Goal: Task Accomplishment & Management: Use online tool/utility

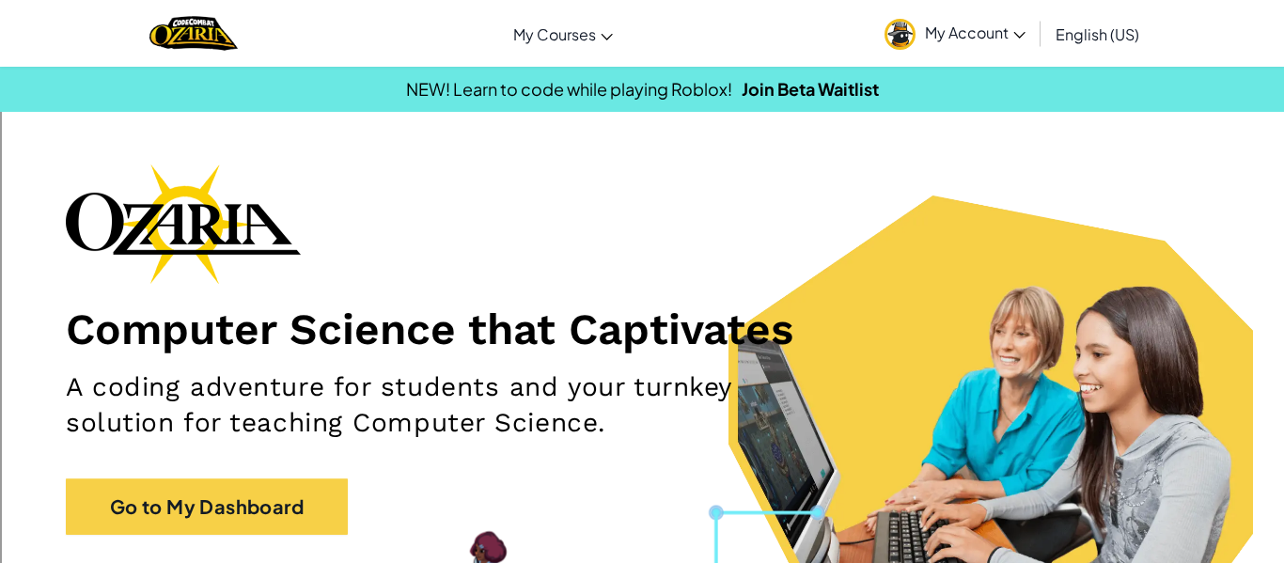
click at [995, 24] on span "My Account" at bounding box center [975, 33] width 101 height 20
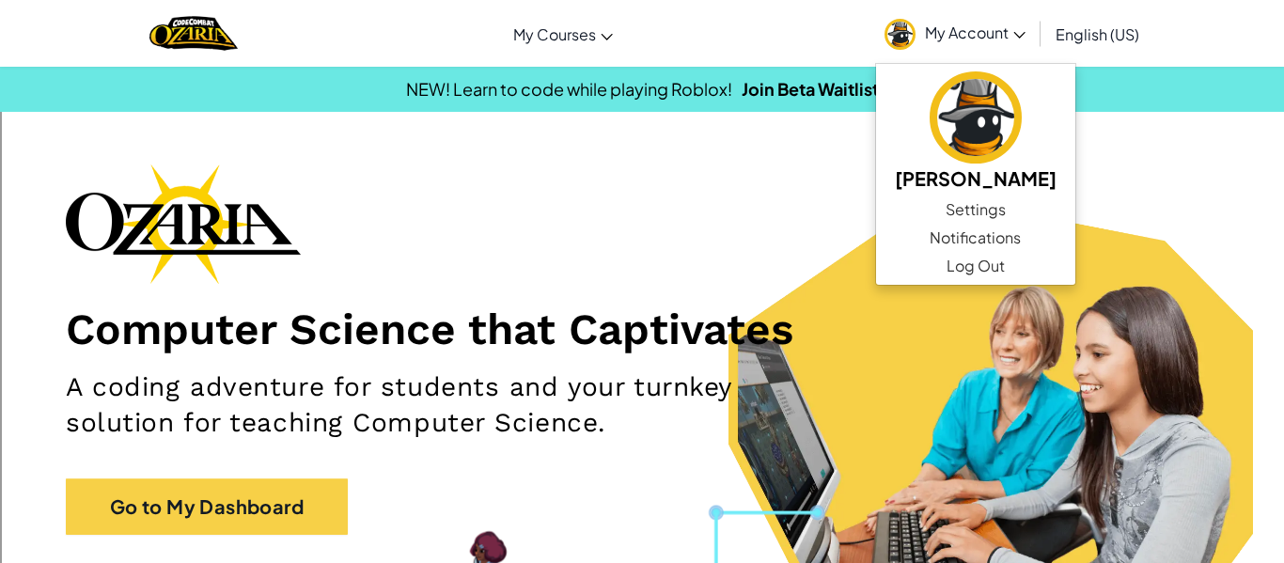
click at [812, 275] on div "Computer Science that Captivates A coding adventure for students and your turnk…" at bounding box center [642, 359] width 1153 height 390
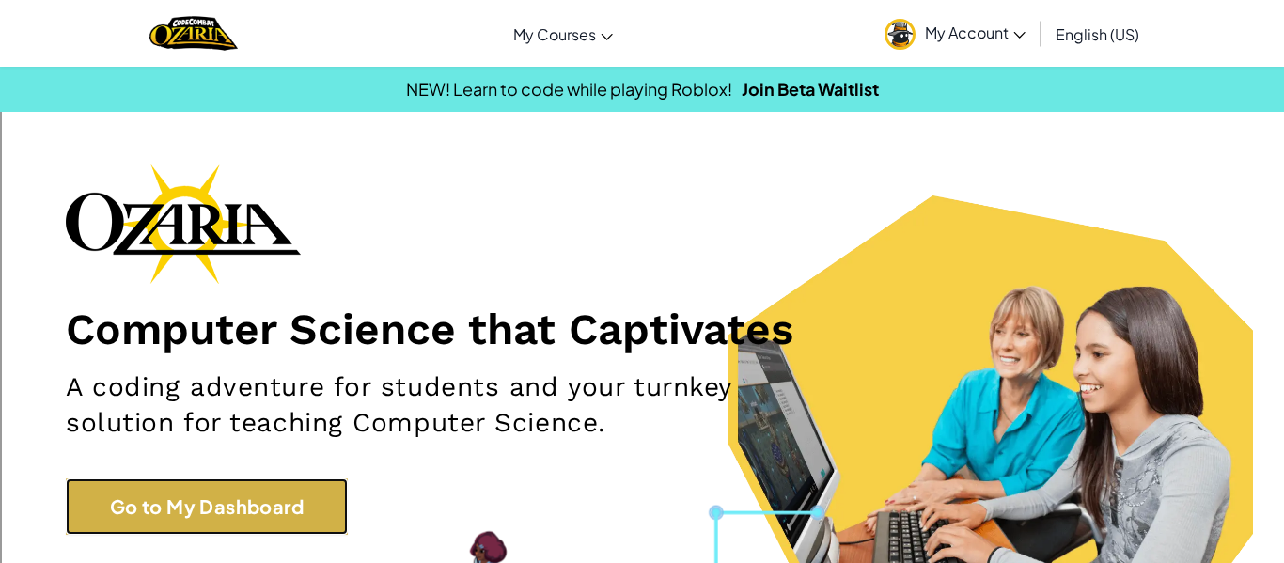
click at [252, 497] on link "Go to My Dashboard" at bounding box center [207, 507] width 282 height 56
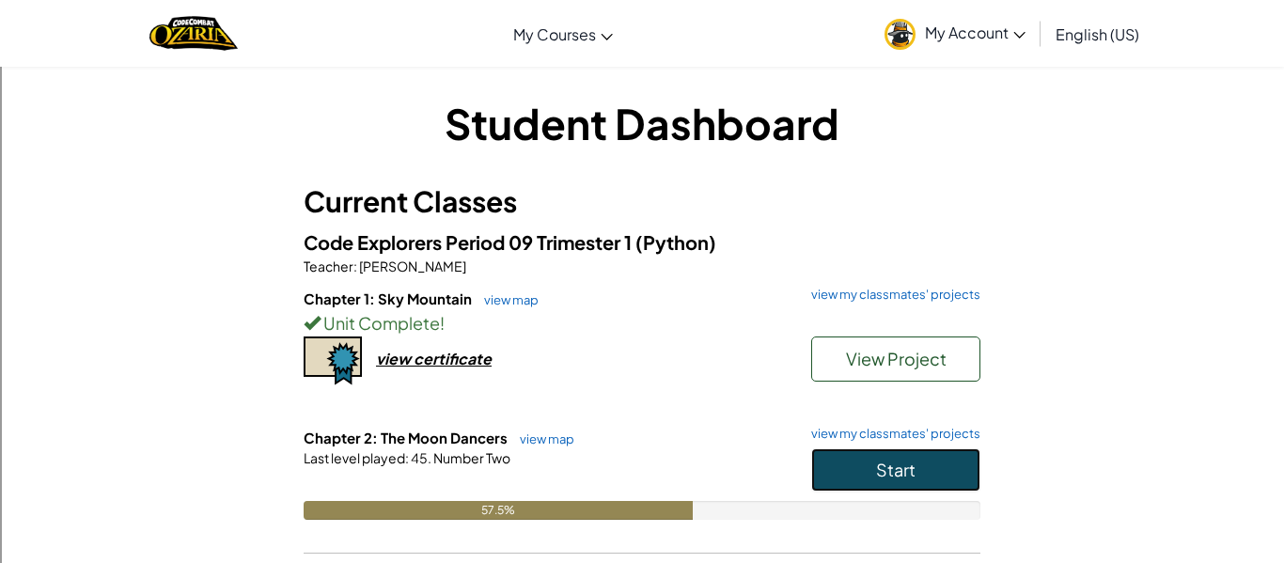
click at [873, 479] on button "Start" at bounding box center [895, 469] width 169 height 43
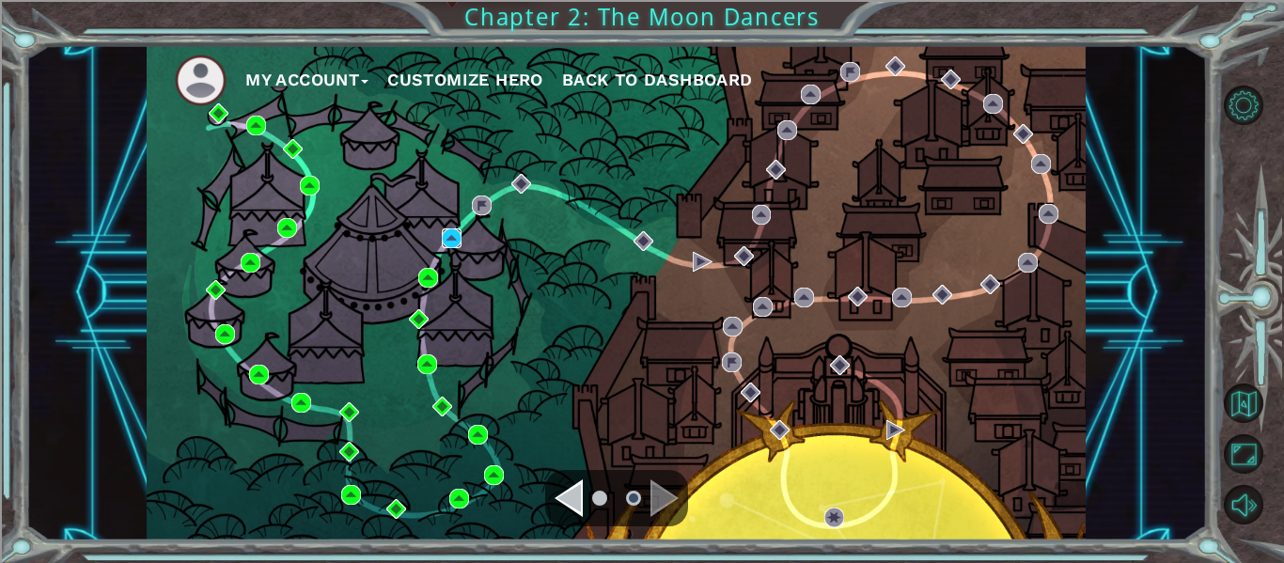
click at [452, 237] on img at bounding box center [452, 238] width 20 height 20
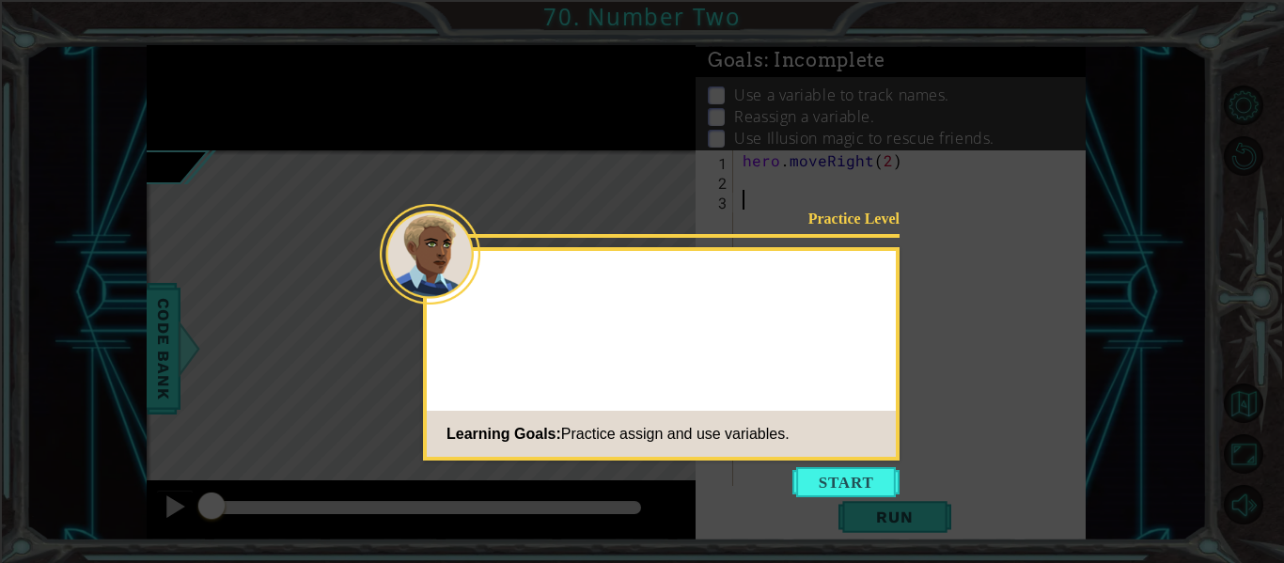
click at [483, 269] on div at bounding box center [661, 286] width 469 height 54
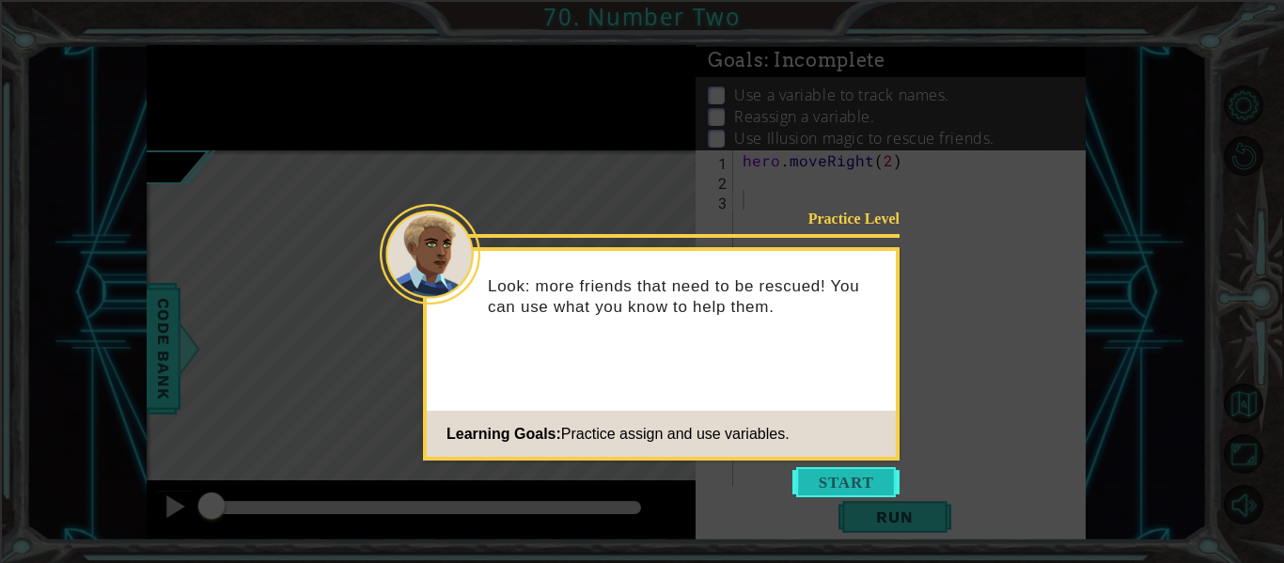
click at [821, 478] on button "Start" at bounding box center [846, 482] width 107 height 30
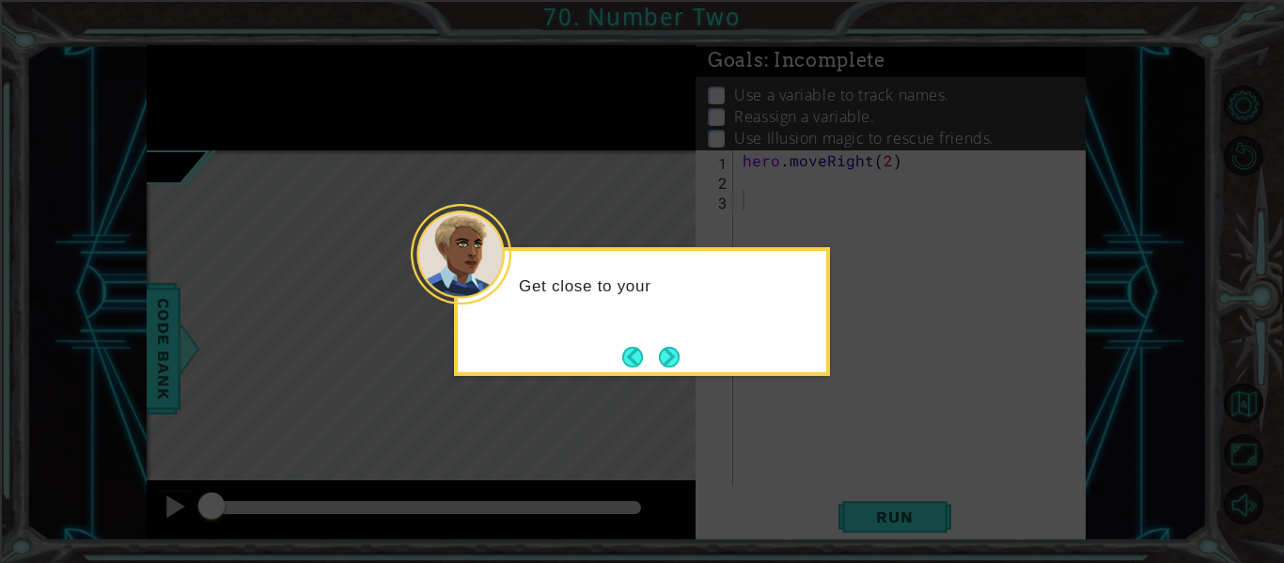
click at [683, 375] on div "Get close to your" at bounding box center [642, 311] width 376 height 129
click at [673, 366] on button "Next" at bounding box center [669, 357] width 21 height 21
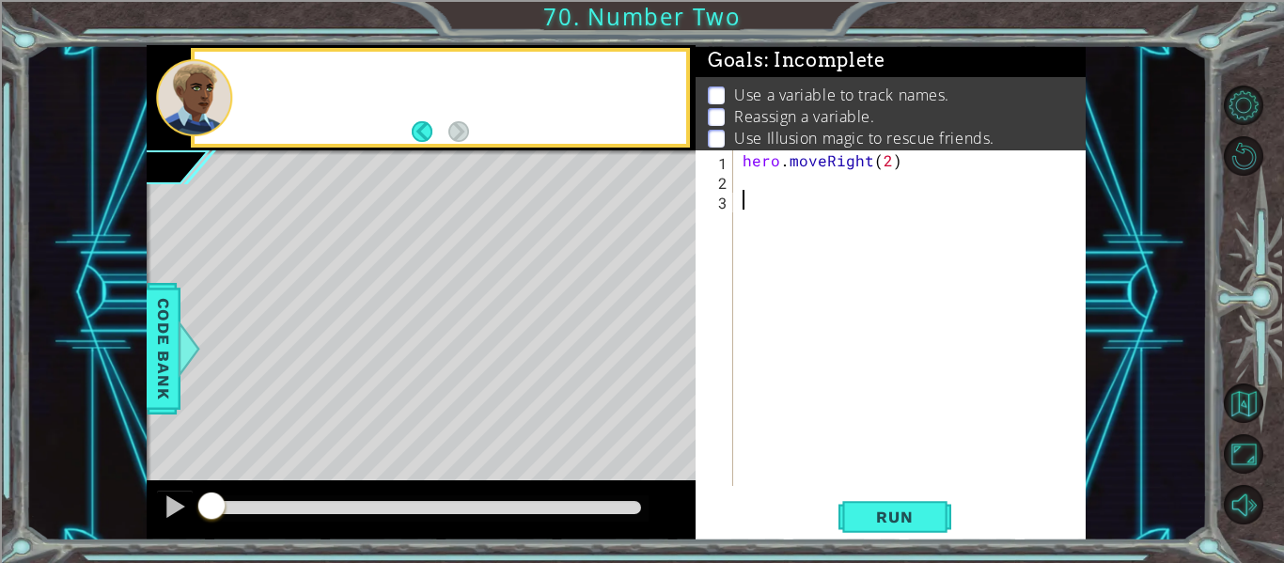
click at [673, 366] on div "Level Map" at bounding box center [581, 427] width 869 height 554
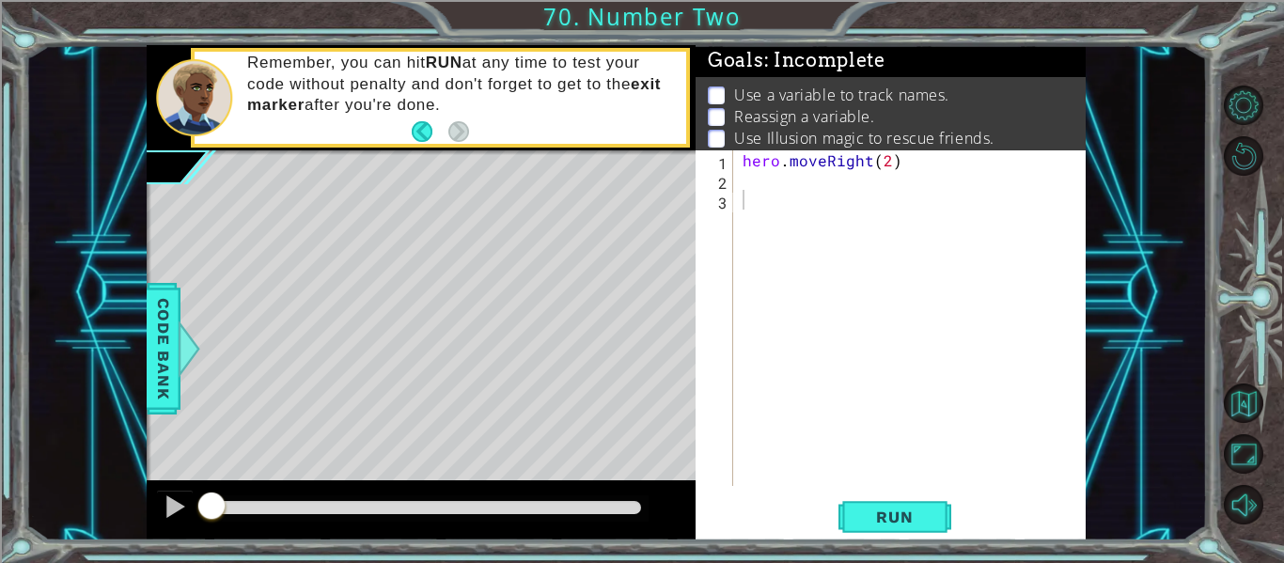
click at [917, 228] on div "hero . moveRight ( 2 )" at bounding box center [915, 337] width 353 height 375
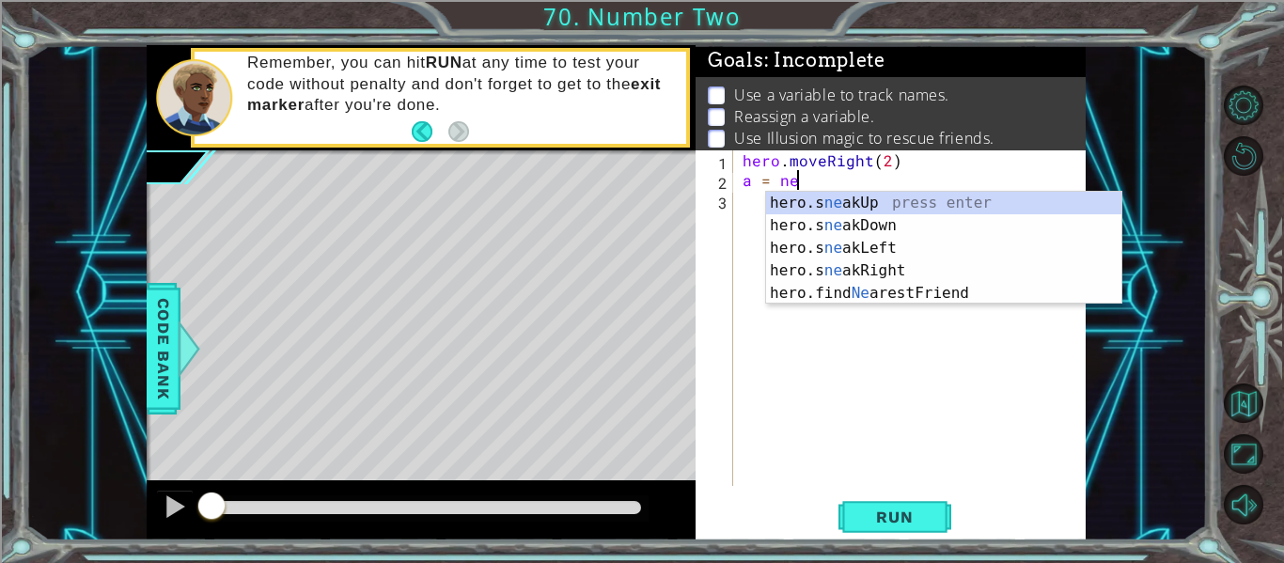
type textarea "a = near"
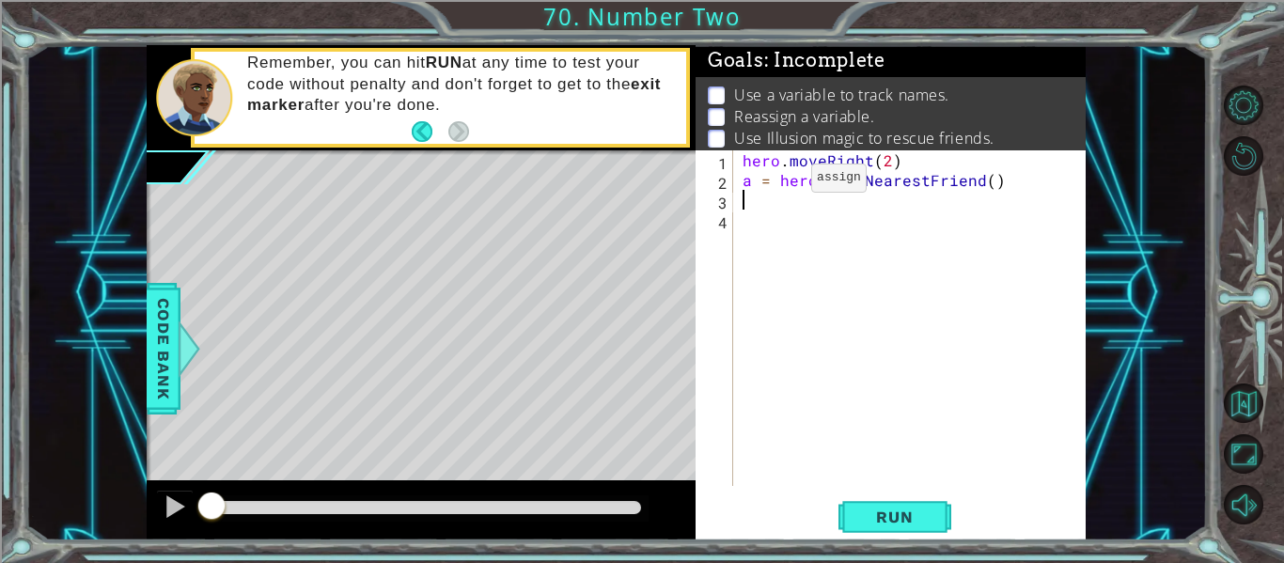
click at [778, 182] on div "hero . moveRight ( 2 ) a = hero . findNearestFriend ( )" at bounding box center [915, 337] width 353 height 375
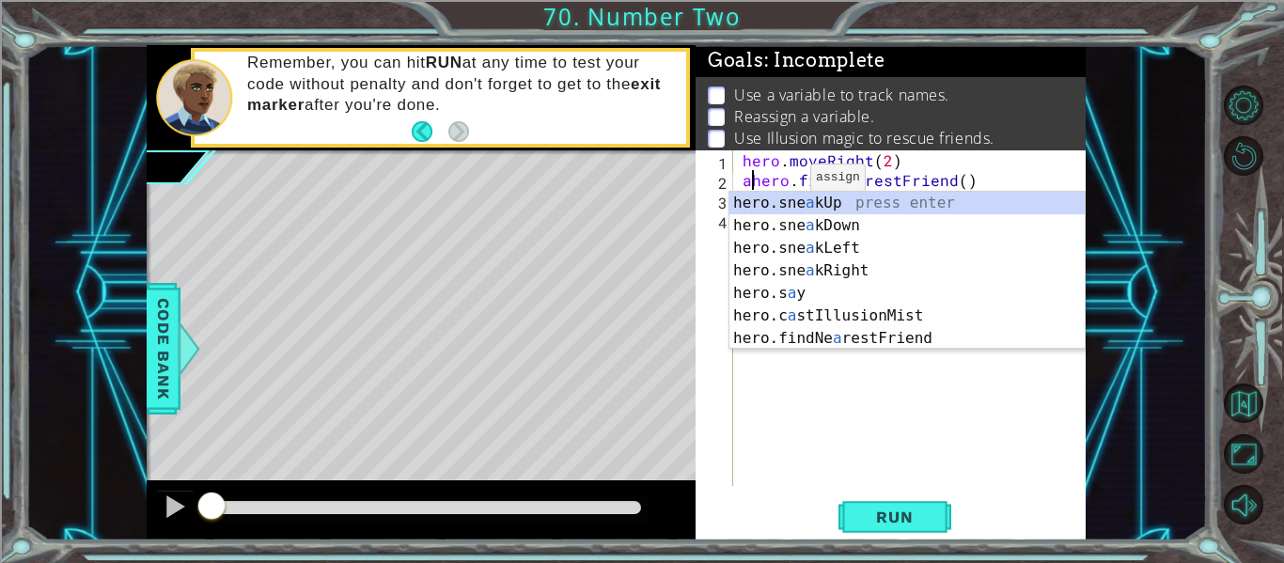
type textarea "hero.findNearestFriend()"
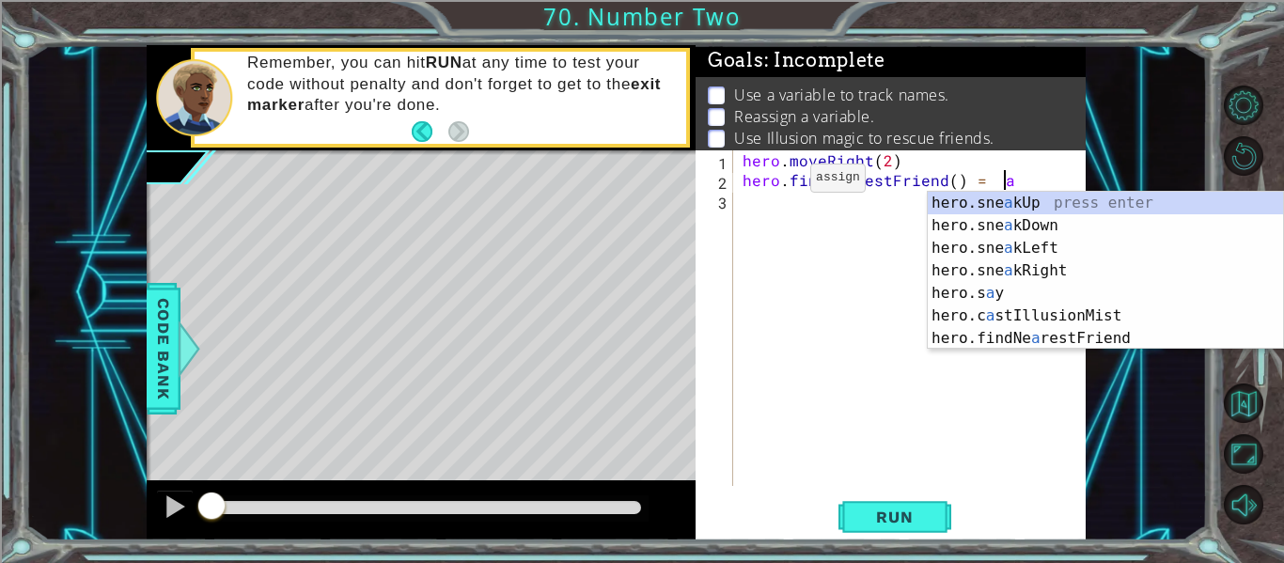
scroll to position [0, 15]
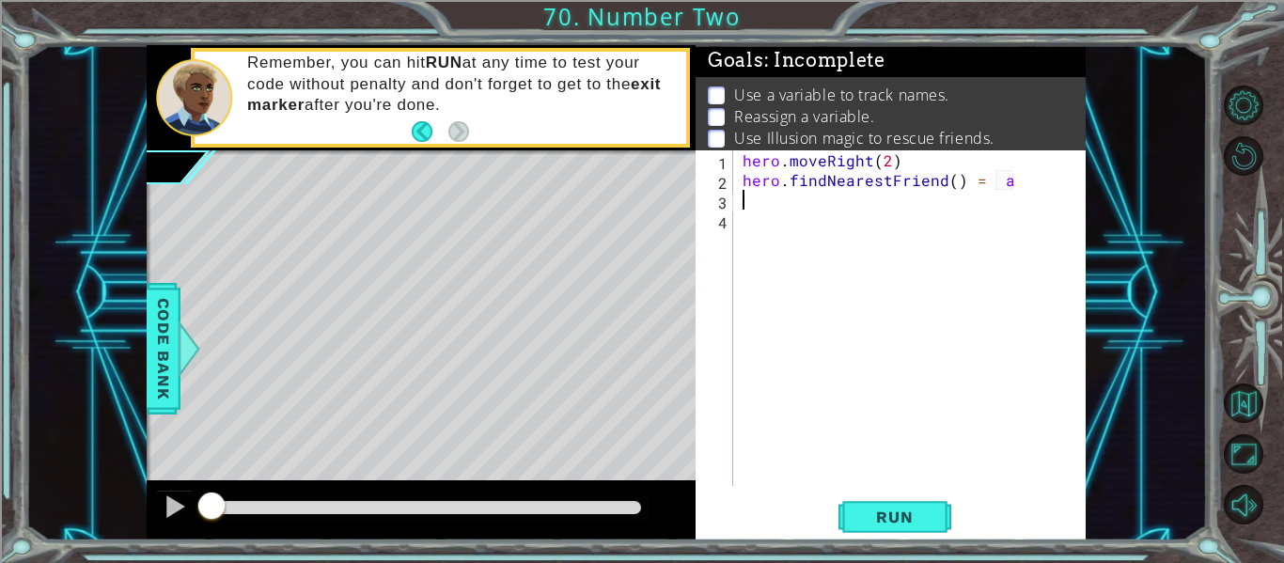
click at [785, 178] on div "hero . moveRight ( 2 ) hero . findNearestFriend ( ) = a" at bounding box center [915, 337] width 353 height 375
type textarea "hero.findNearestFriend() = a"
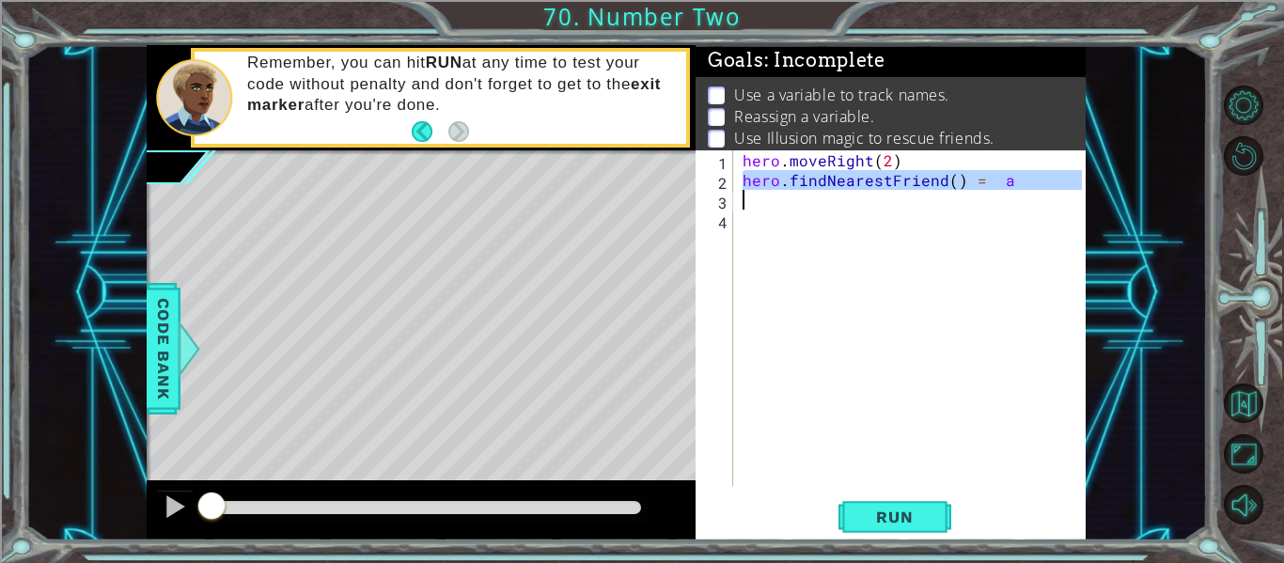
scroll to position [0, 0]
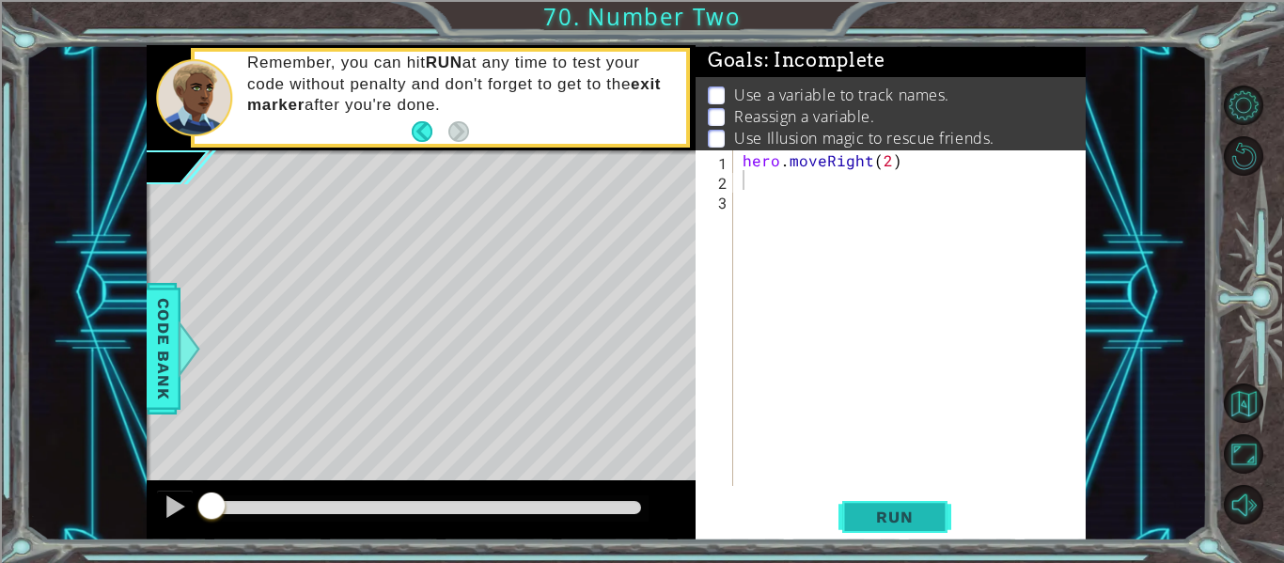
click at [905, 535] on button "Run" at bounding box center [895, 517] width 113 height 39
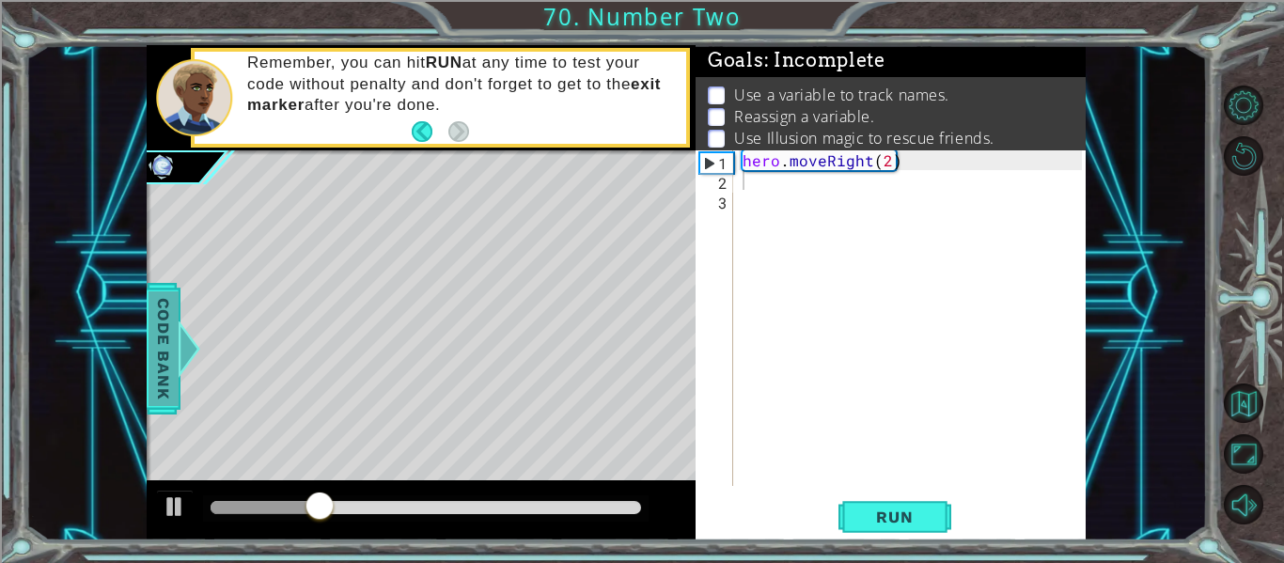
click at [170, 355] on span "Code Bank" at bounding box center [164, 348] width 30 height 115
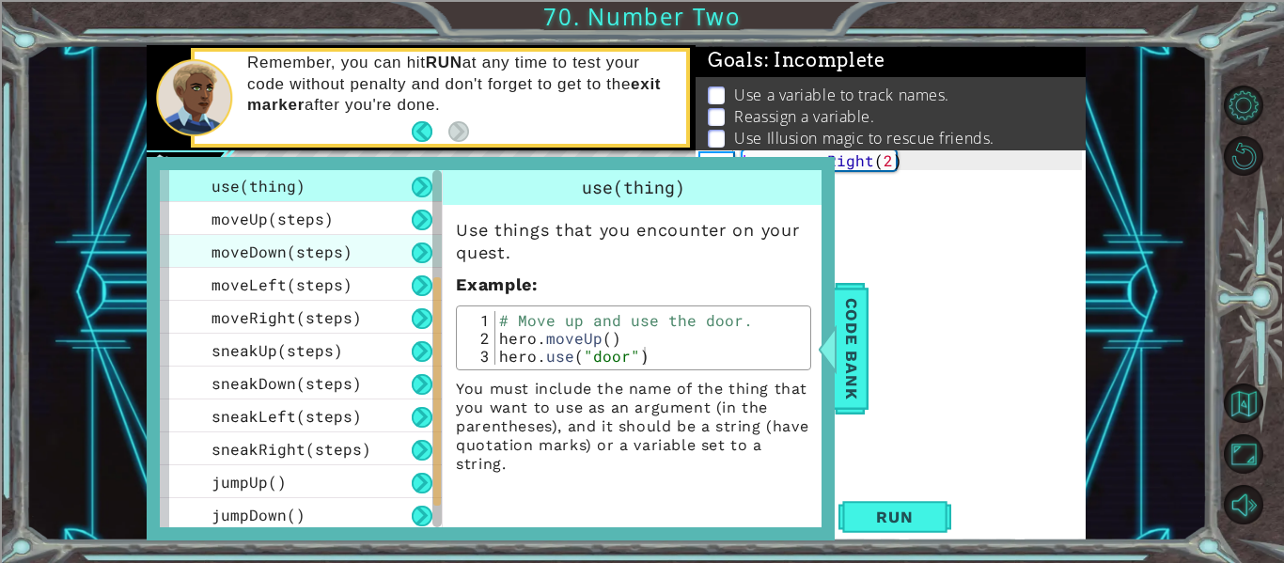
scroll to position [268, 0]
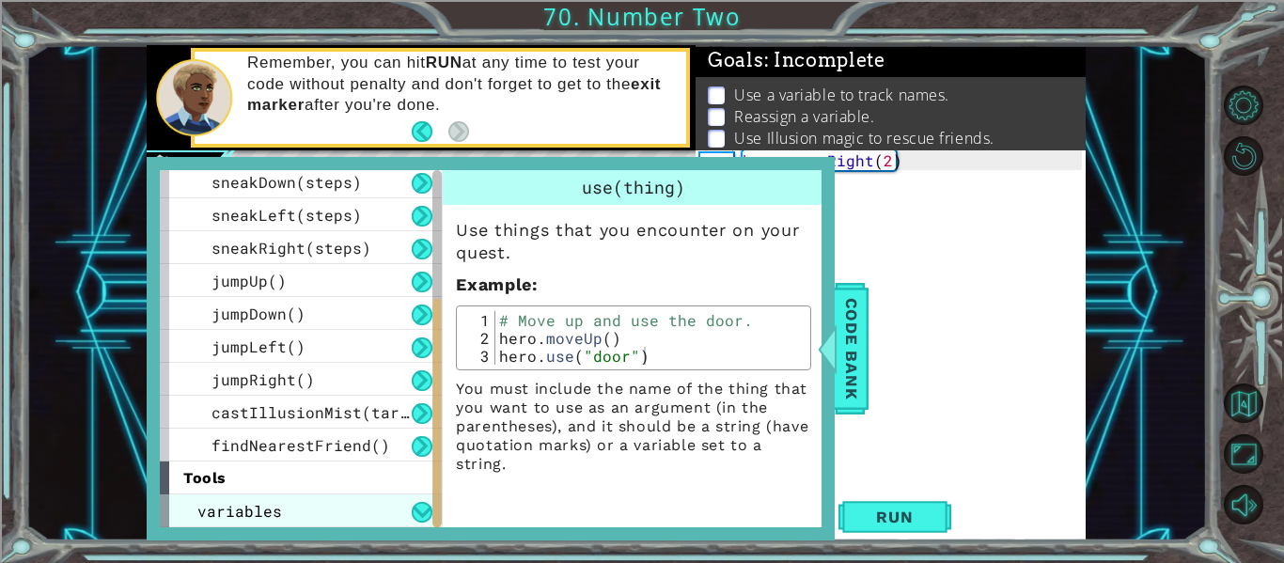
click at [381, 504] on div "variables" at bounding box center [301, 511] width 282 height 33
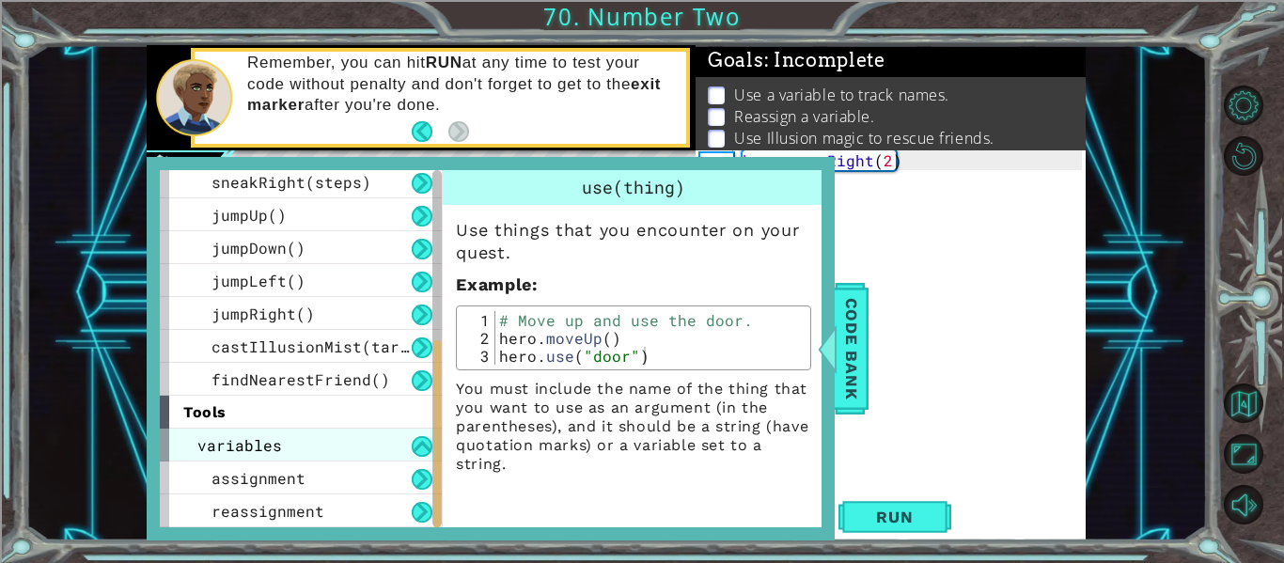
click at [369, 441] on div "variables" at bounding box center [301, 445] width 282 height 33
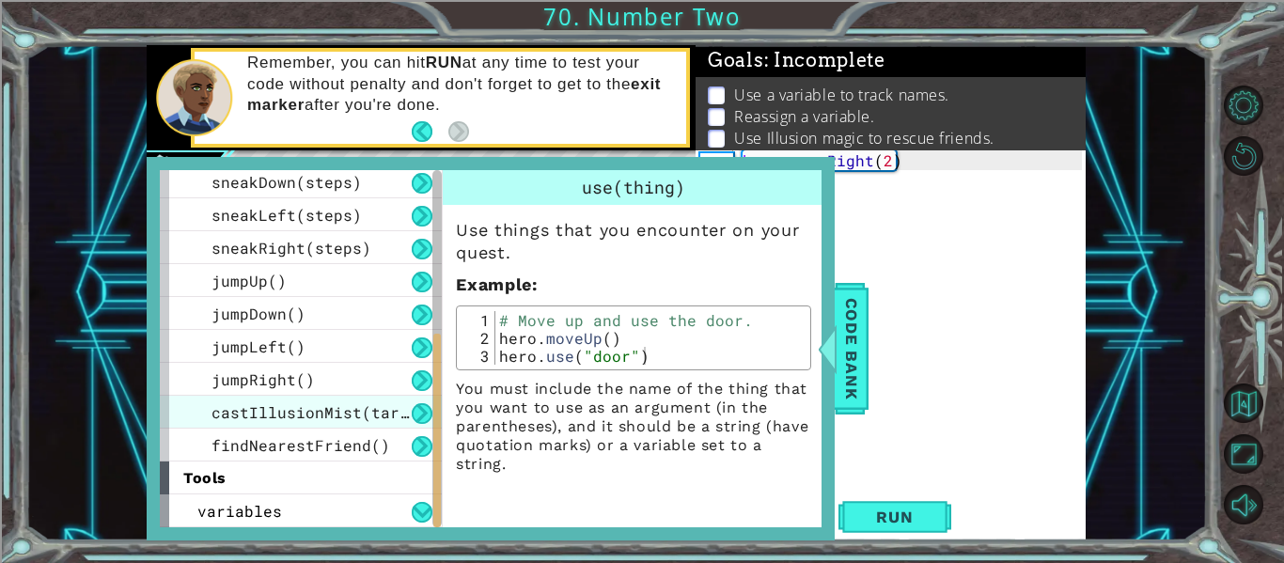
scroll to position [0, 0]
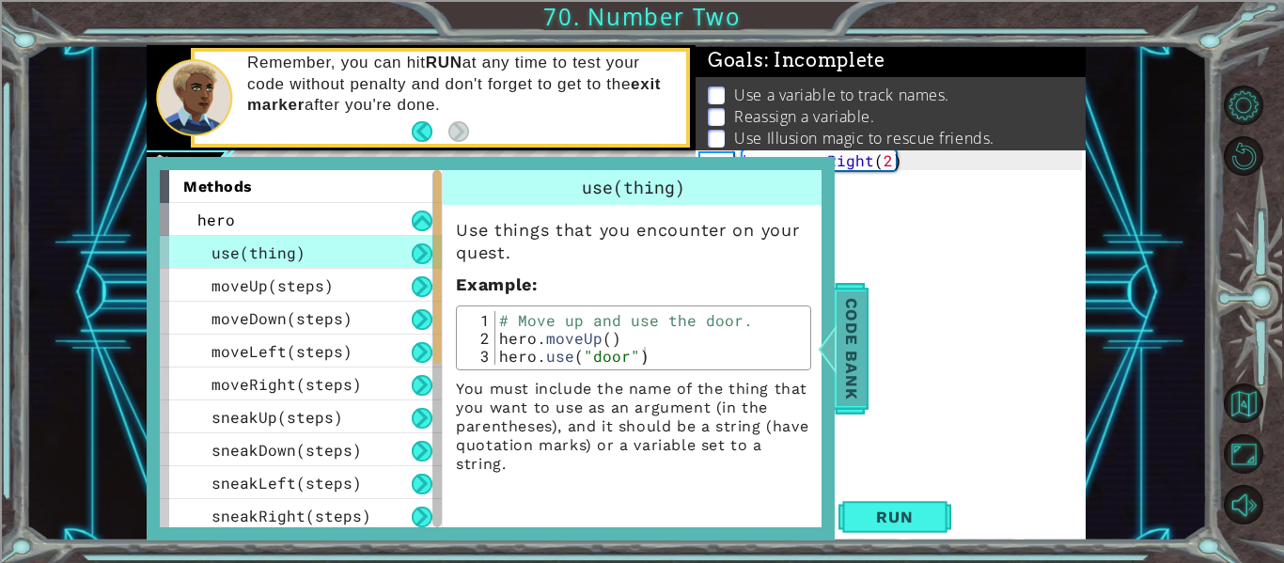
click at [848, 318] on span "Code Bank" at bounding box center [852, 348] width 30 height 115
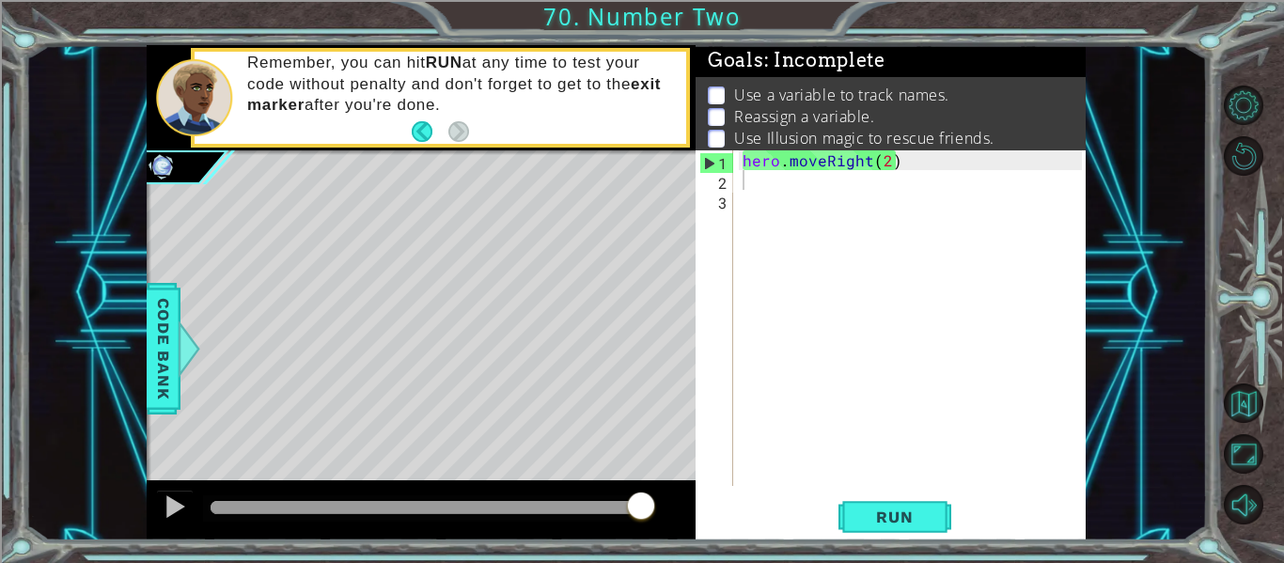
click at [856, 262] on div "hero . moveRight ( 2 )" at bounding box center [915, 337] width 353 height 375
type textarea "r"
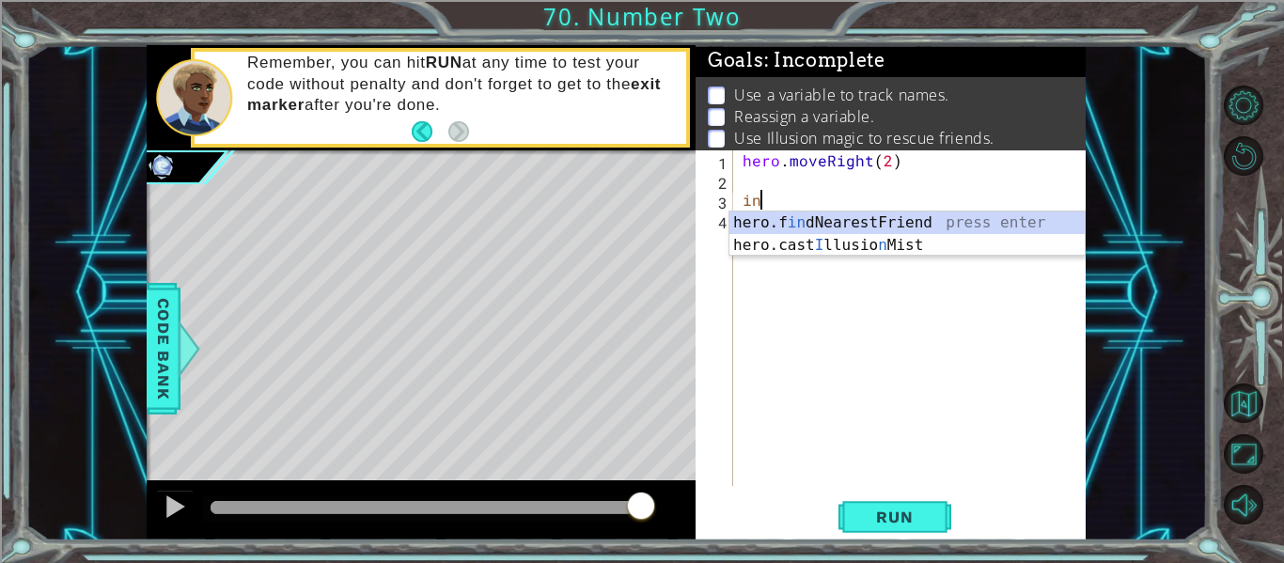
type textarea "i"
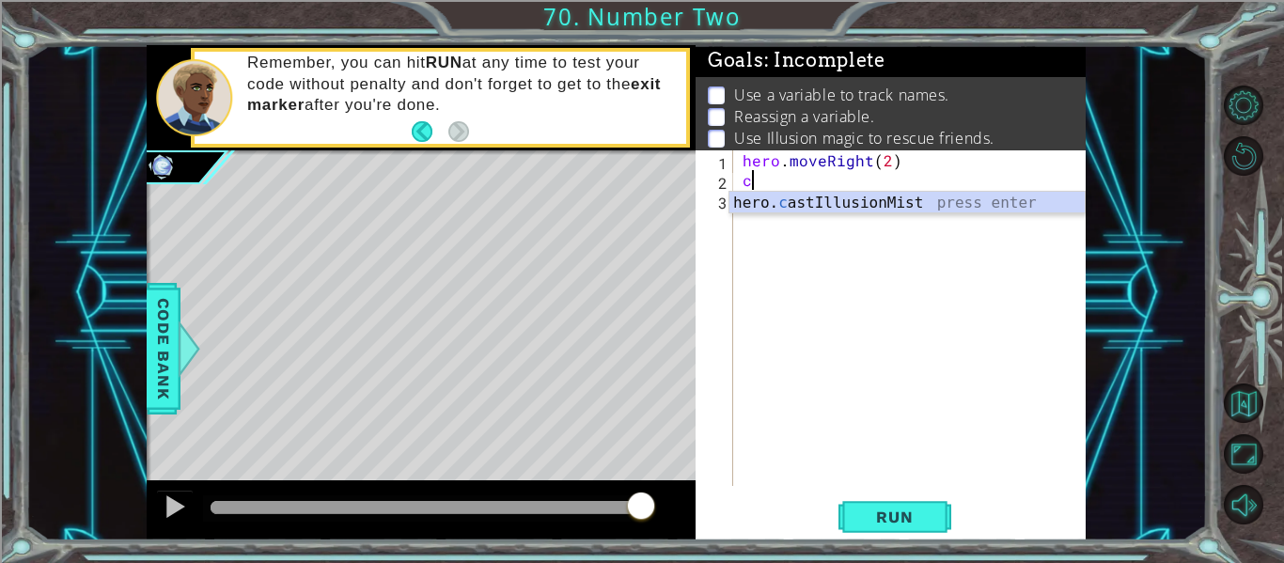
type textarea "hero.castIllusionMist(friend)"
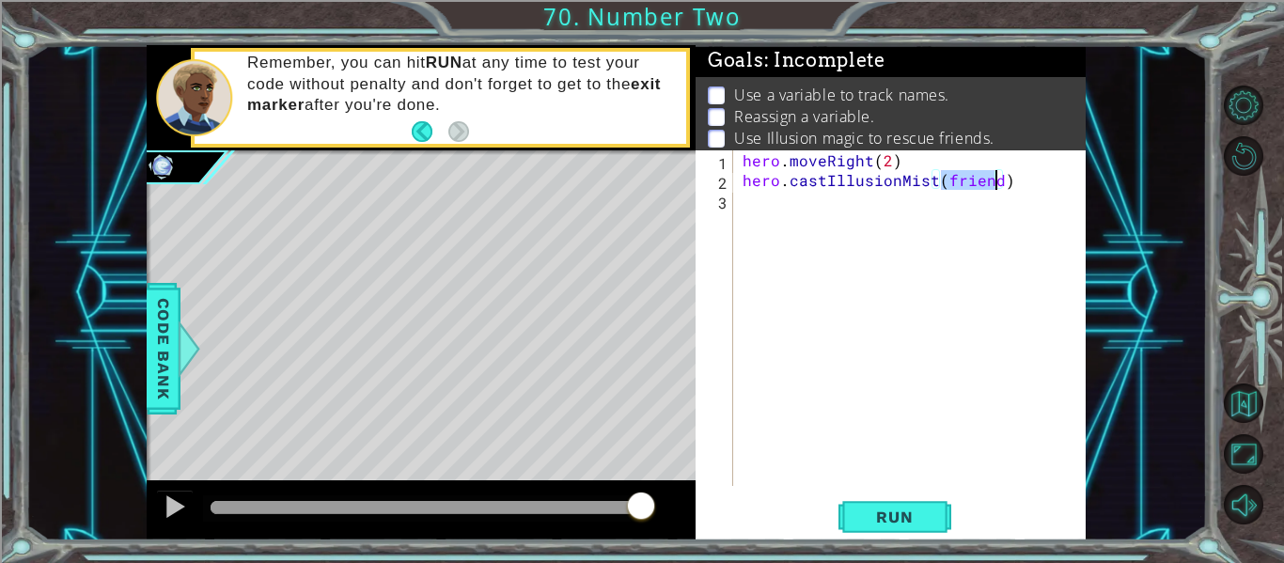
click at [885, 471] on div "hero . moveRight ( 2 ) hero . castIllusionMist ( friend )" at bounding box center [915, 337] width 353 height 375
click at [892, 521] on span "Run" at bounding box center [894, 517] width 74 height 19
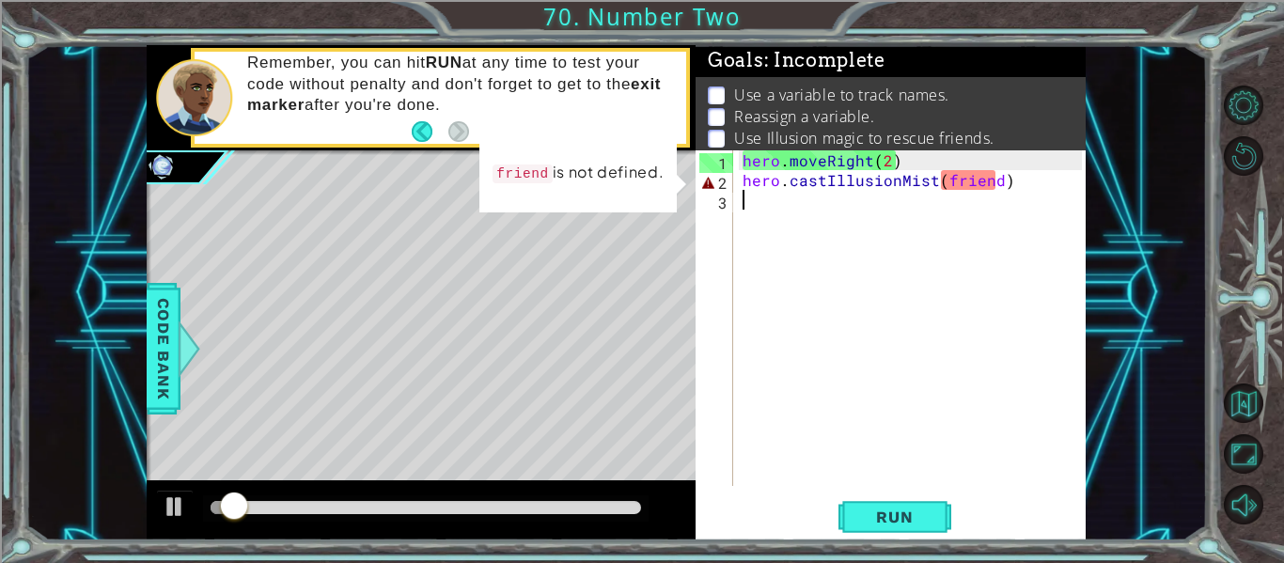
click at [1017, 148] on li "Use Illusion magic to rescue friends." at bounding box center [893, 139] width 370 height 22
type textarea "hero.moveRight(2)"
click at [1021, 151] on div "hero . moveRight ( 2 ) hero . castIllusionMist ( friend )" at bounding box center [915, 337] width 353 height 375
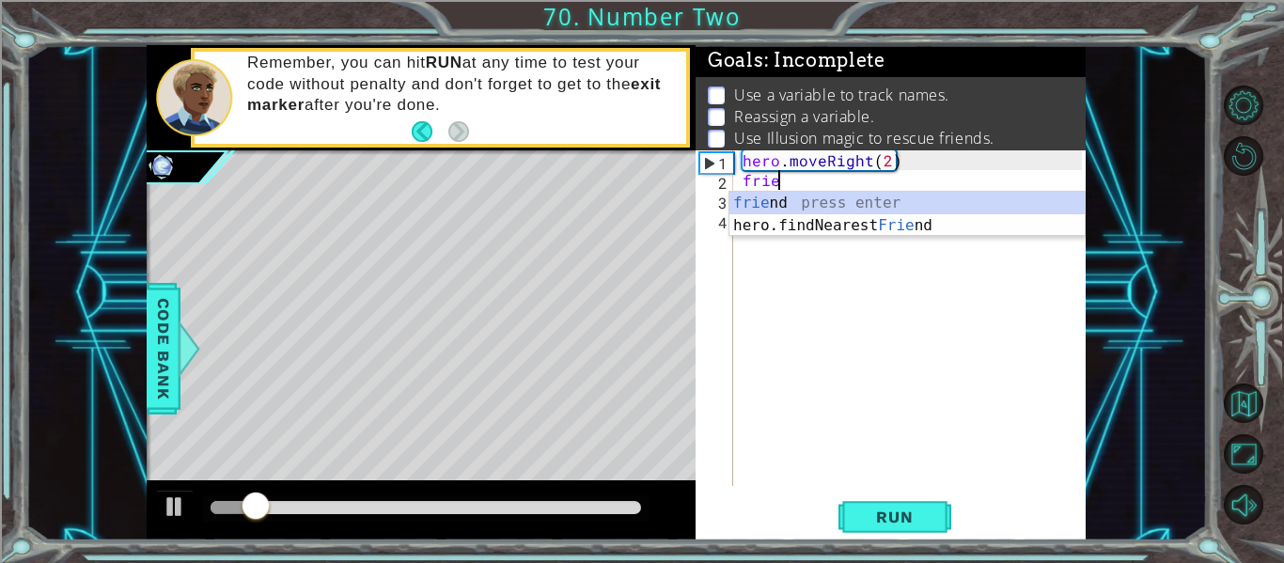
type textarea "friend"
click at [945, 223] on div "friend press enter hero.findNearest Friend press enter" at bounding box center [907, 237] width 355 height 90
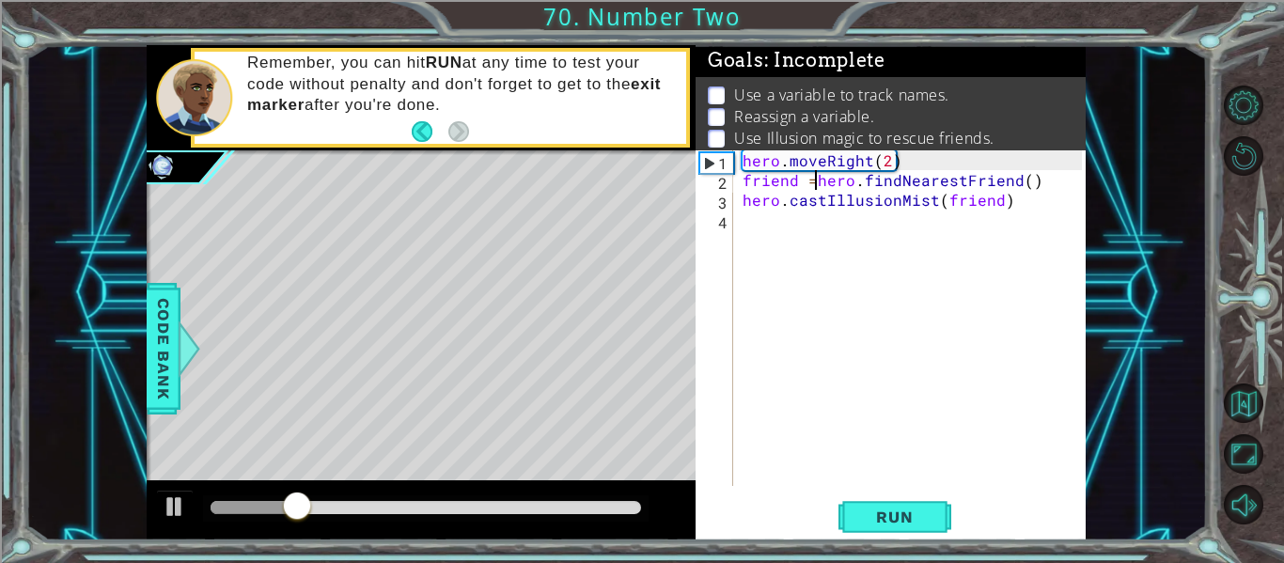
scroll to position [0, 5]
type textarea "friend = hero.findNearestFriend()"
click at [905, 521] on span "Run" at bounding box center [894, 517] width 74 height 19
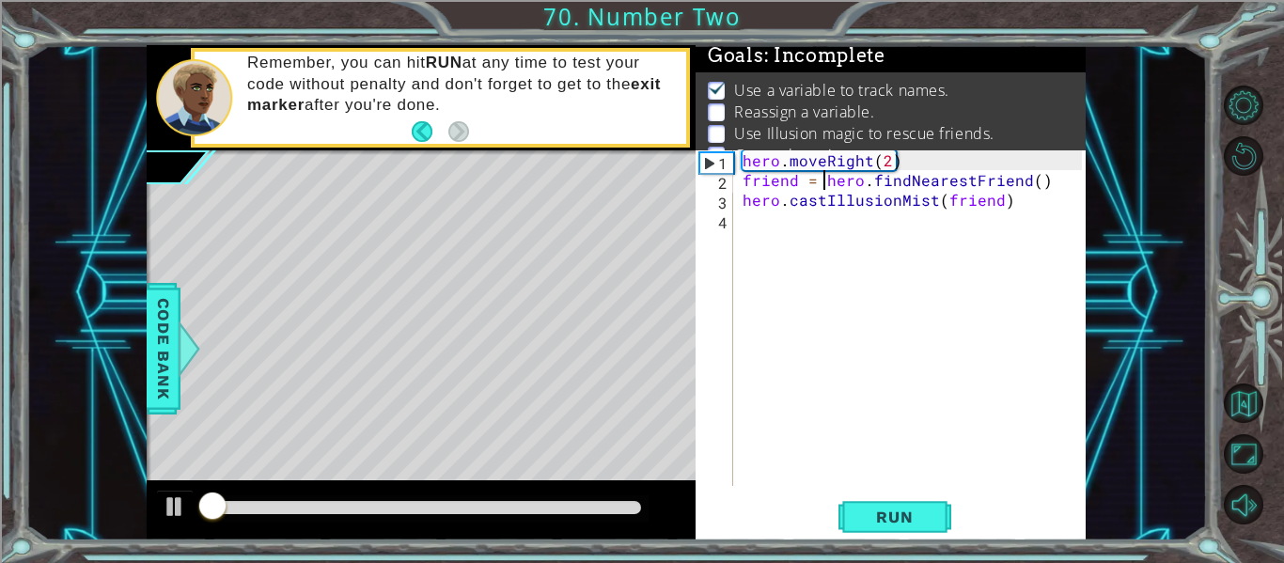
scroll to position [15, 0]
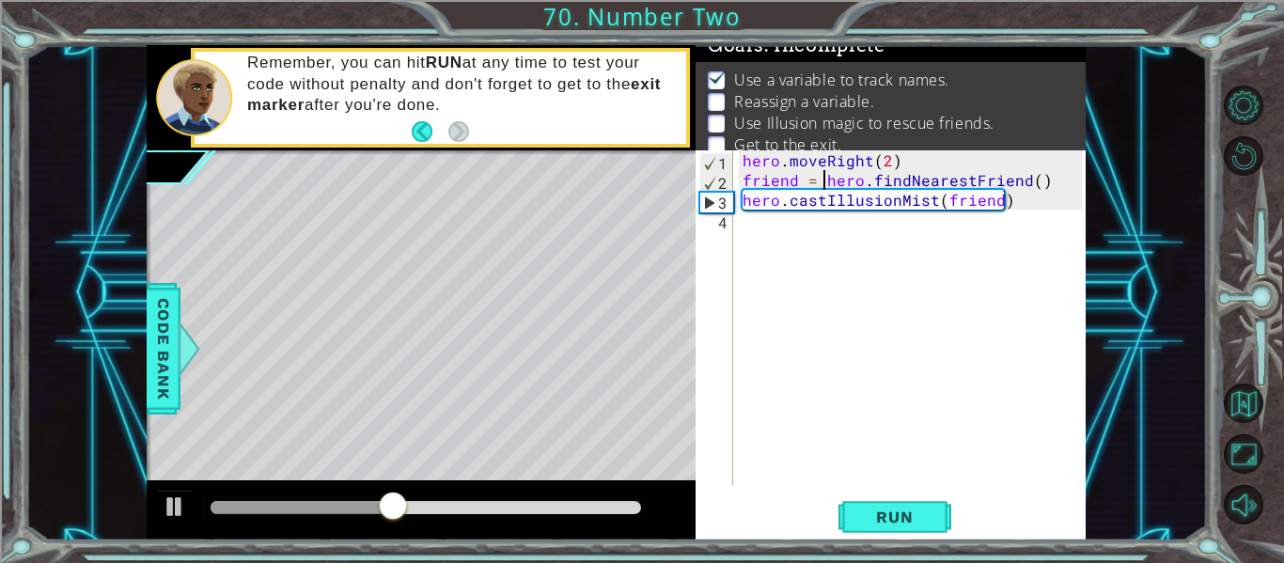
click at [870, 321] on div "hero . moveRight ( 2 ) friend = hero . findNearestFriend ( ) hero . castIllusio…" at bounding box center [915, 337] width 353 height 375
click at [807, 158] on div "hero . moveRight ( 2 ) friend = hero . findNearestFriend ( ) hero . castIllusio…" at bounding box center [915, 337] width 353 height 375
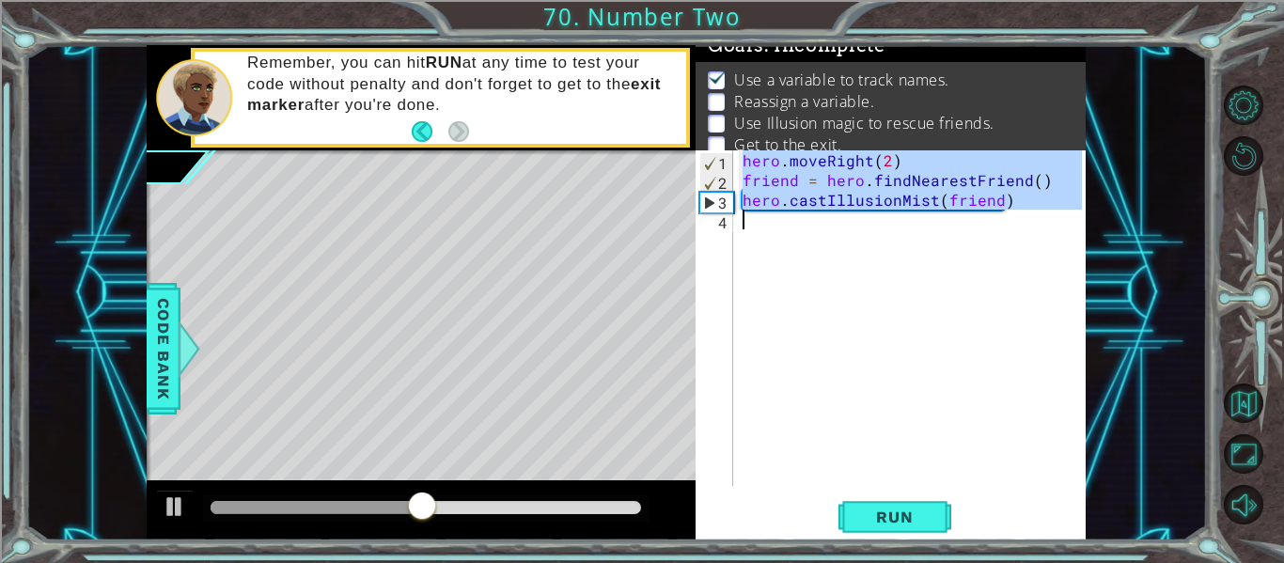
drag, startPoint x: 807, startPoint y: 158, endPoint x: 818, endPoint y: 207, distance: 50.2
click at [818, 207] on div "hero . moveRight ( 2 ) friend = hero . findNearestFriend ( ) hero . castIllusio…" at bounding box center [915, 337] width 353 height 375
type textarea "hero.castIllusionMist(friend)"
click at [827, 300] on div "hero . moveRight ( 2 ) friend = hero . findNearestFriend ( ) hero . castIllusio…" at bounding box center [910, 318] width 343 height 336
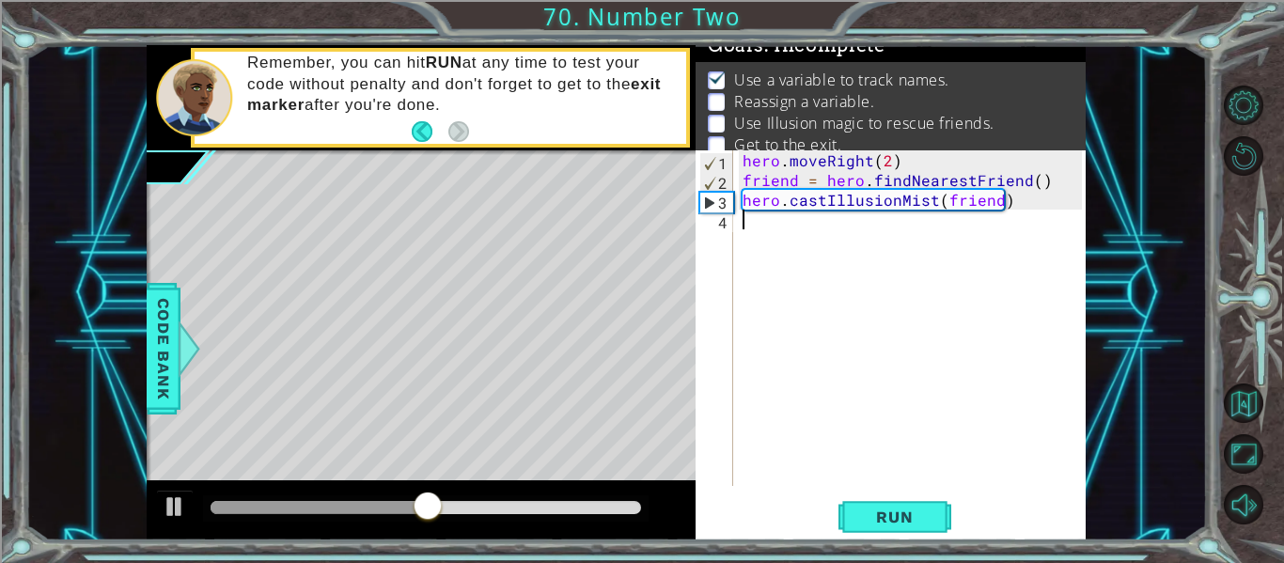
paste textarea "hero.moveRight(2)"
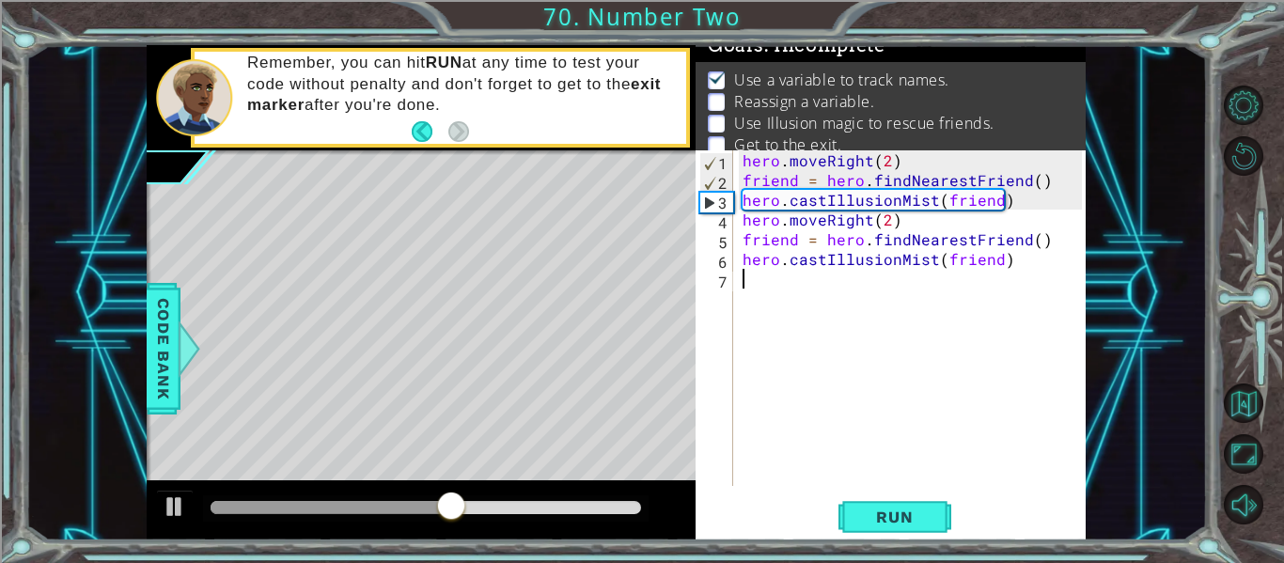
click at [821, 220] on div "hero . moveRight ( 2 ) friend = hero . findNearestFriend ( ) hero . castIllusio…" at bounding box center [915, 337] width 353 height 375
type textarea "hero.moveRight(2) friend = hero.findNearestFriend()"
click at [827, 354] on div "hero . moveRight ( 2 ) friend = hero . findNearestFriend ( ) hero . castIllusio…" at bounding box center [915, 337] width 353 height 375
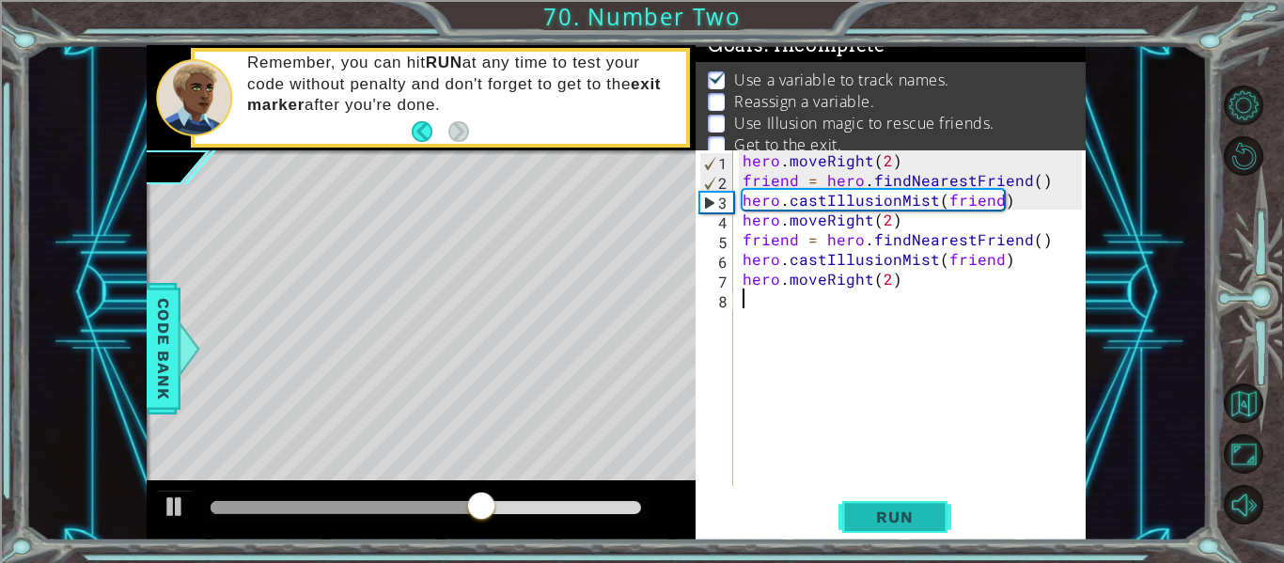
click at [871, 513] on span "Run" at bounding box center [894, 517] width 74 height 19
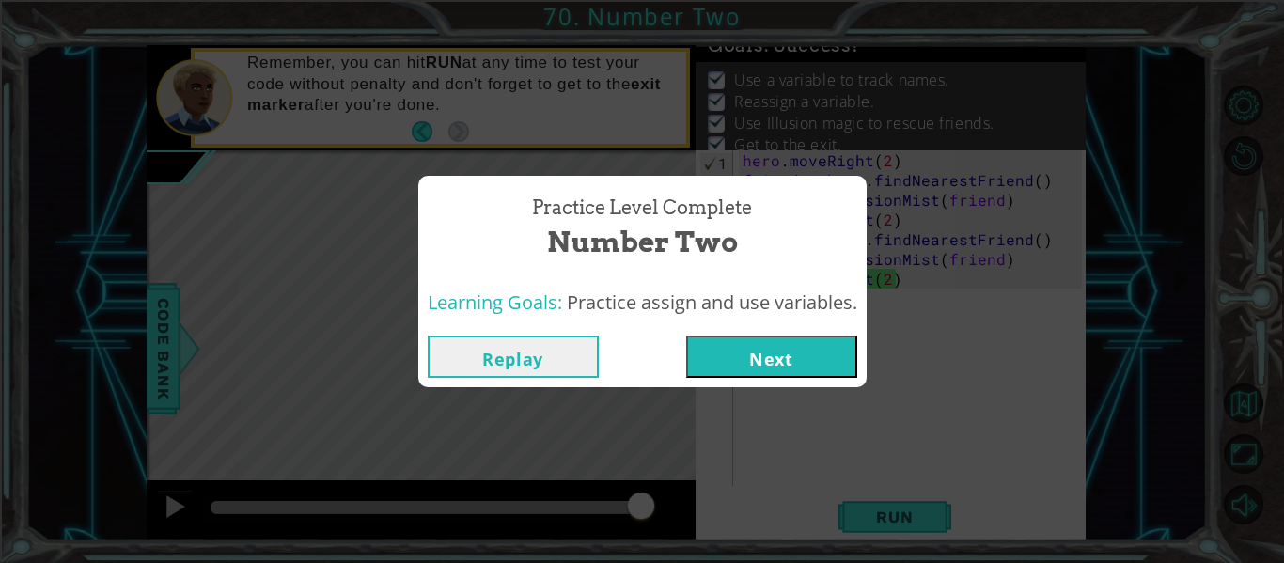
click at [771, 338] on button "Next" at bounding box center [771, 357] width 171 height 42
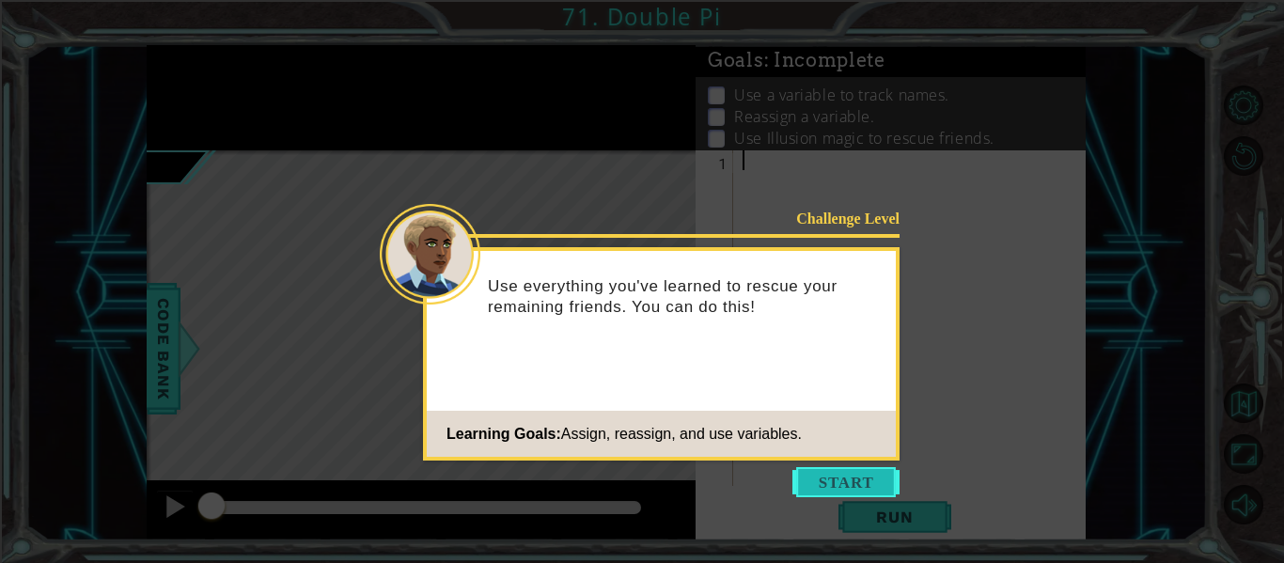
click at [824, 482] on button "Start" at bounding box center [846, 482] width 107 height 30
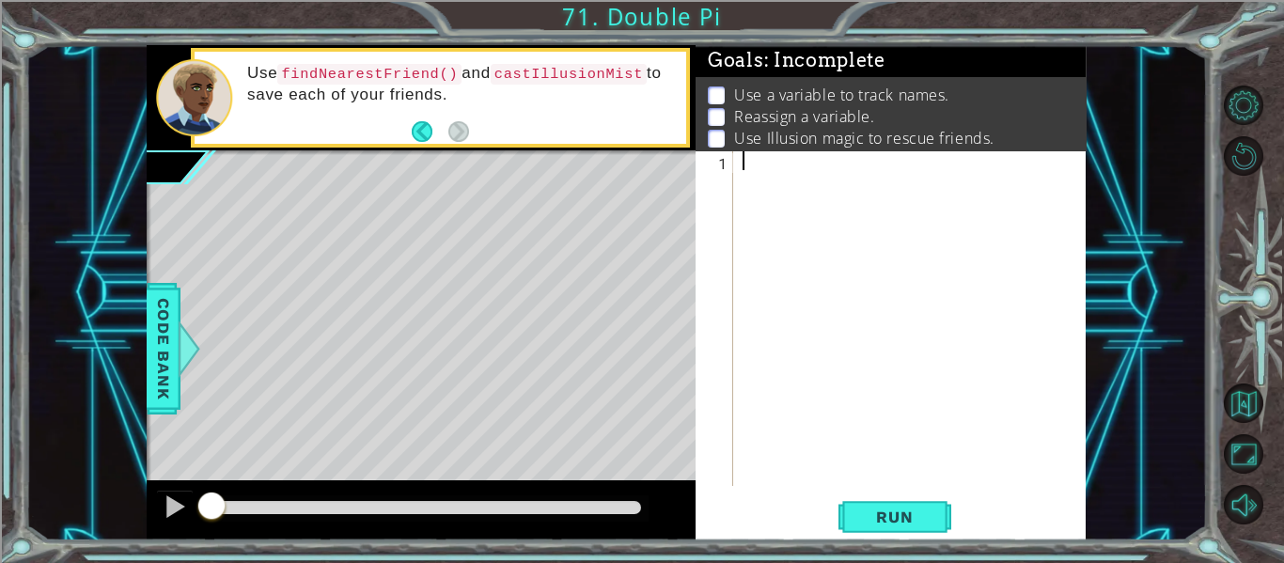
type textarea "u"
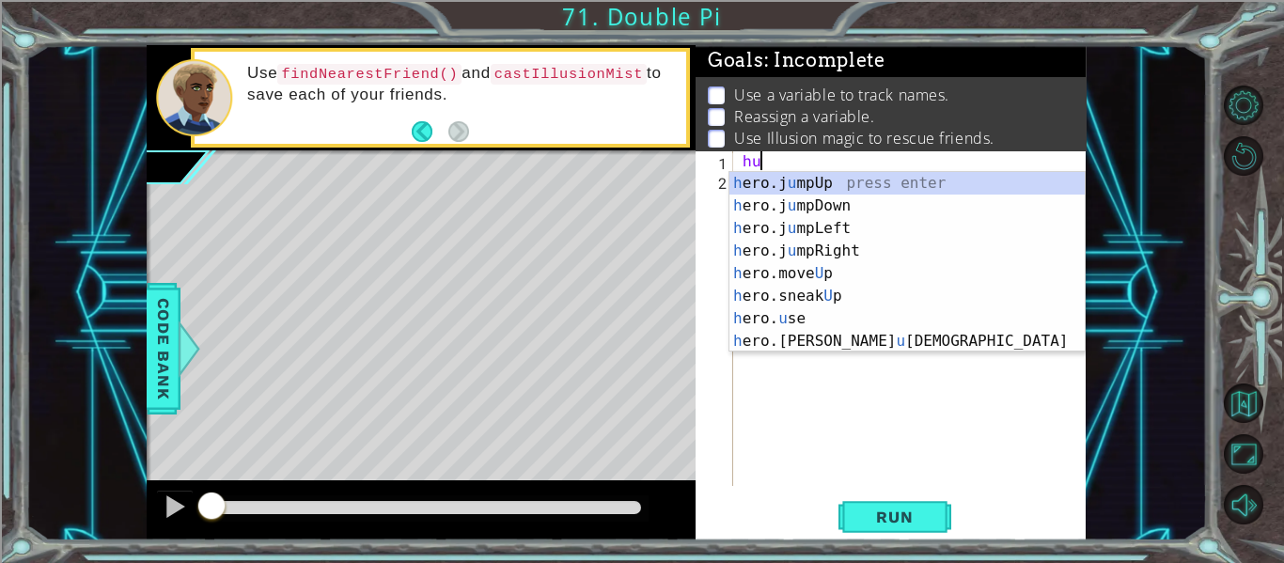
type textarea "h"
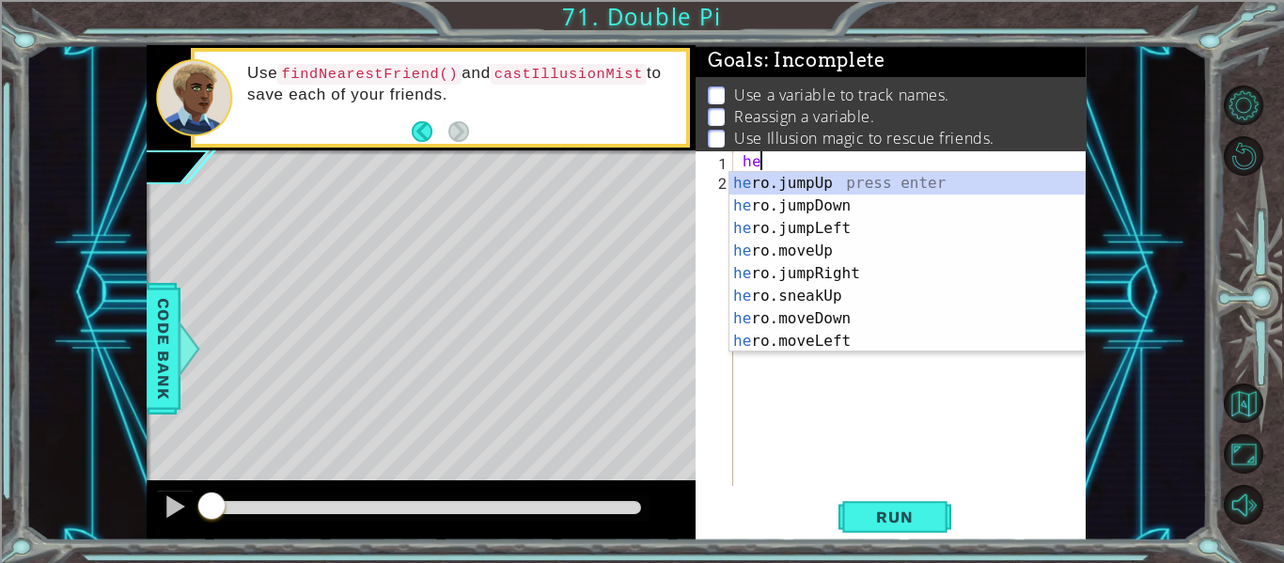
type textarea "hu"
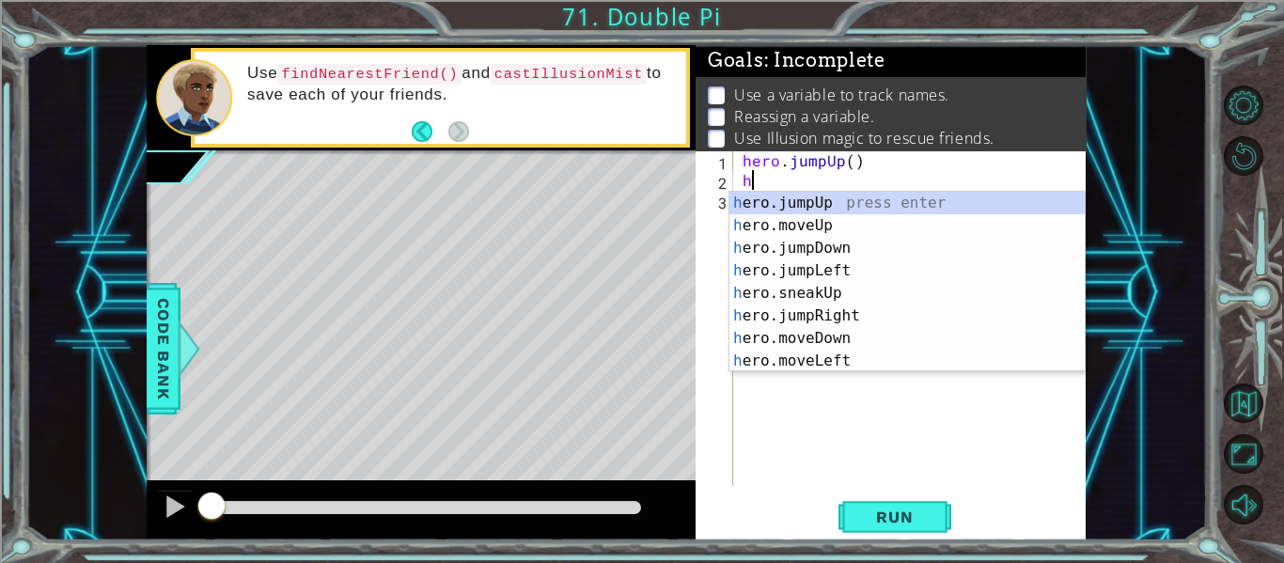
type textarea "hjr"
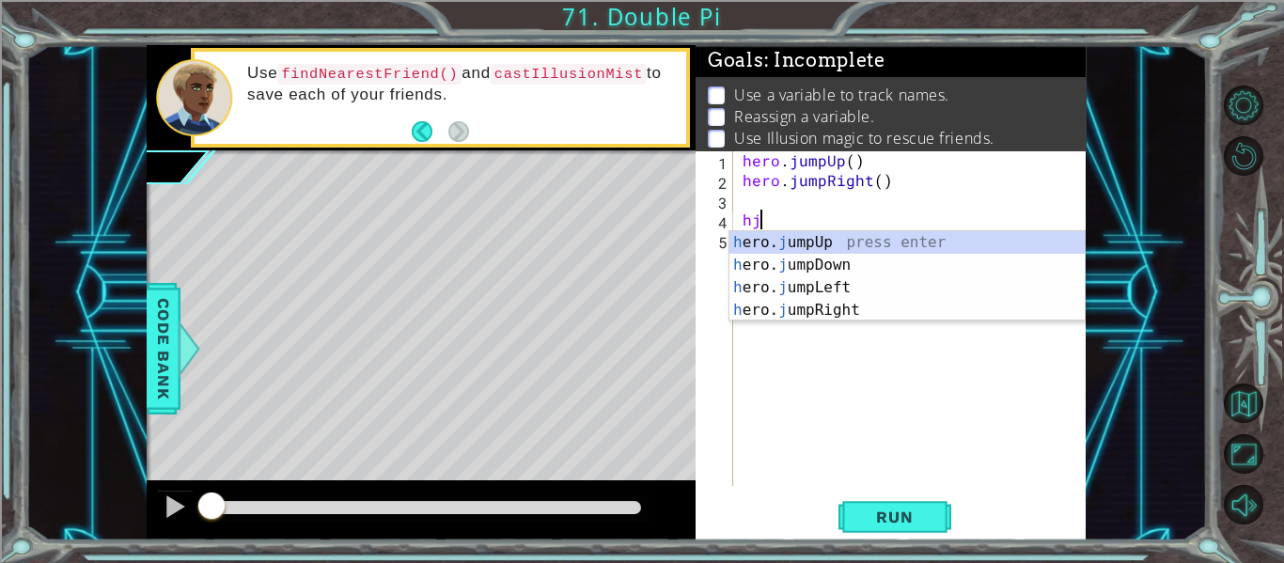
type textarea "hjd"
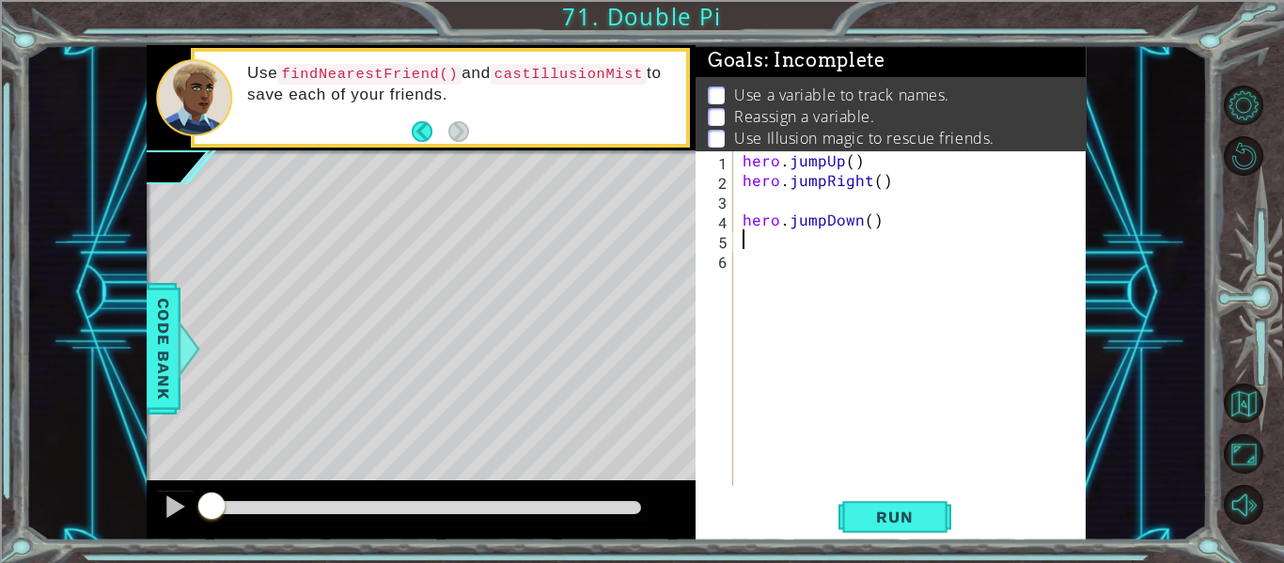
type textarea "h"
type textarea "hero.jumpDown()"
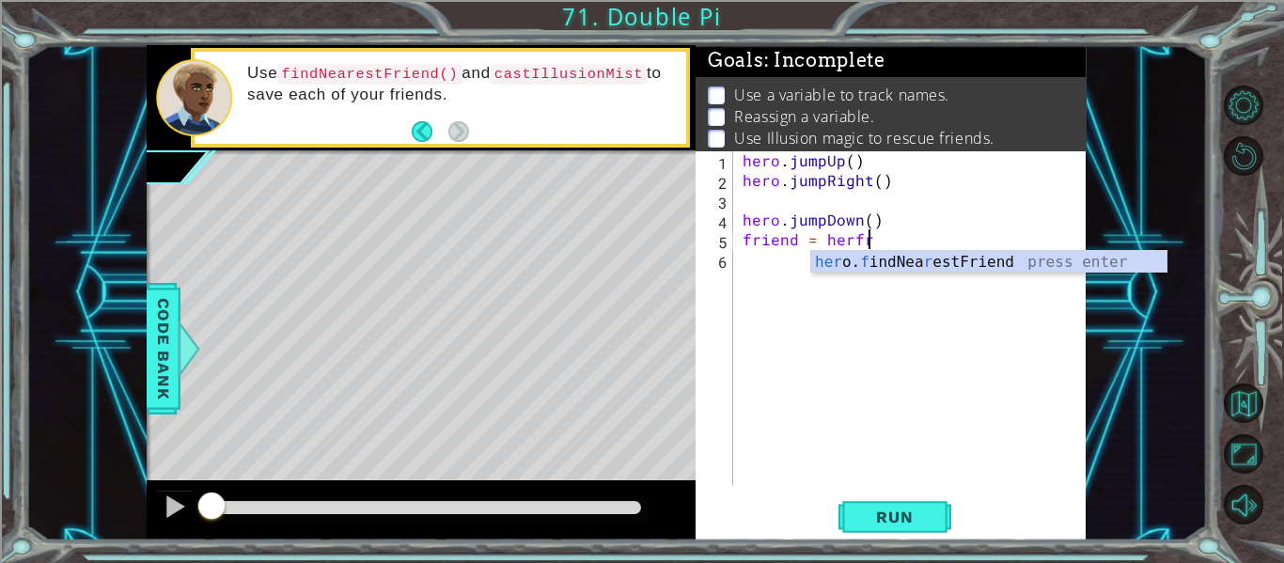
scroll to position [0, 8]
type textarea "friend = hero.findNearestFriend()"
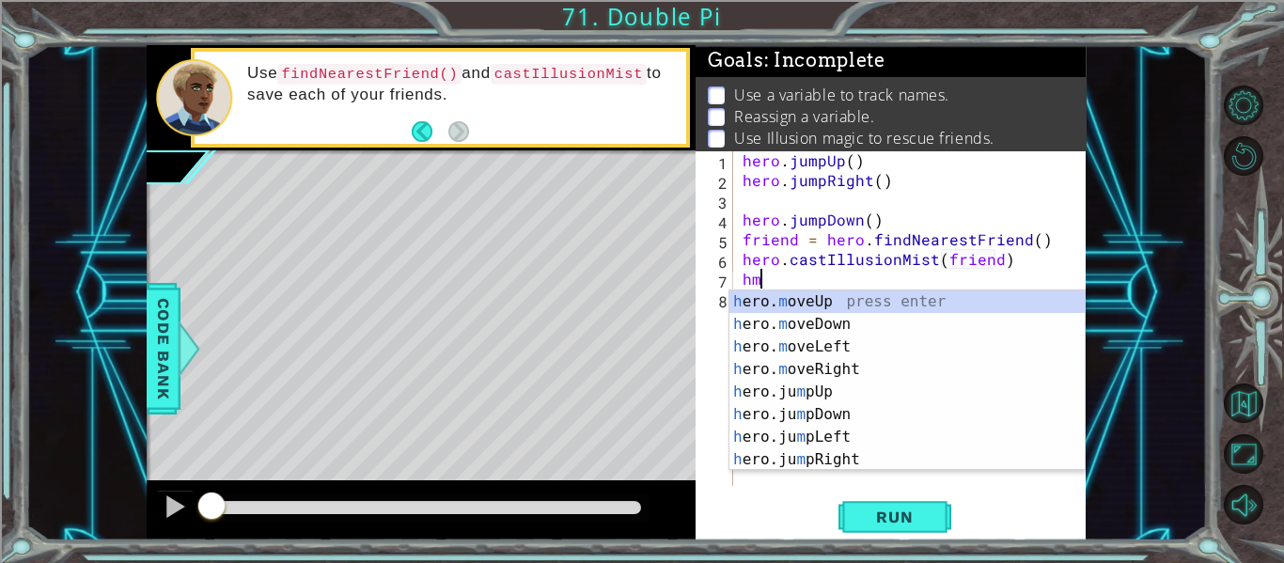
scroll to position [0, 1]
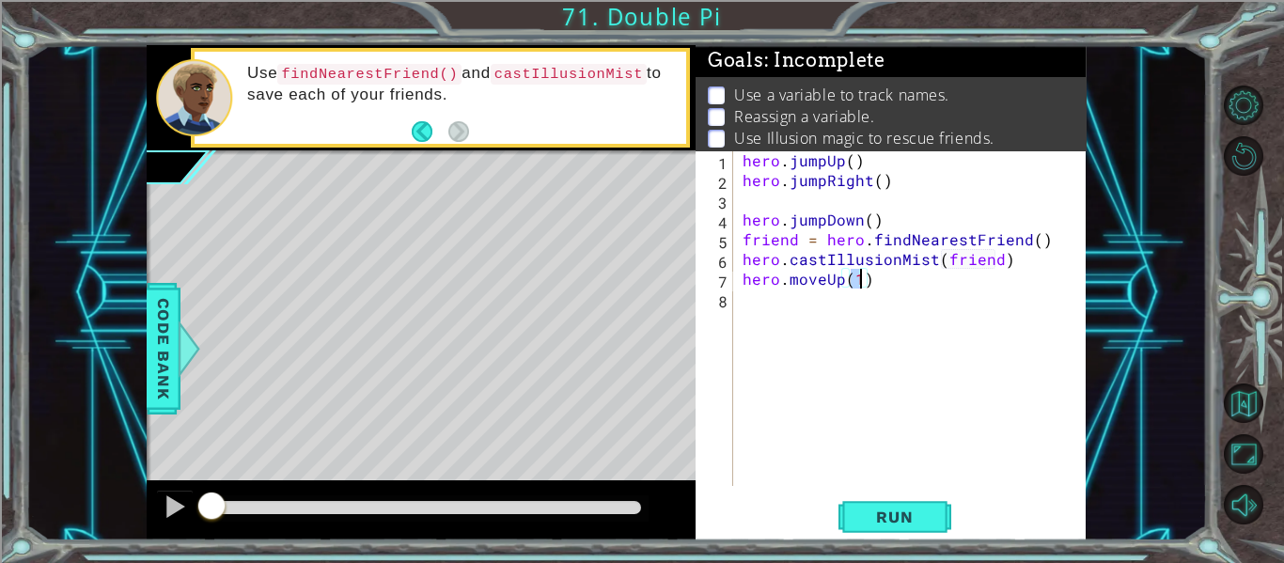
type textarea "hero.moveUp(3)"
type textarea "hero.moveRight(3)"
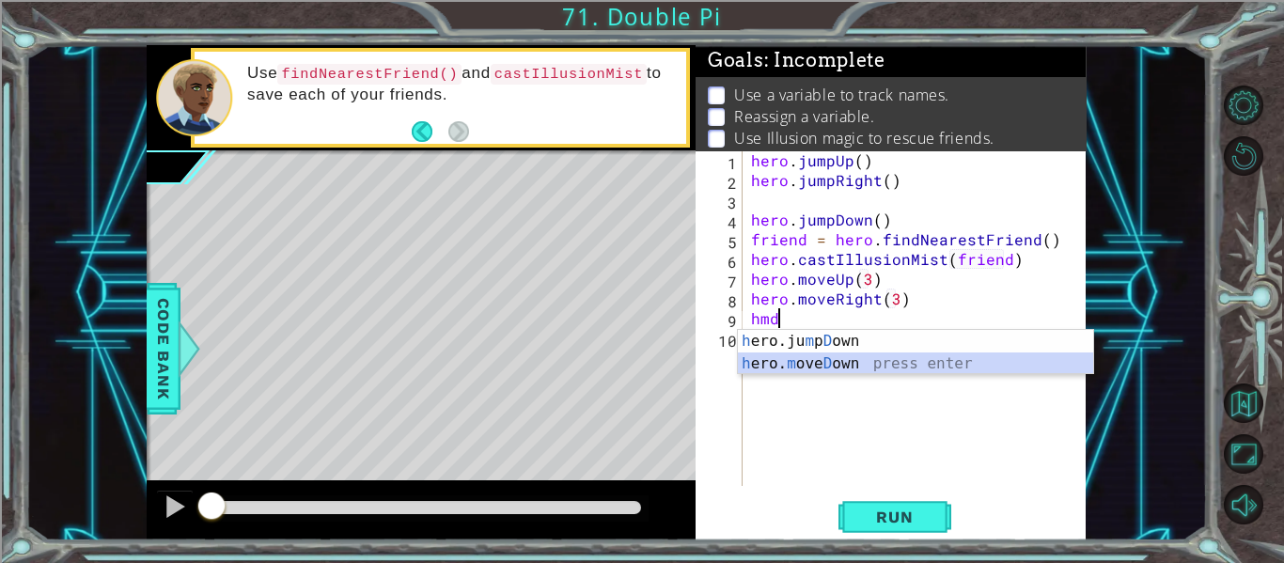
type textarea "hero.moveDown(3)"
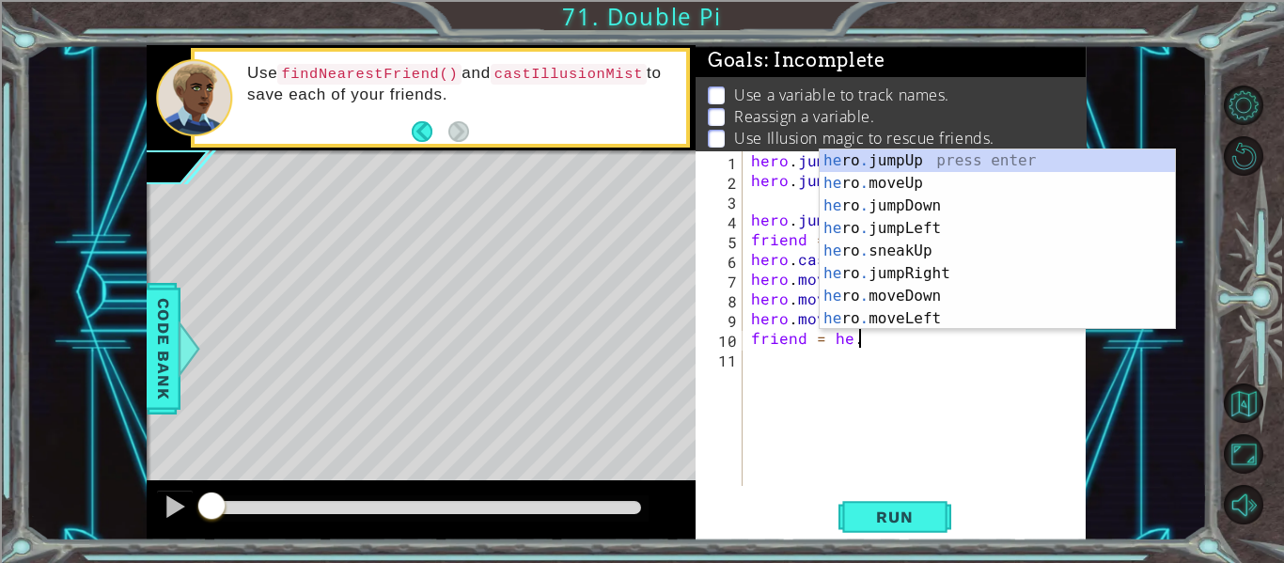
scroll to position [0, 7]
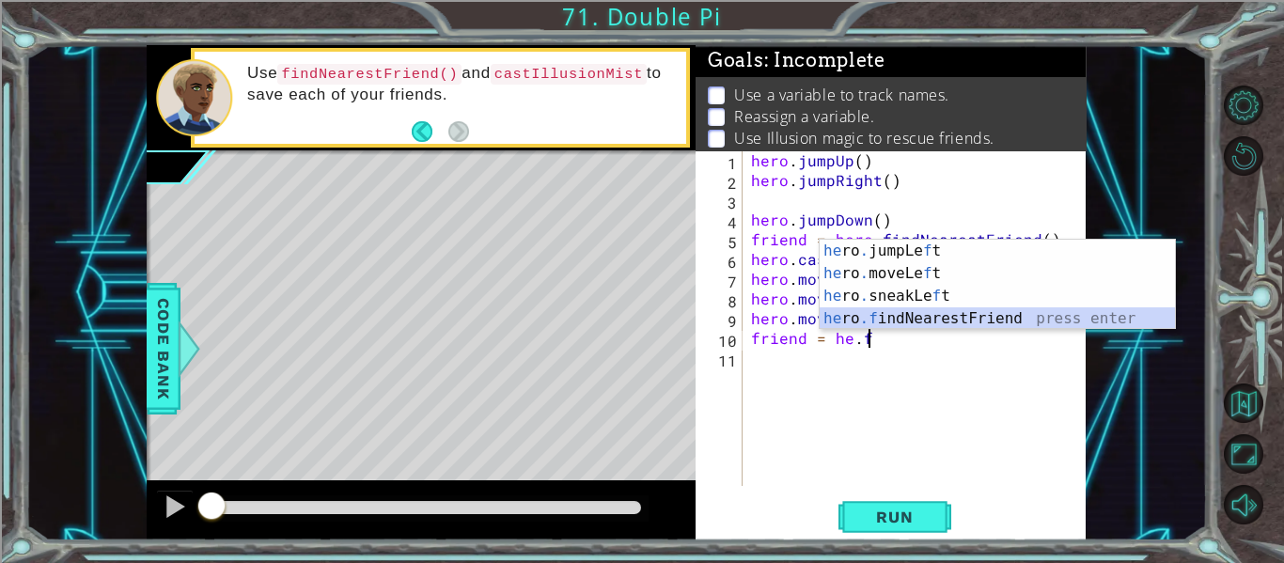
type textarea "friend = hero.findNearestFriend()"
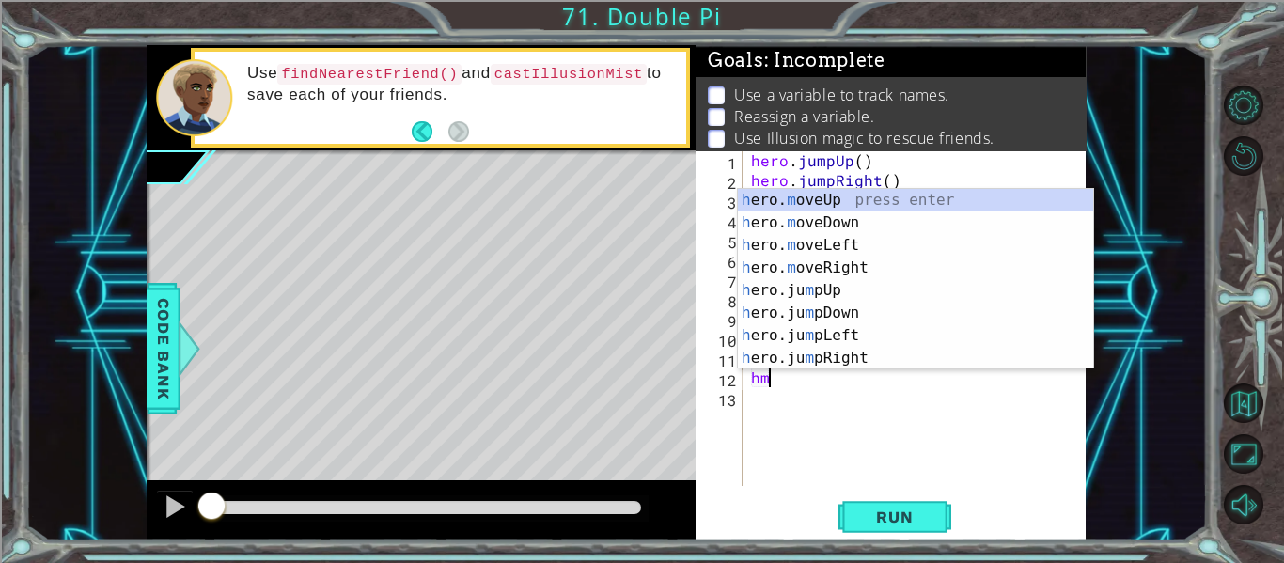
scroll to position [0, 0]
type textarea "hmr"
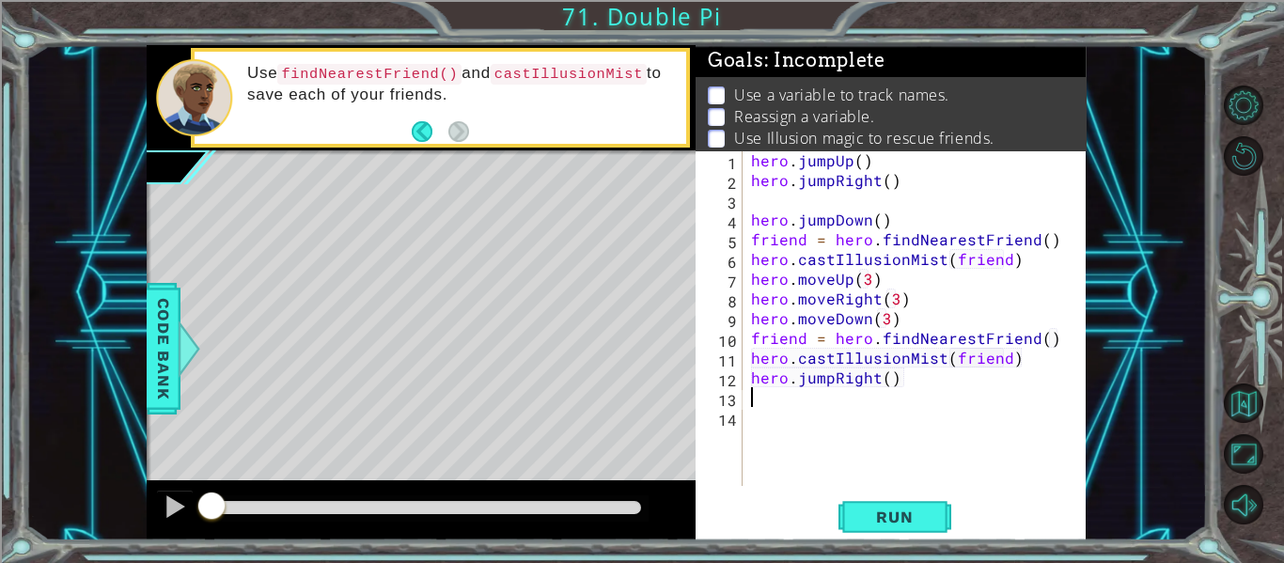
type textarea "2"
type textarea "hero.jumpRight()"
click at [880, 511] on span "Run" at bounding box center [894, 517] width 74 height 19
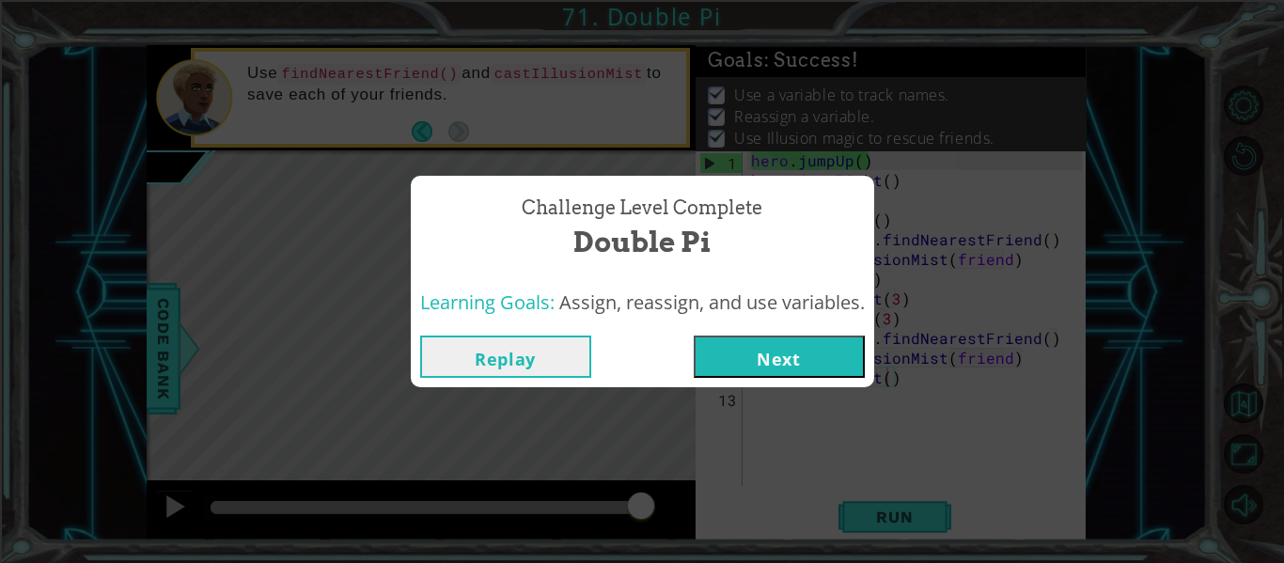
drag, startPoint x: 599, startPoint y: 501, endPoint x: 793, endPoint y: 499, distance: 193.7
click at [793, 499] on body "1 ההההההההההההההההההההההההההההההההההההההההההההההההההההההההההההההההההההההההההההה…" at bounding box center [642, 281] width 1284 height 563
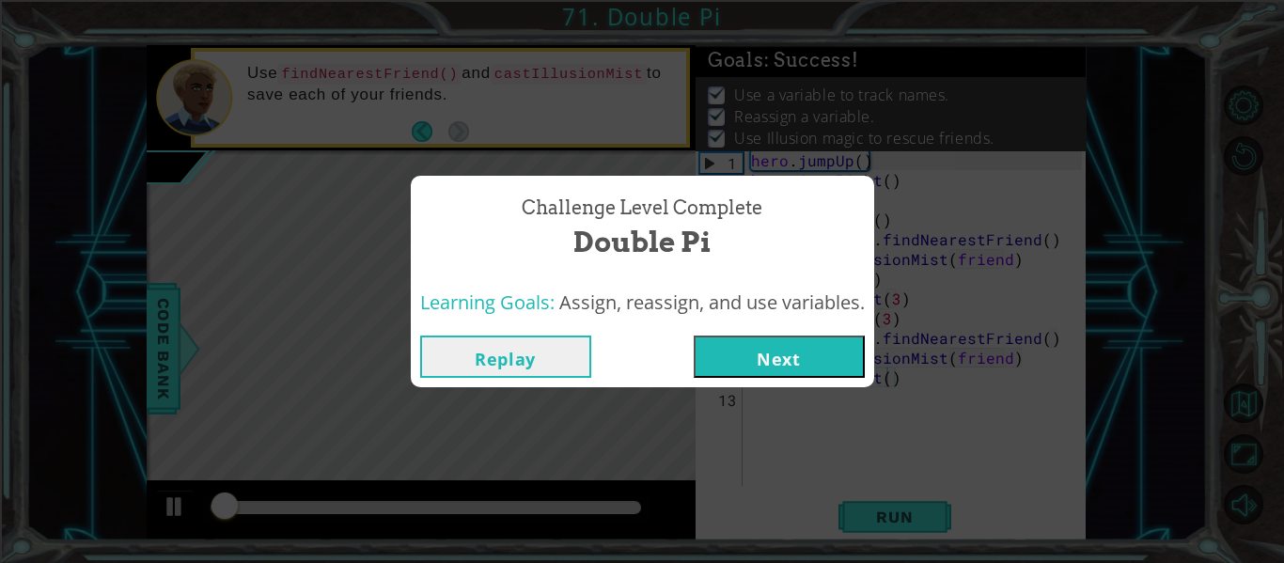
click at [770, 355] on button "Next" at bounding box center [779, 357] width 171 height 42
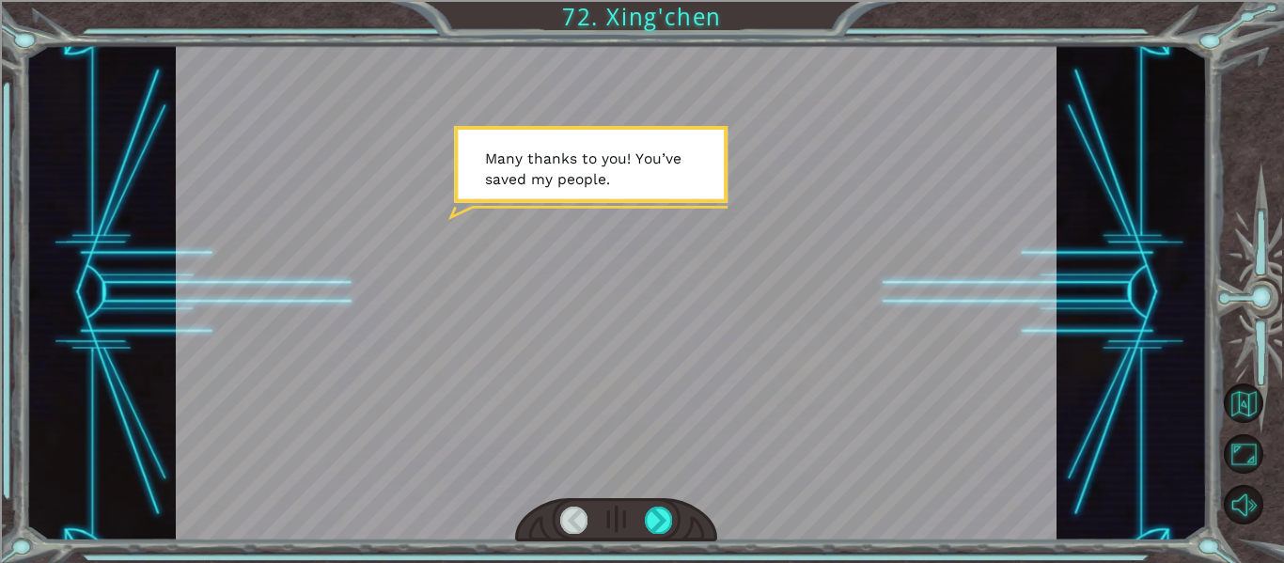
click at [662, 500] on div at bounding box center [616, 520] width 203 height 44
click at [660, 509] on div at bounding box center [658, 520] width 27 height 26
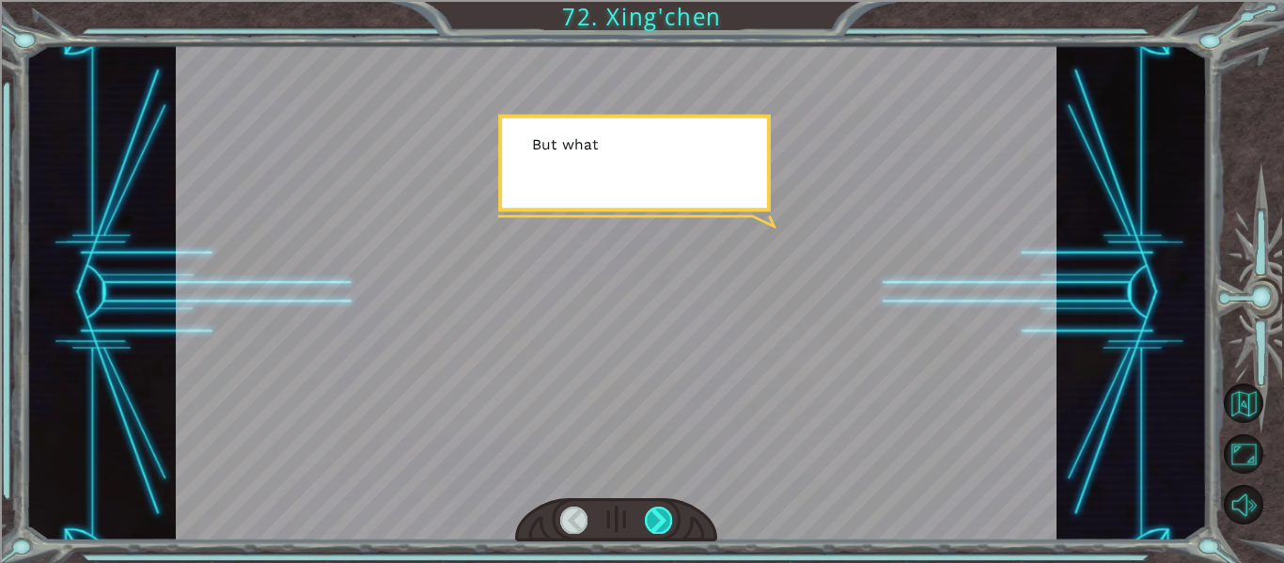
click at [660, 509] on div at bounding box center [658, 520] width 27 height 26
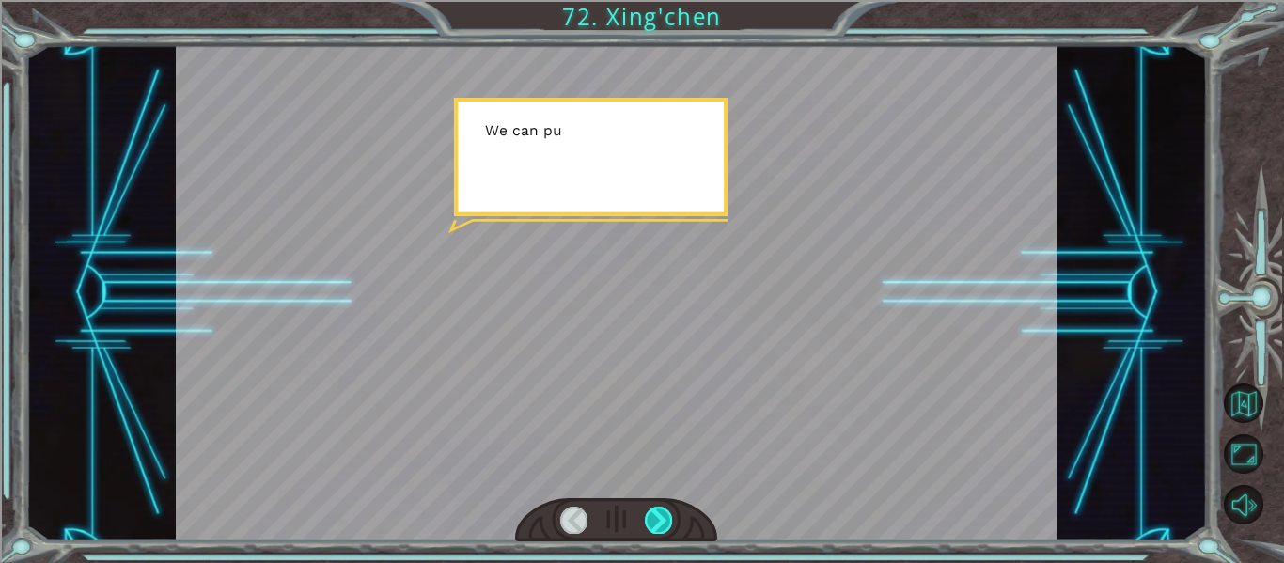
click at [660, 509] on div at bounding box center [658, 520] width 27 height 26
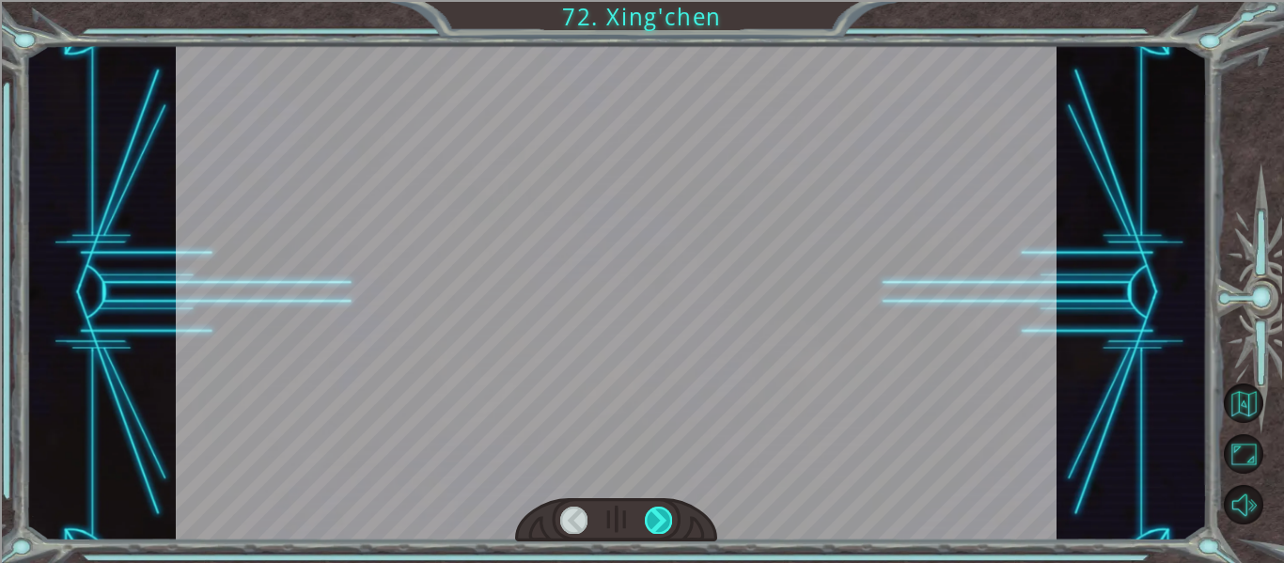
click at [660, 509] on div at bounding box center [658, 520] width 27 height 26
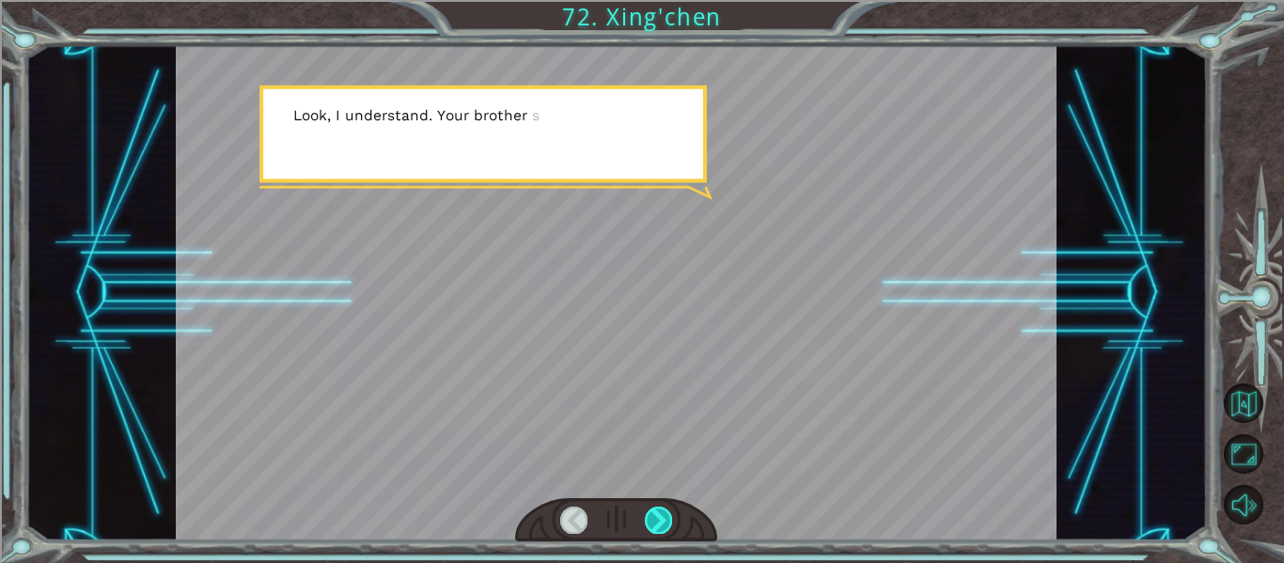
click at [660, 507] on div at bounding box center [658, 520] width 27 height 26
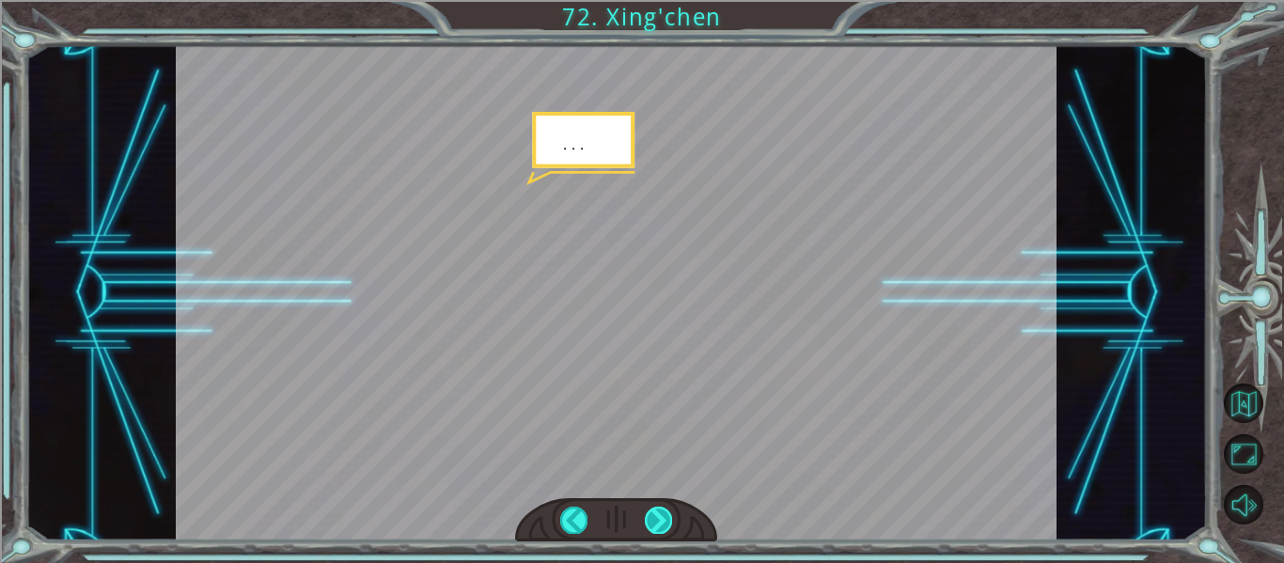
click at [660, 507] on div at bounding box center [658, 520] width 27 height 26
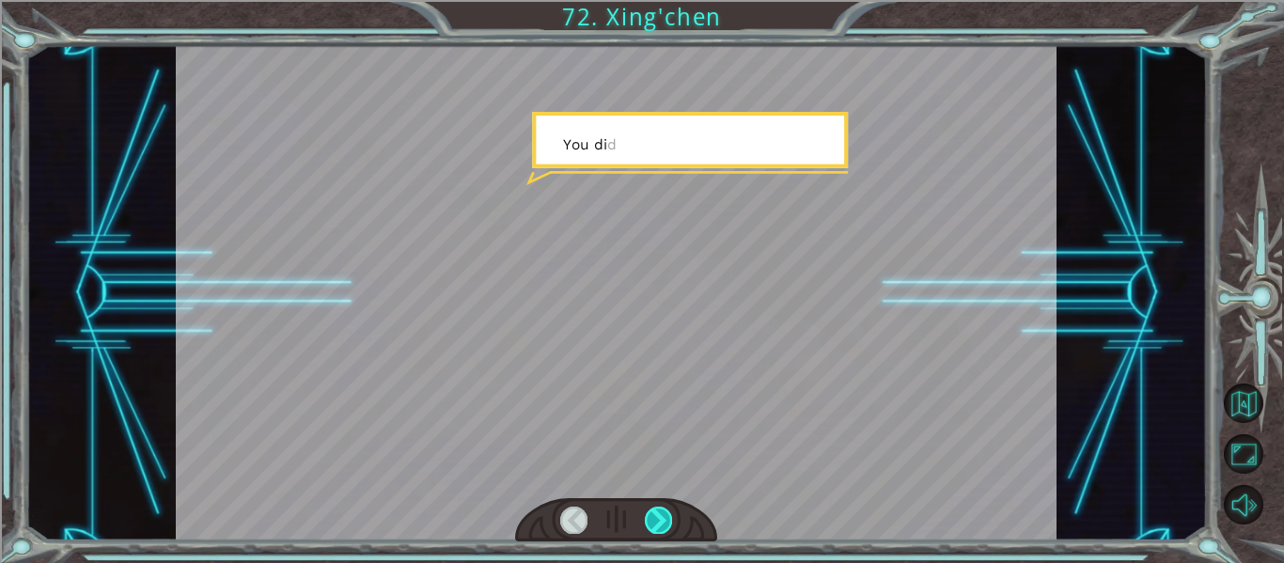
click at [660, 507] on div at bounding box center [658, 520] width 27 height 26
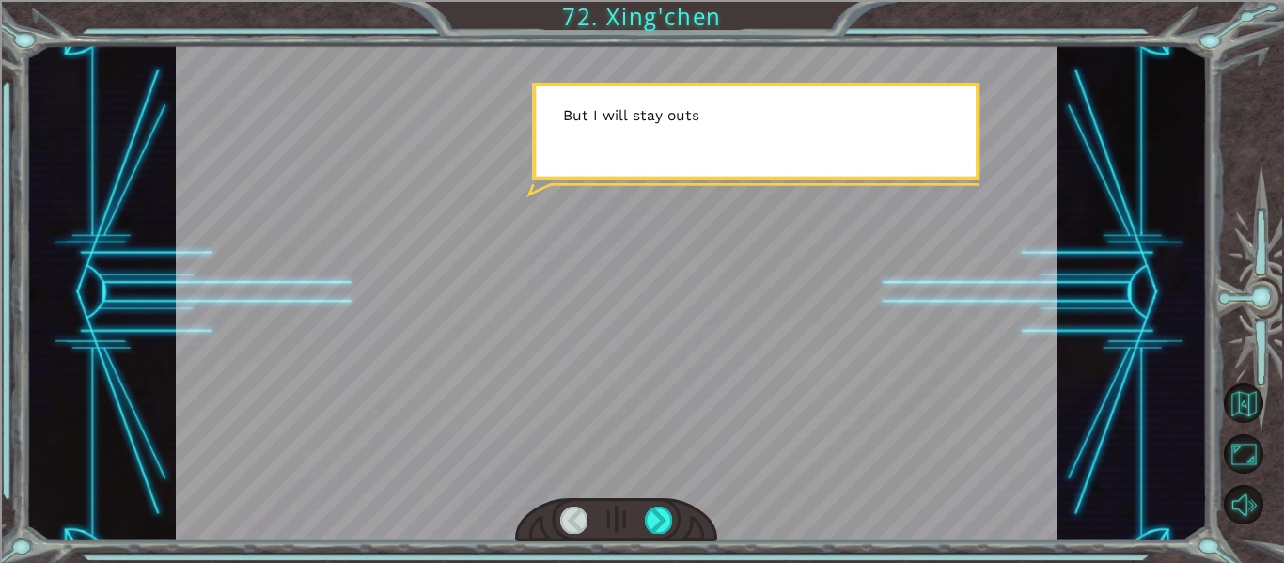
click at [661, 506] on div at bounding box center [616, 520] width 203 height 44
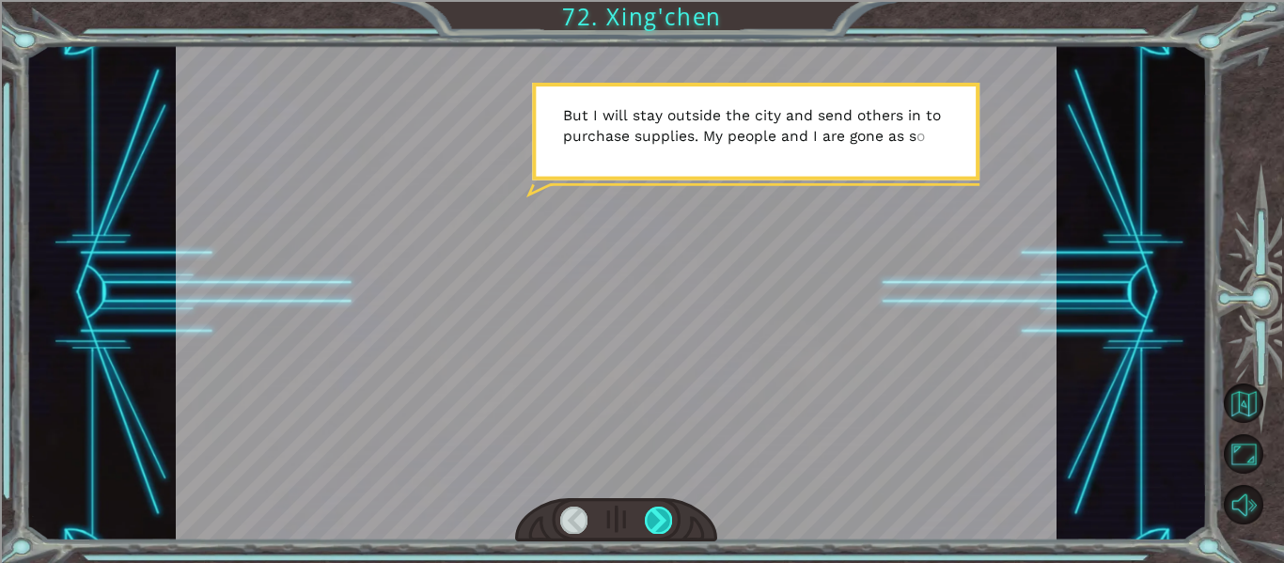
click at [666, 519] on div at bounding box center [658, 520] width 27 height 26
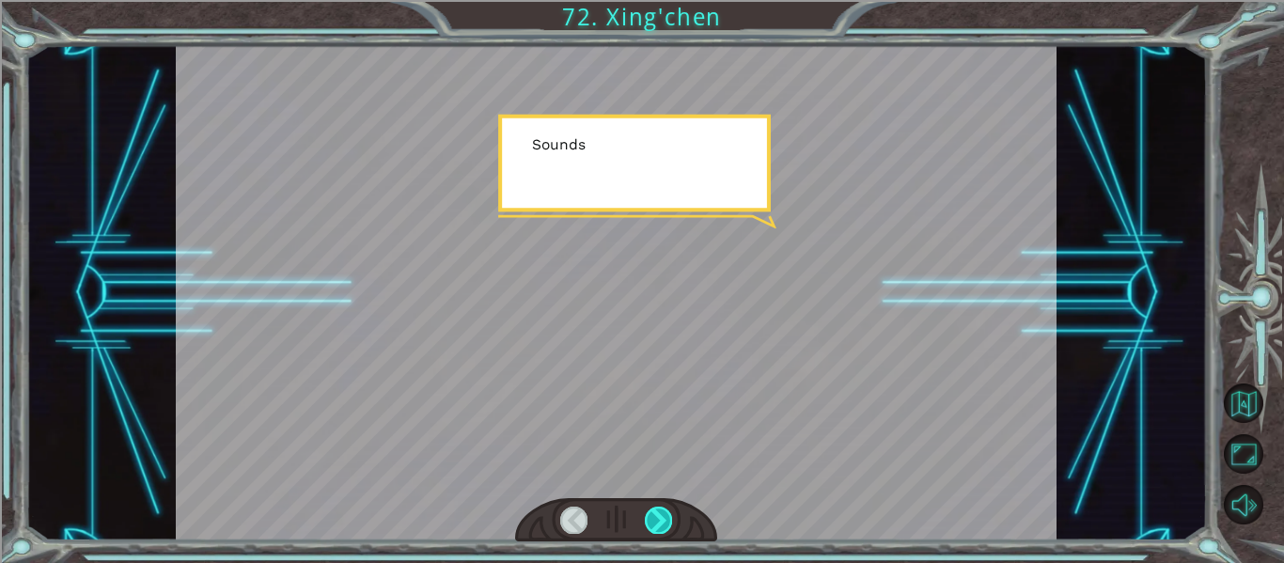
click at [666, 519] on div at bounding box center [658, 520] width 27 height 26
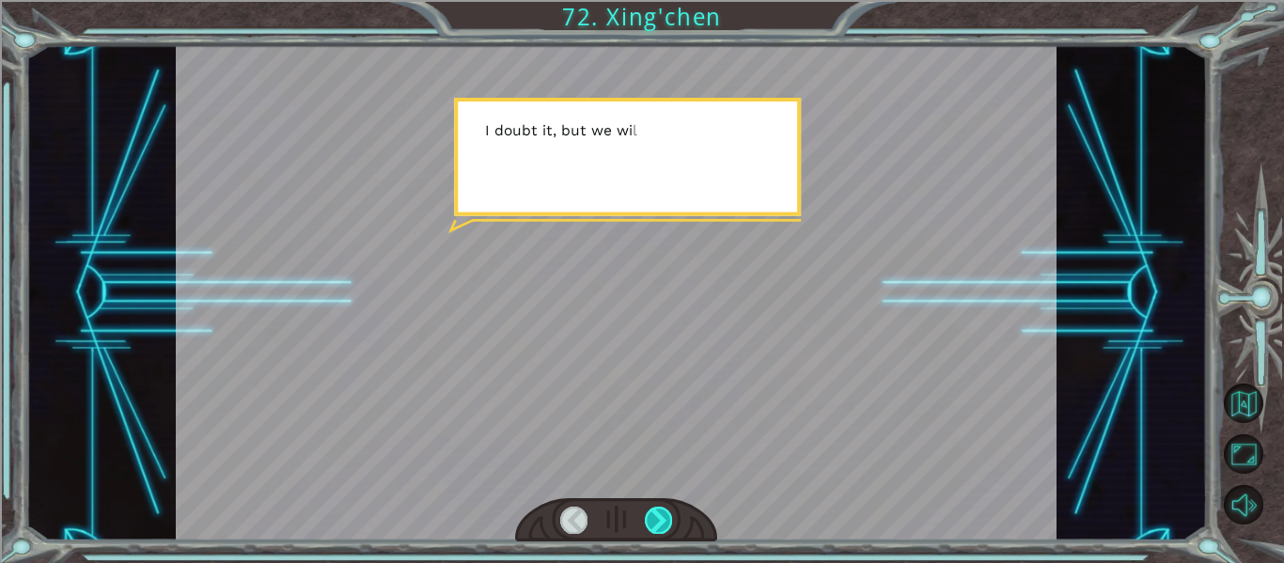
click at [666, 519] on div at bounding box center [658, 520] width 27 height 26
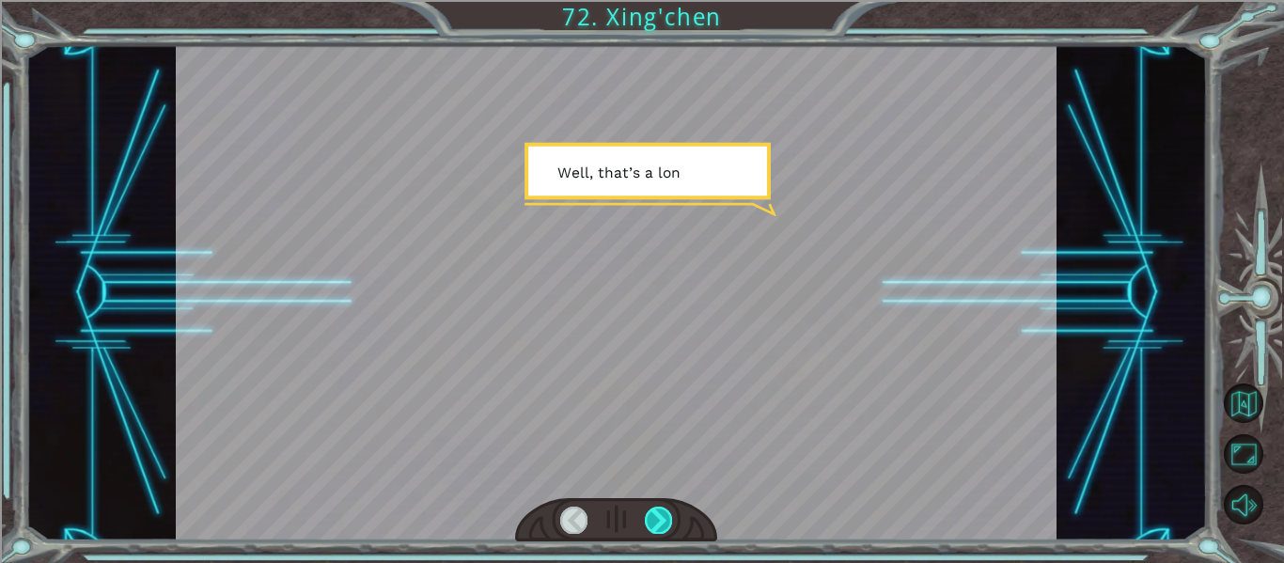
click at [666, 519] on div at bounding box center [658, 520] width 27 height 26
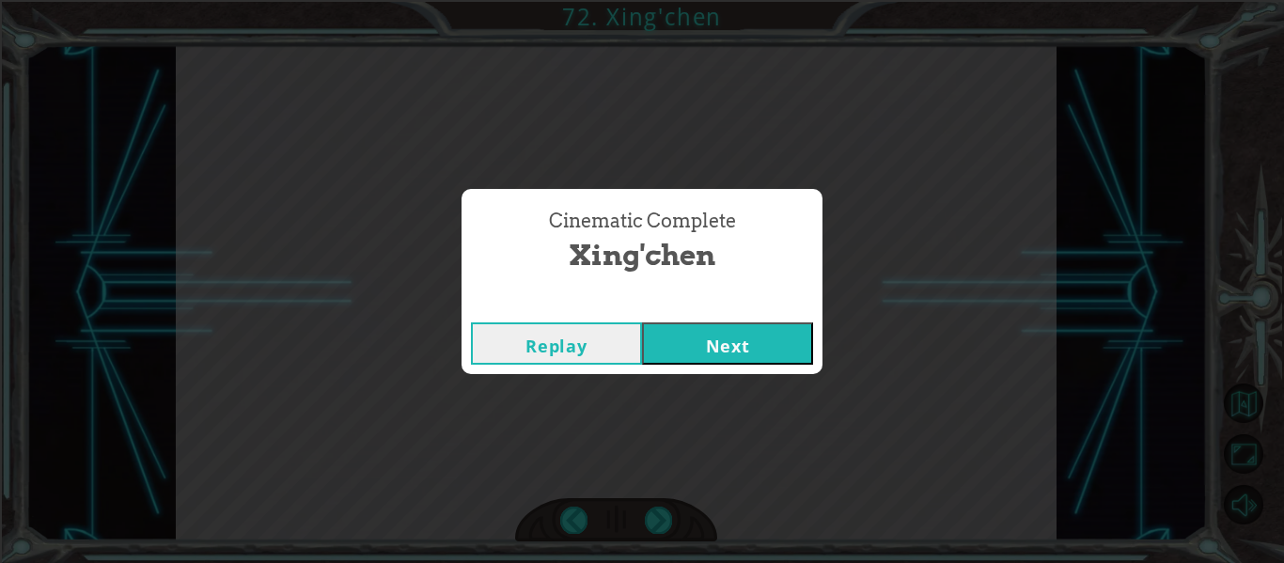
click at [741, 337] on button "Next" at bounding box center [727, 343] width 171 height 42
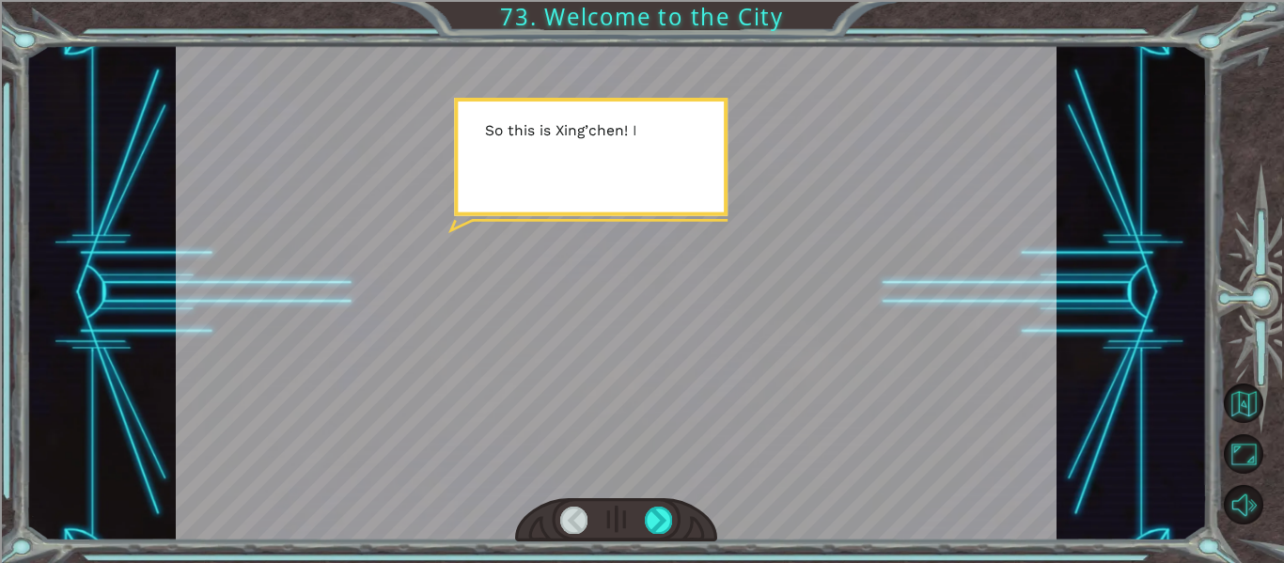
click at [742, 337] on div at bounding box center [617, 292] width 882 height 495
click at [1279, 501] on div at bounding box center [1255, 305] width 57 height 450
click at [649, 531] on div at bounding box center [658, 520] width 27 height 26
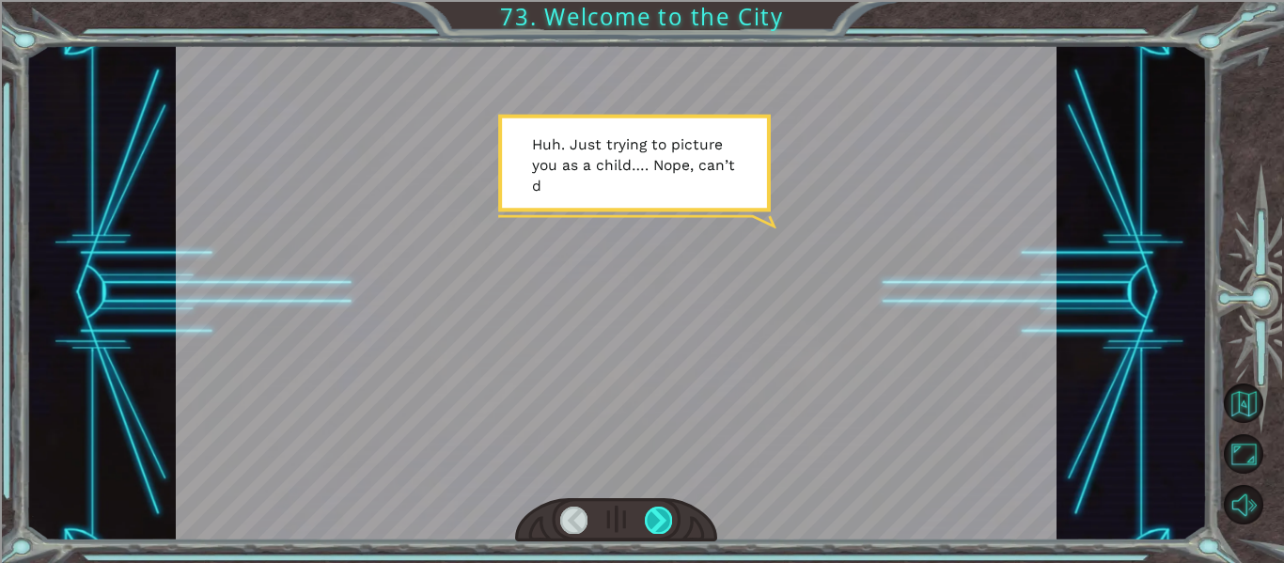
click at [651, 528] on div at bounding box center [658, 520] width 27 height 26
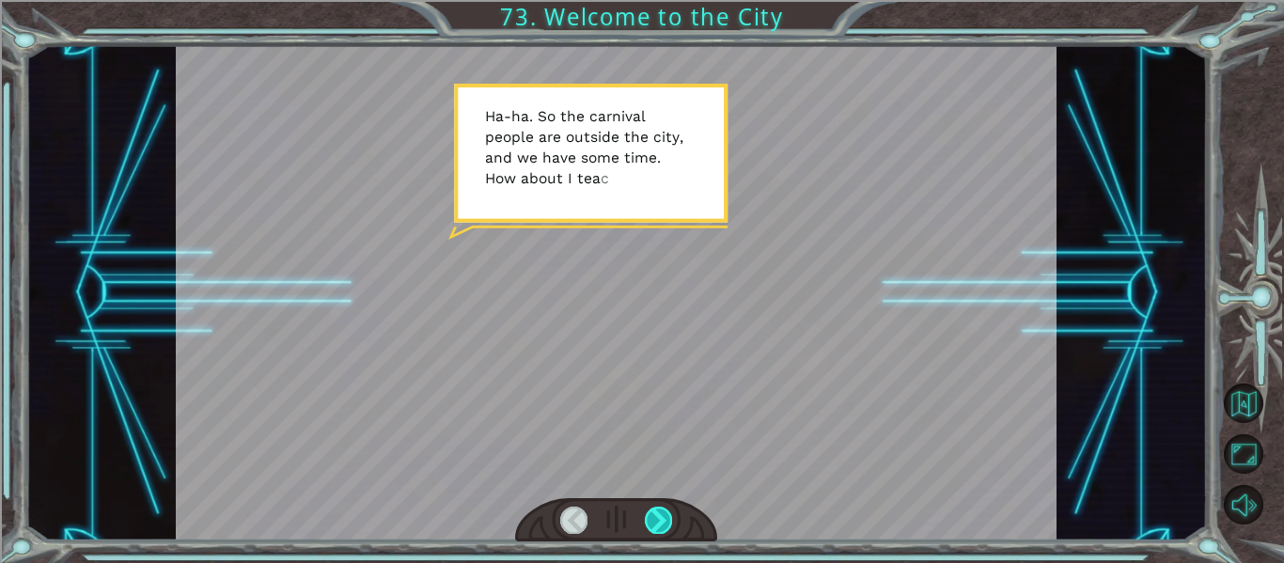
click at [651, 528] on div at bounding box center [658, 520] width 27 height 26
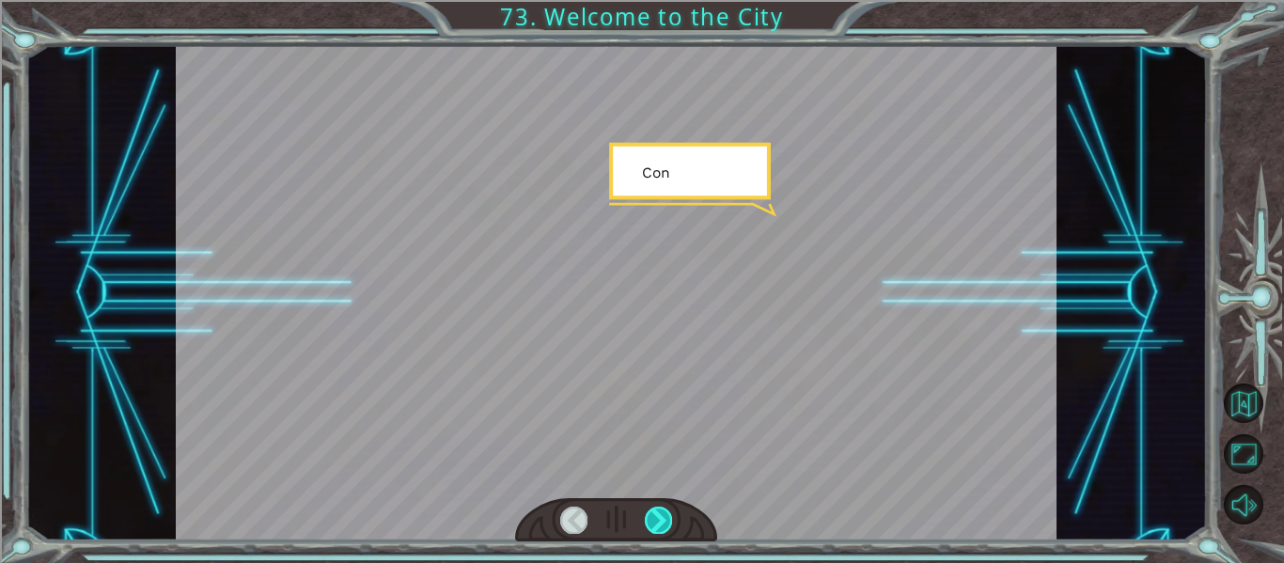
click at [651, 528] on div at bounding box center [658, 520] width 27 height 26
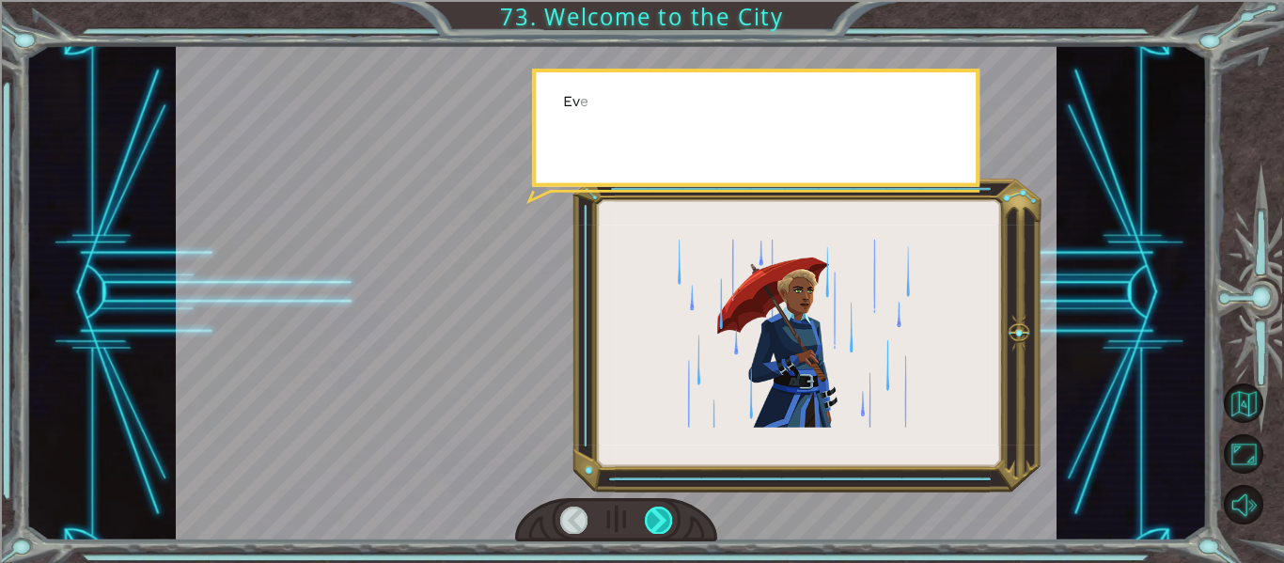
click at [651, 528] on div at bounding box center [658, 520] width 27 height 26
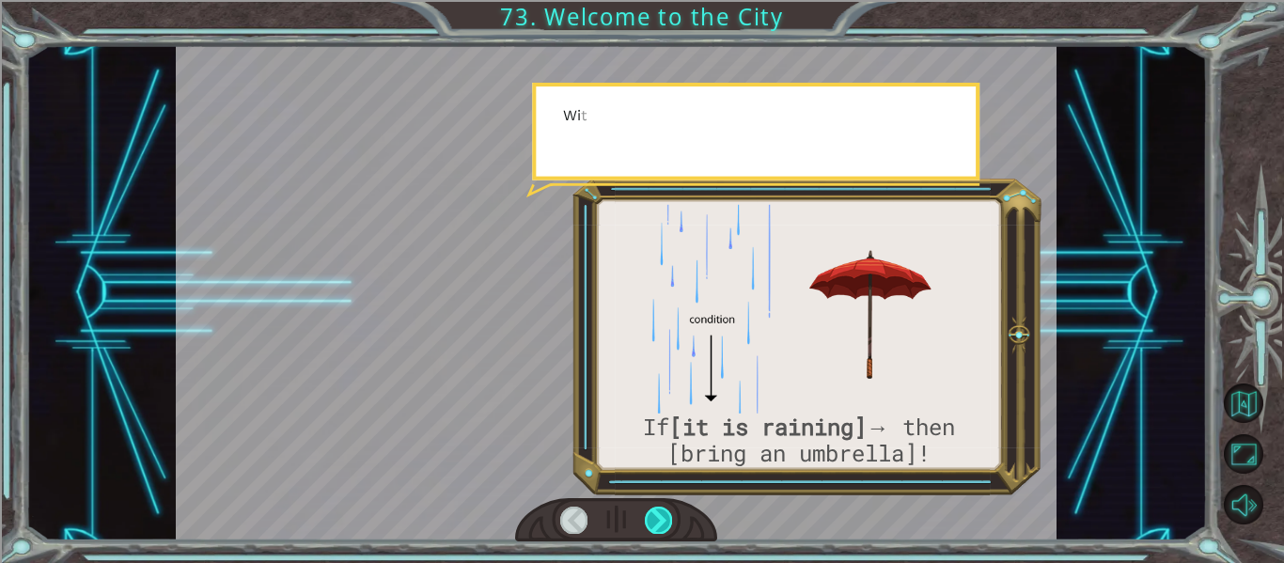
click at [651, 528] on div at bounding box center [658, 520] width 27 height 26
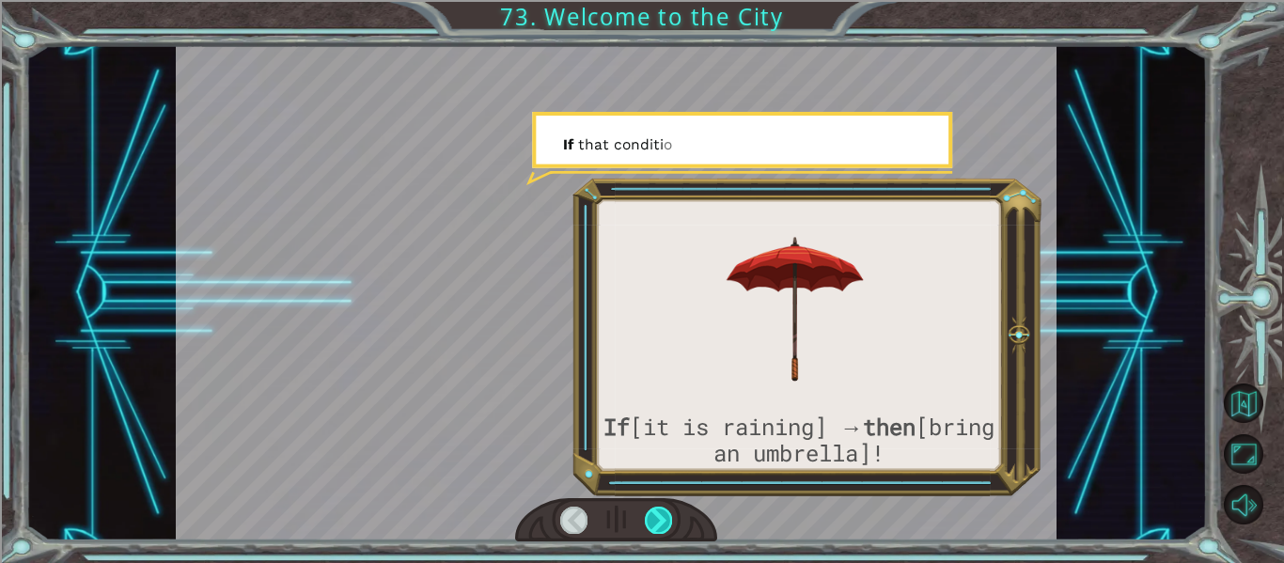
click at [649, 525] on div at bounding box center [658, 520] width 27 height 26
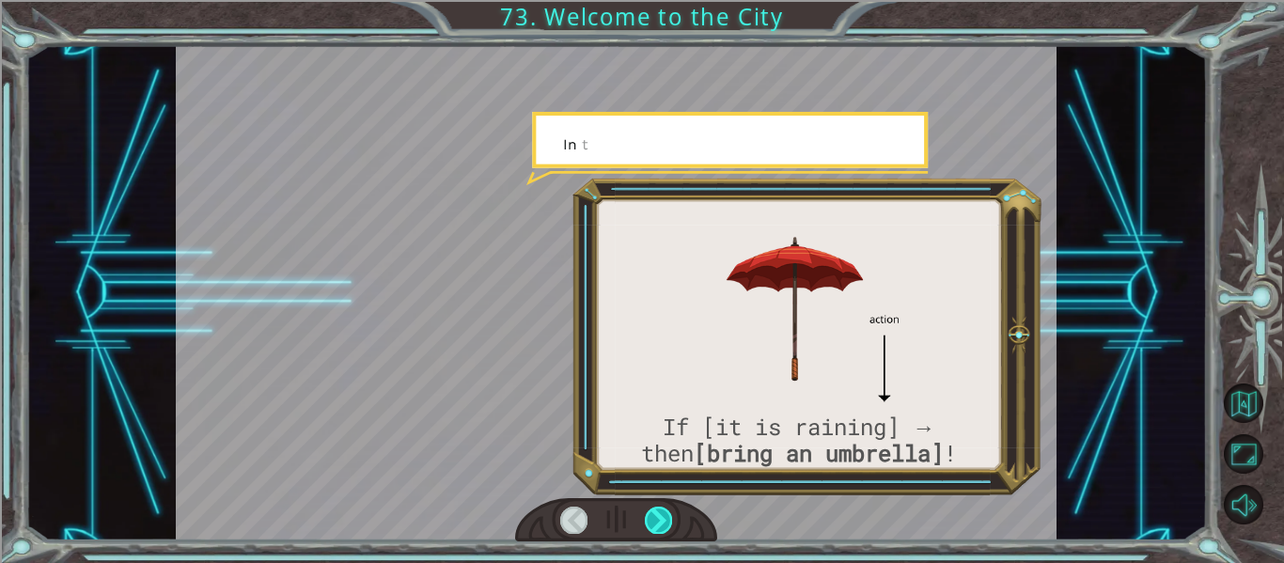
click at [649, 525] on div at bounding box center [658, 520] width 27 height 26
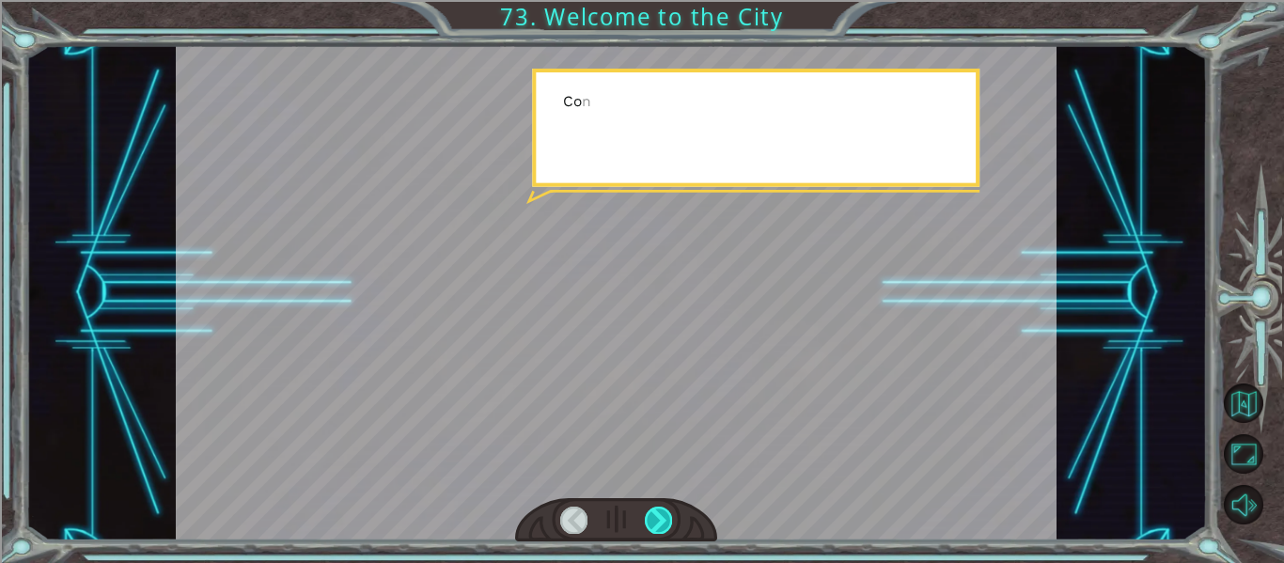
click at [649, 525] on div at bounding box center [658, 520] width 27 height 26
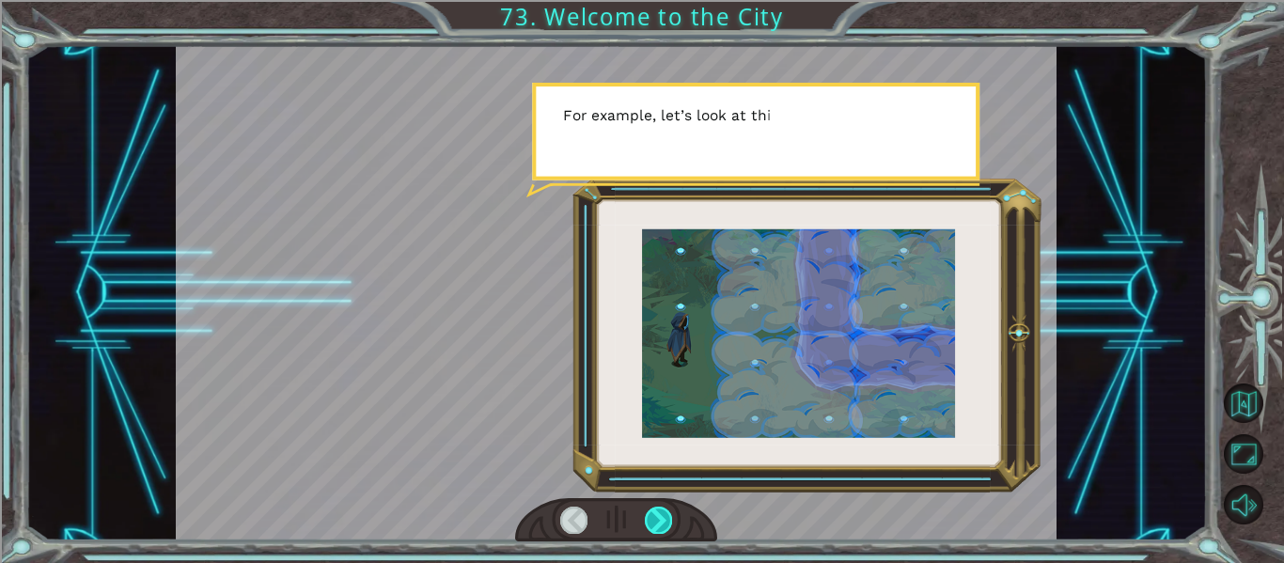
click at [649, 525] on div at bounding box center [658, 520] width 27 height 26
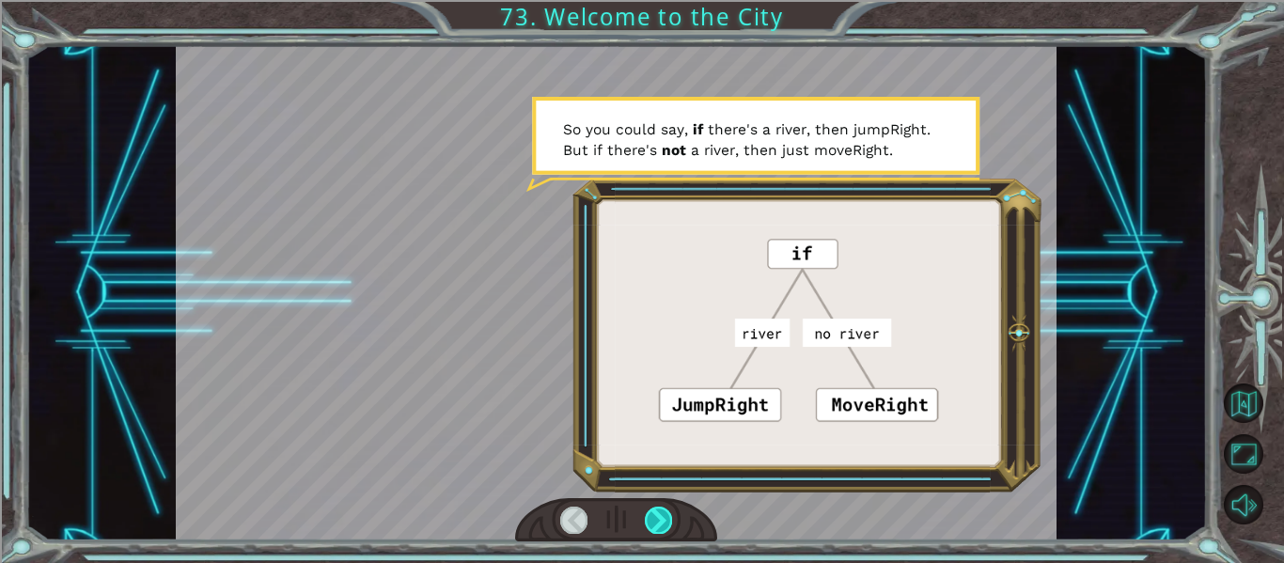
click at [652, 525] on div at bounding box center [658, 520] width 27 height 26
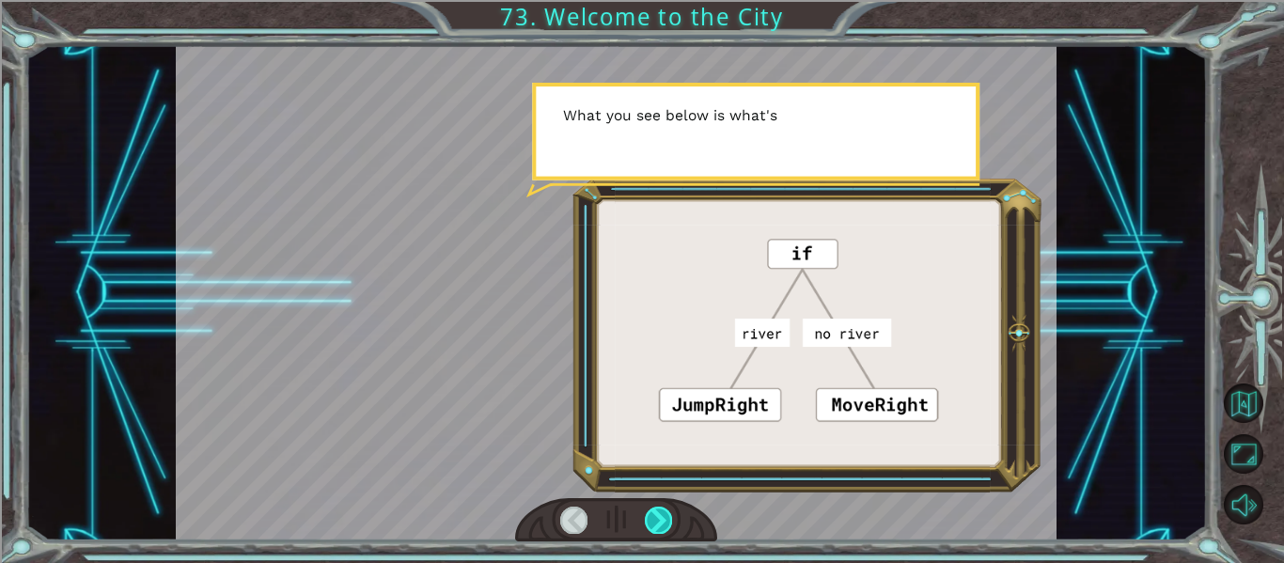
click at [652, 526] on div at bounding box center [658, 520] width 27 height 26
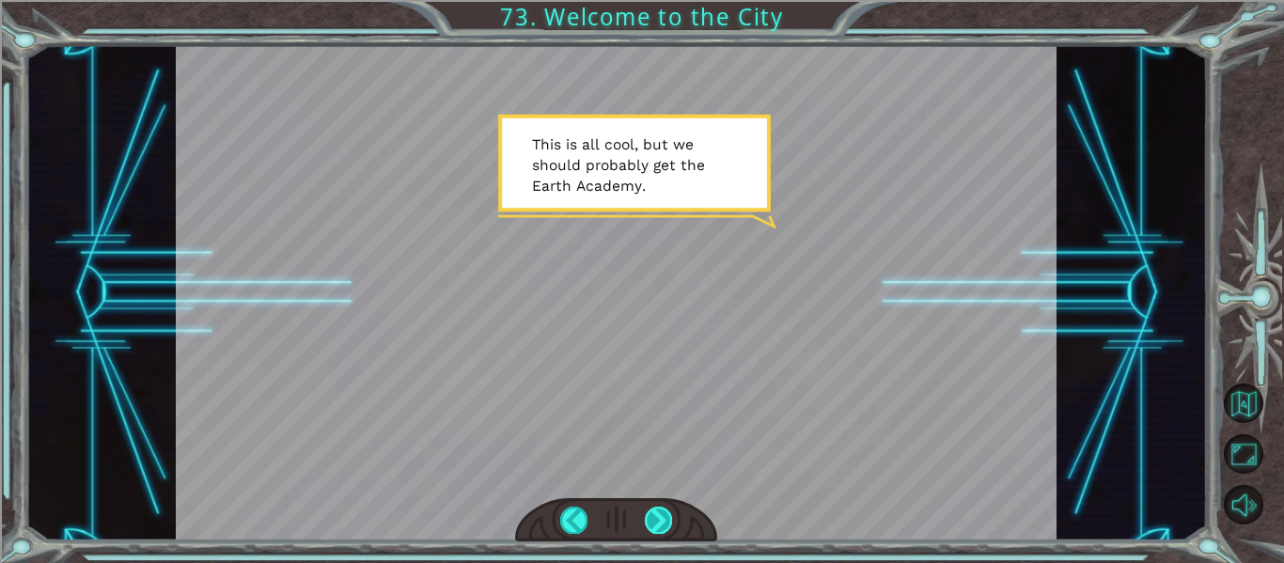
click at [653, 525] on div at bounding box center [658, 520] width 27 height 26
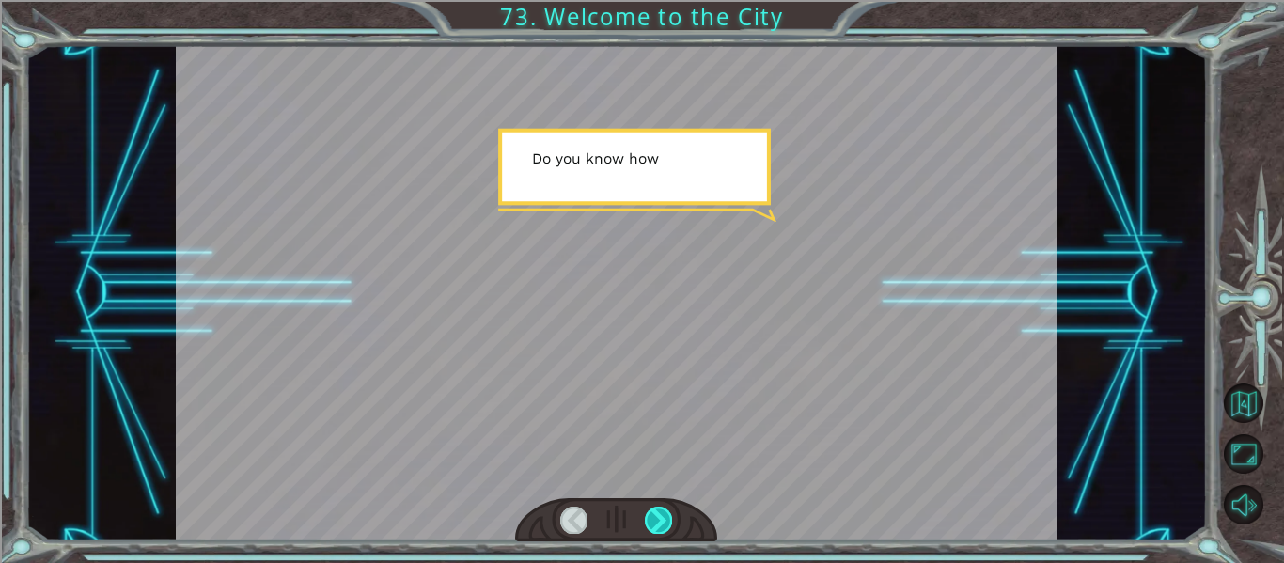
click at [653, 525] on div at bounding box center [658, 520] width 27 height 26
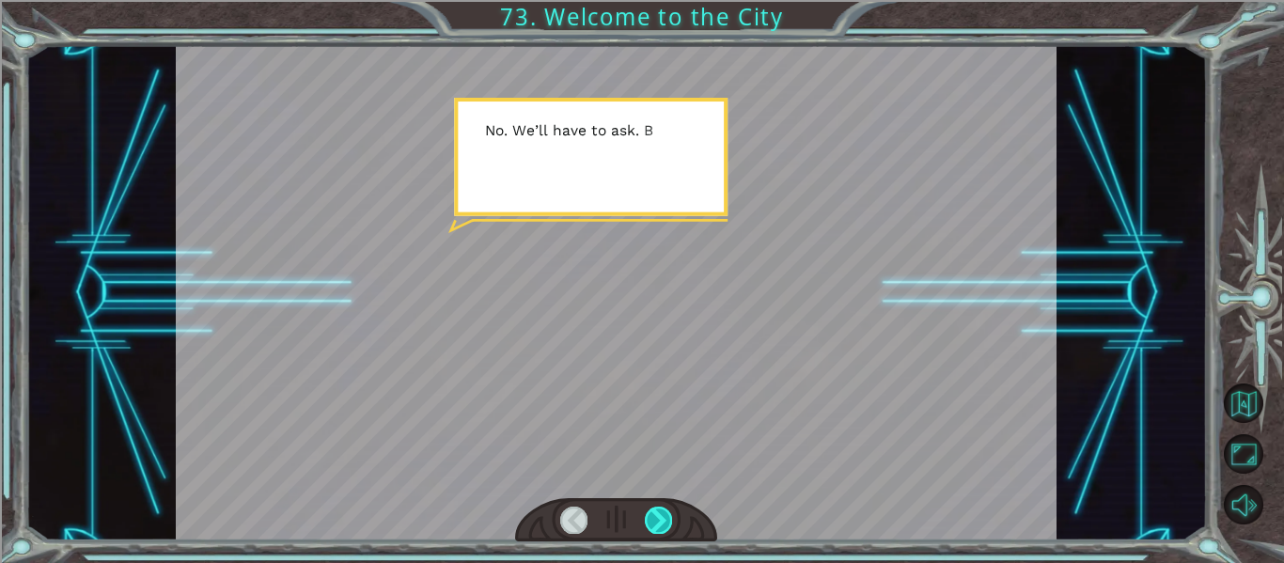
click at [653, 525] on div at bounding box center [658, 520] width 27 height 26
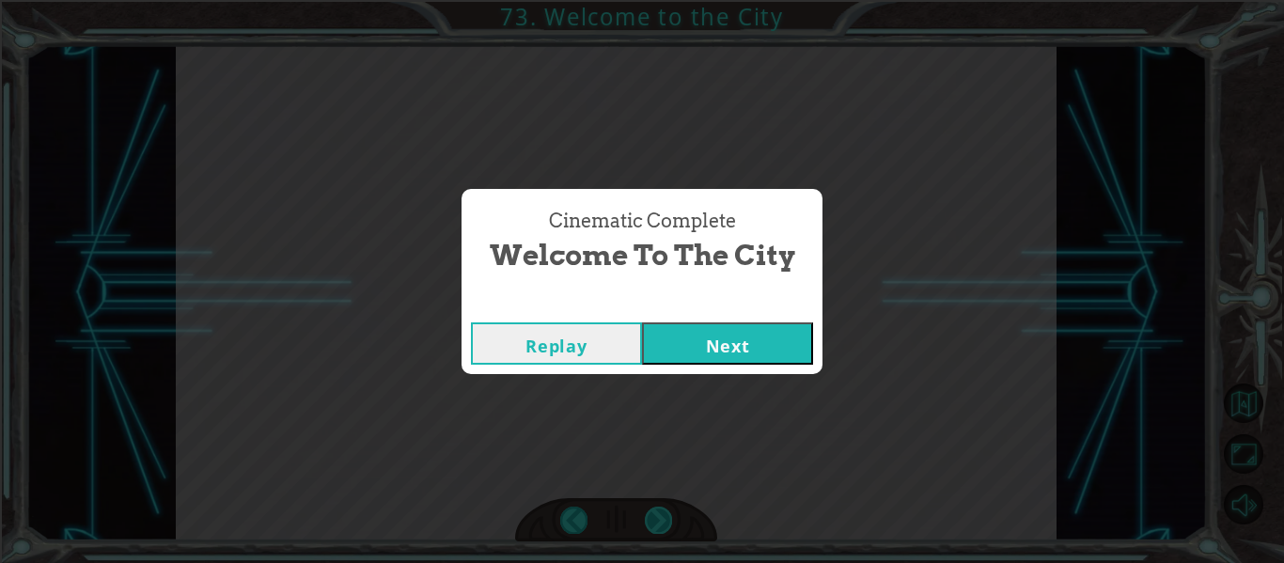
click at [653, 525] on div "Cinematic Complete Welcome to the City Replay Next" at bounding box center [642, 281] width 1284 height 563
click at [723, 346] on button "Next" at bounding box center [727, 343] width 171 height 42
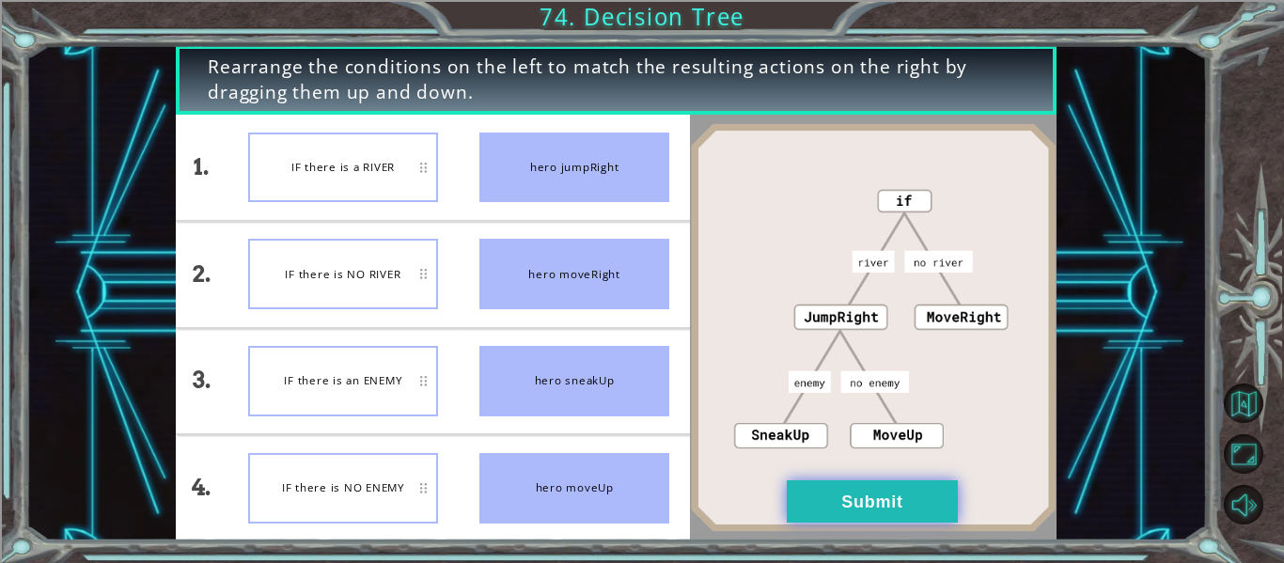
click at [872, 485] on button "Submit" at bounding box center [872, 501] width 171 height 42
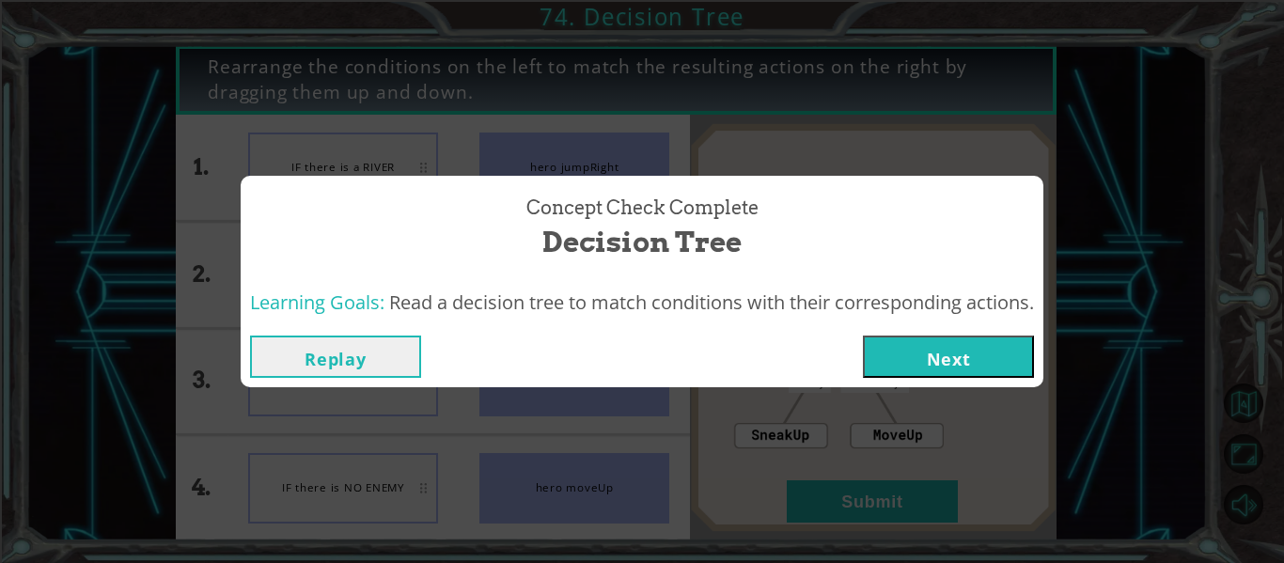
click at [948, 310] on span "Read a decision tree to match conditions with their corresponding actions." at bounding box center [711, 302] width 645 height 25
click at [943, 340] on button "Next" at bounding box center [948, 357] width 171 height 42
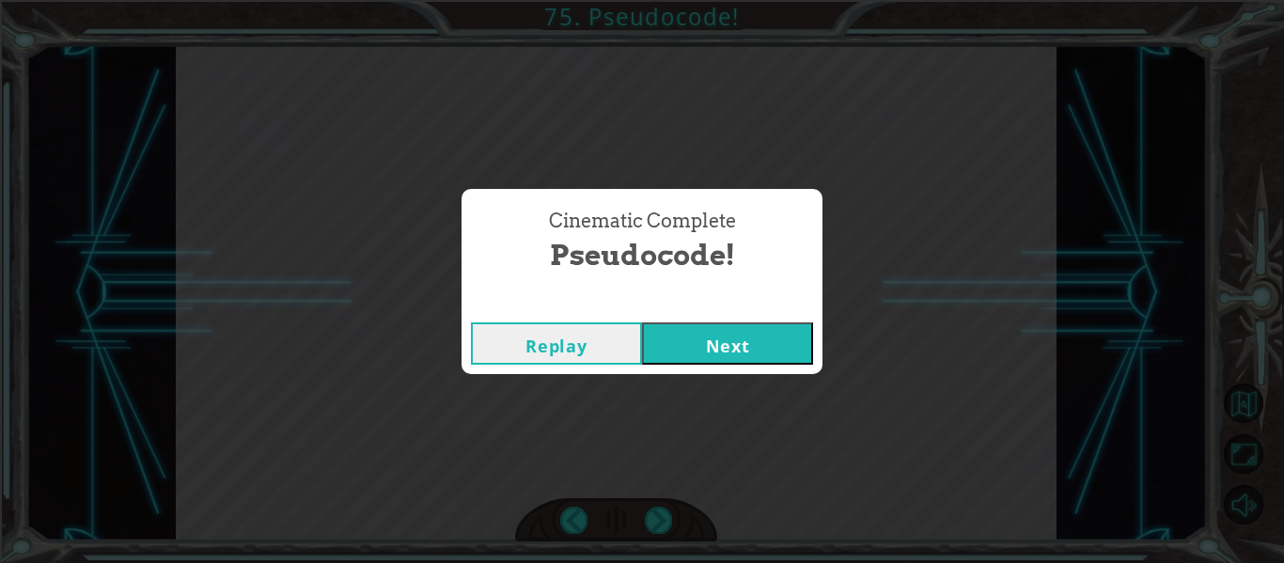
click at [709, 351] on button "Next" at bounding box center [727, 343] width 171 height 42
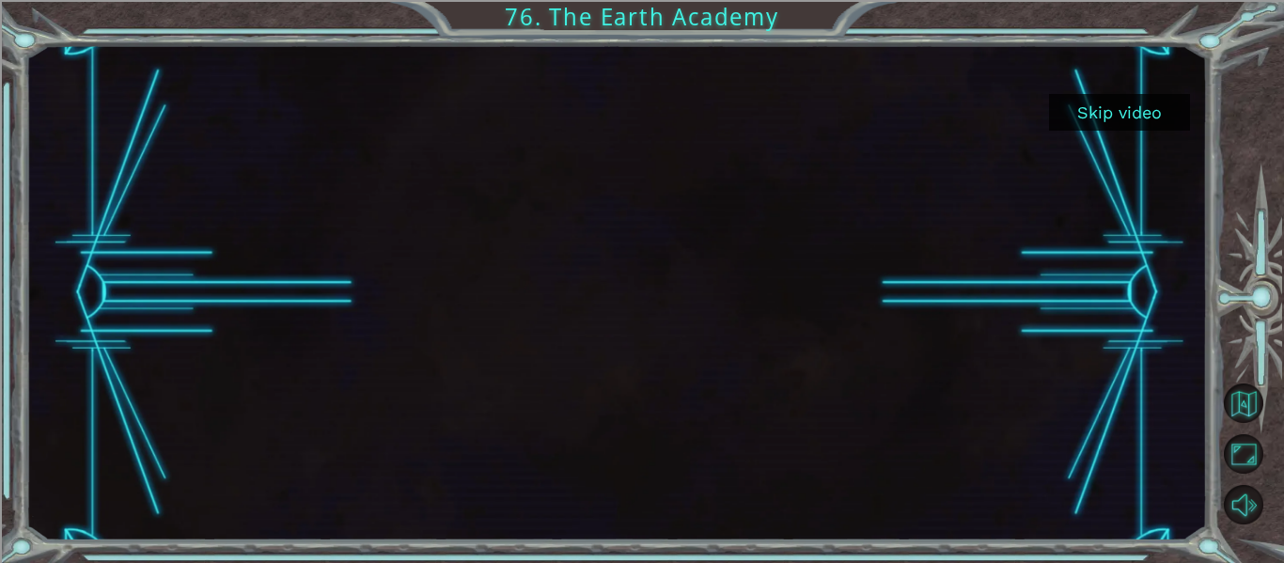
click at [1135, 110] on button "Skip video" at bounding box center [1119, 112] width 141 height 37
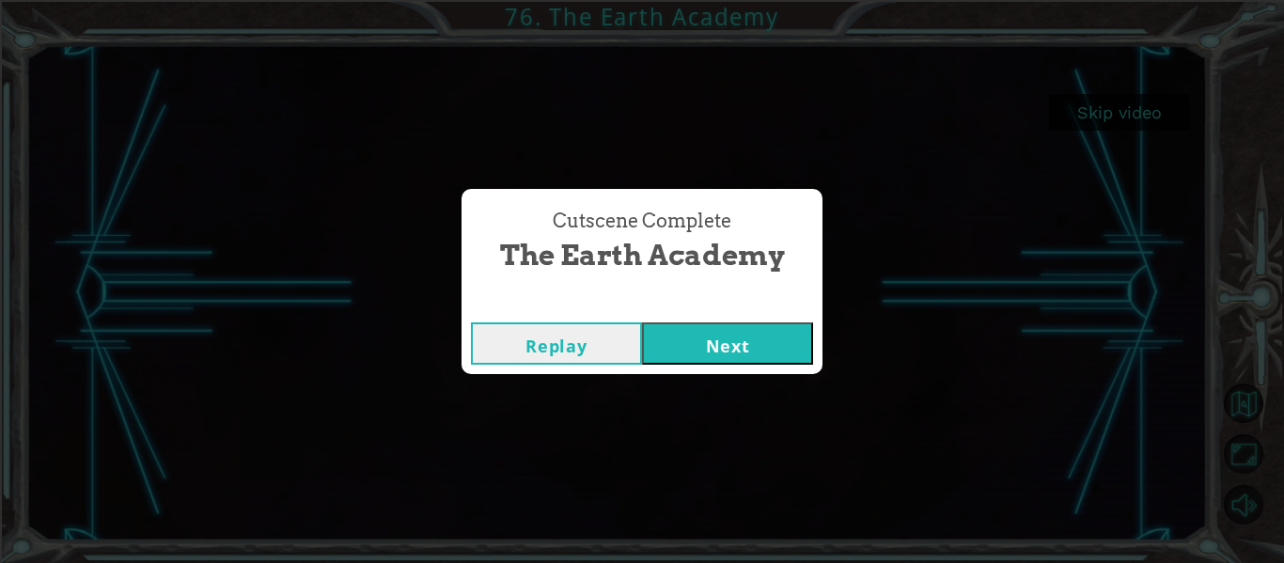
click at [728, 337] on button "Next" at bounding box center [727, 343] width 171 height 42
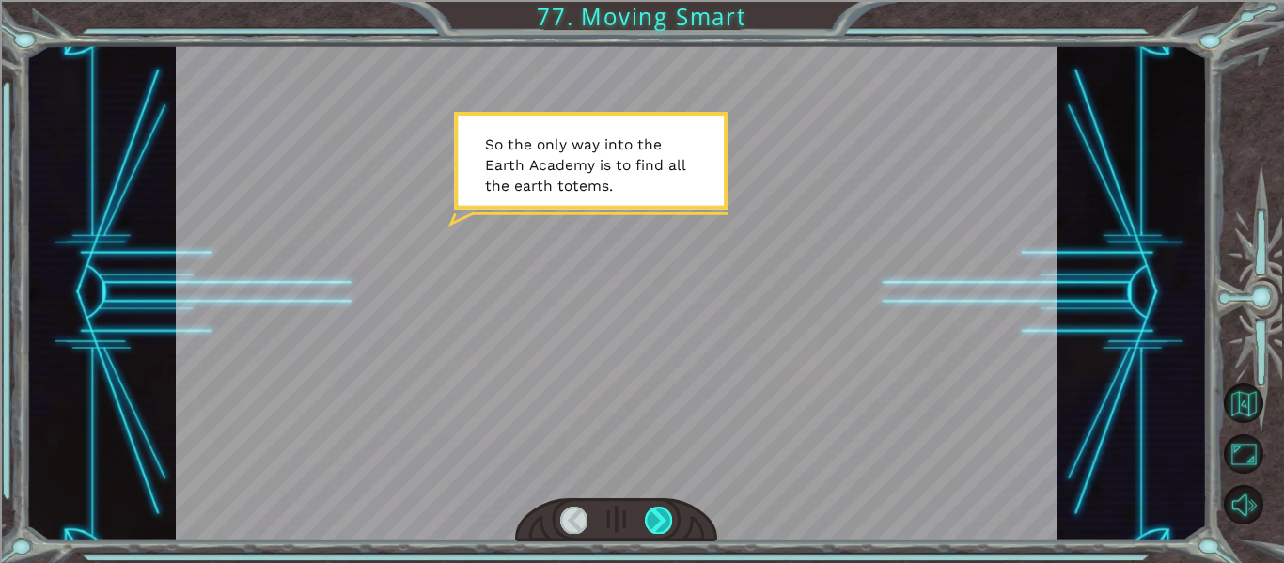
click at [658, 522] on div at bounding box center [658, 520] width 27 height 26
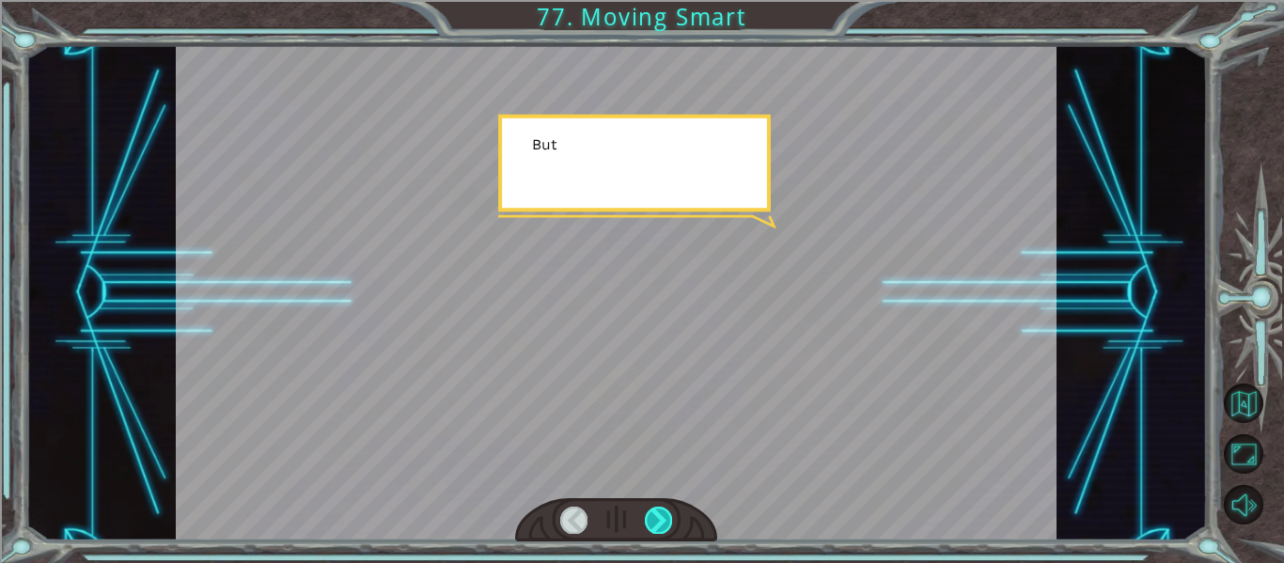
click at [663, 522] on div at bounding box center [658, 520] width 27 height 26
click at [658, 536] on div at bounding box center [616, 520] width 203 height 44
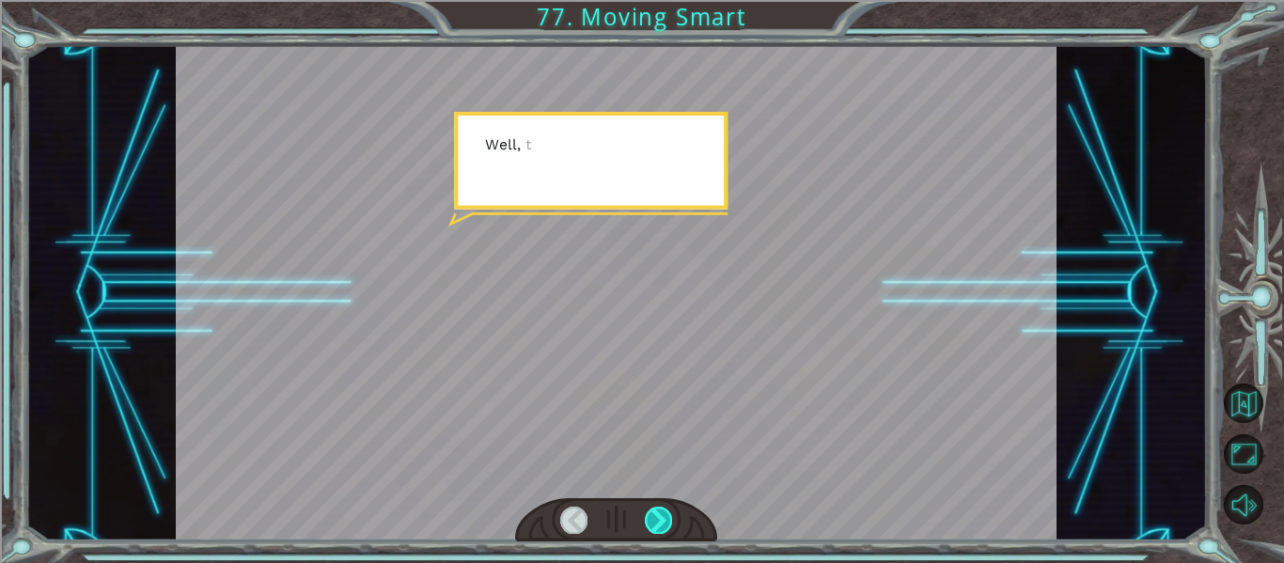
click at [650, 527] on div at bounding box center [658, 520] width 27 height 26
click at [655, 534] on div at bounding box center [616, 520] width 203 height 44
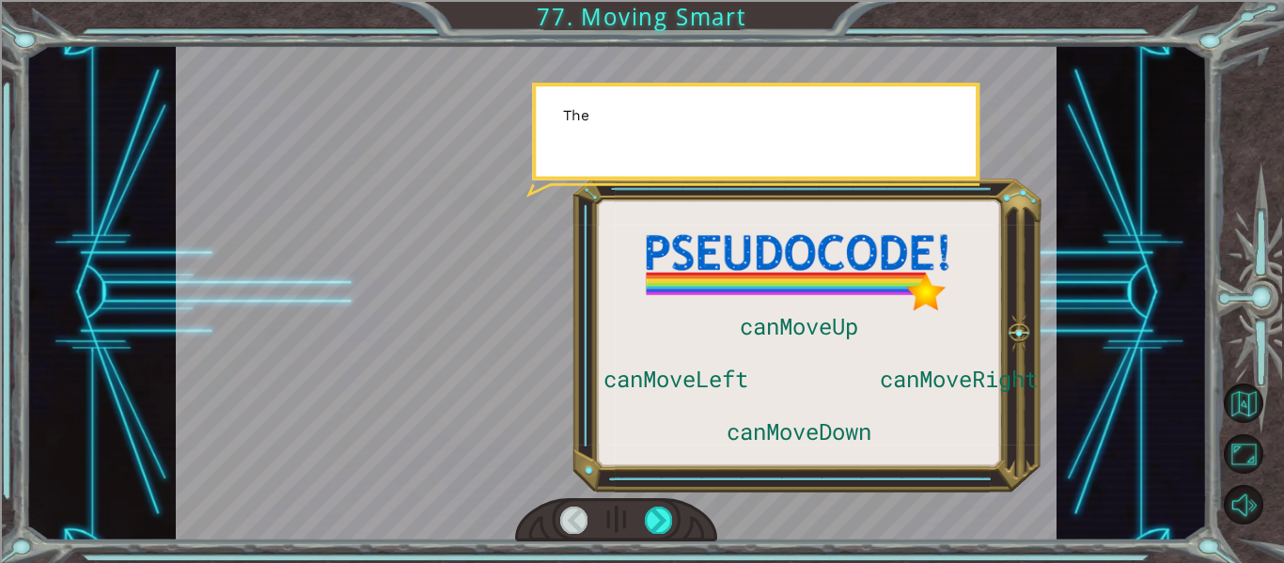
click at [652, 534] on div at bounding box center [616, 520] width 203 height 44
click at [661, 519] on div at bounding box center [658, 520] width 27 height 26
click at [664, 521] on div at bounding box center [658, 520] width 27 height 26
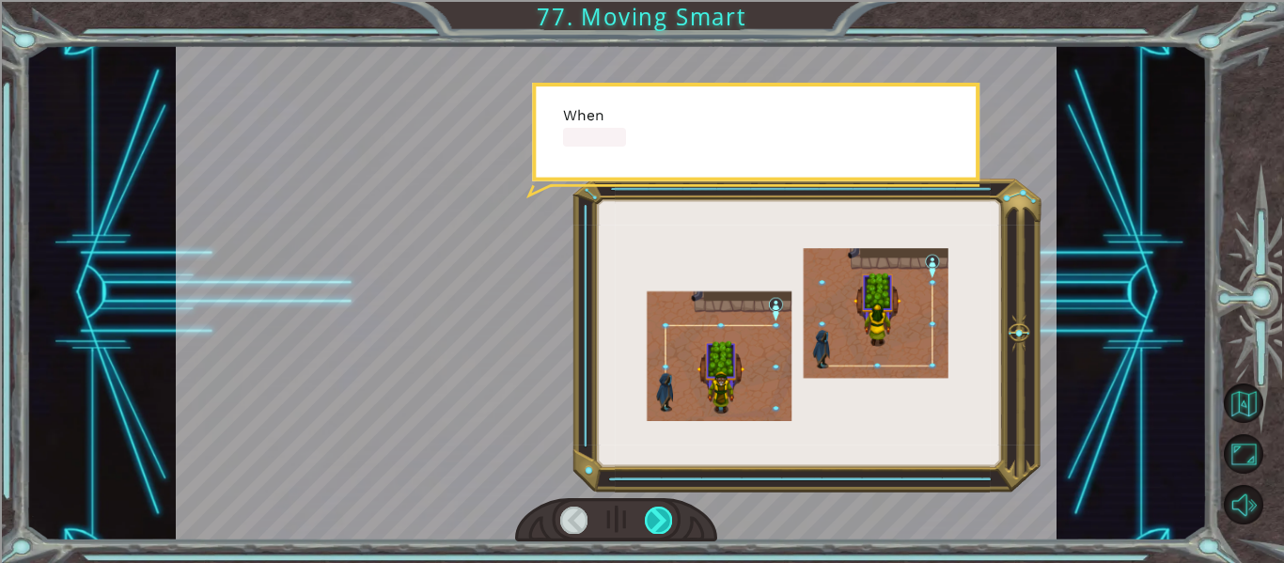
click at [659, 528] on div at bounding box center [658, 520] width 27 height 26
click at [662, 520] on div at bounding box center [658, 520] width 27 height 26
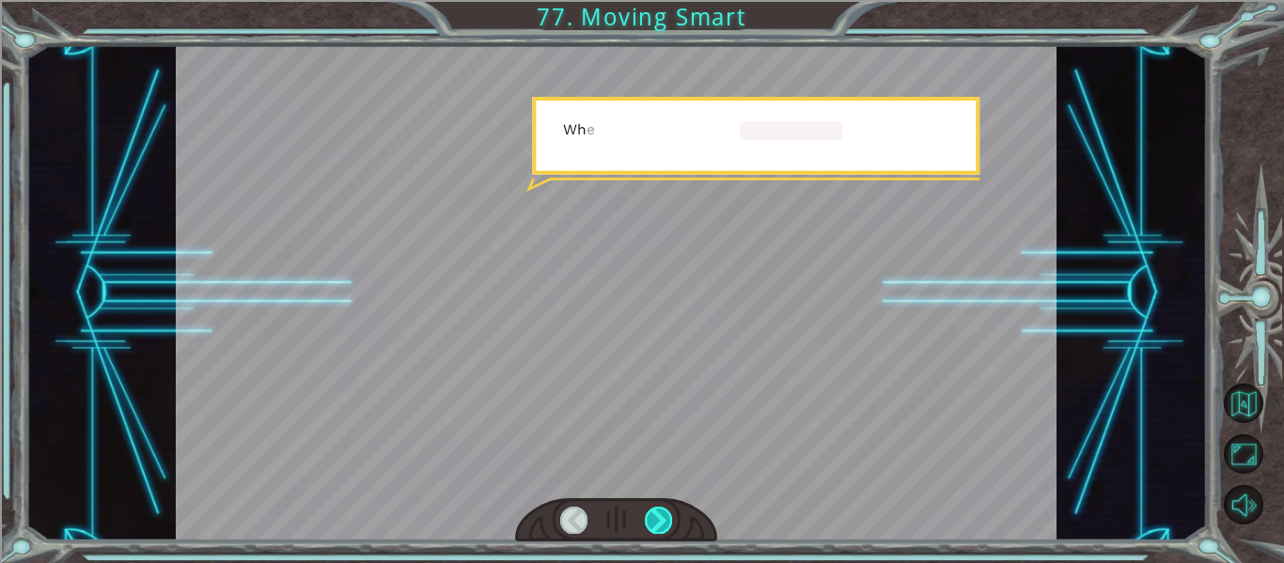
click at [663, 530] on div at bounding box center [658, 520] width 27 height 26
click at [671, 525] on div at bounding box center [658, 520] width 27 height 26
click at [665, 520] on div at bounding box center [658, 520] width 27 height 26
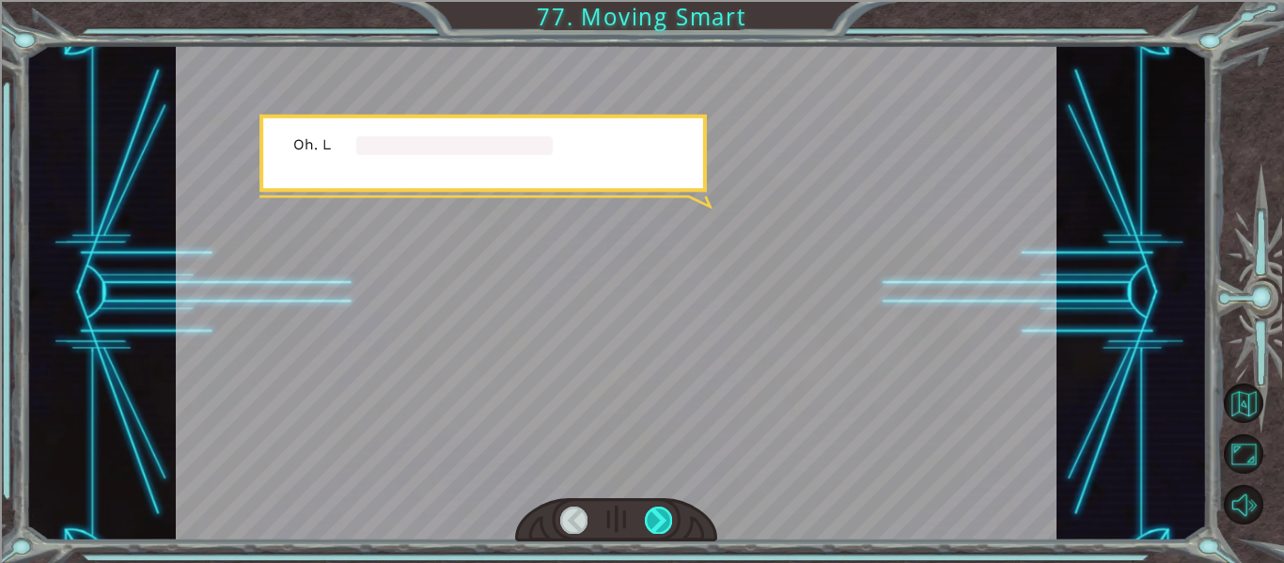
click at [665, 520] on div at bounding box center [658, 520] width 27 height 26
click at [671, 523] on div at bounding box center [658, 520] width 27 height 26
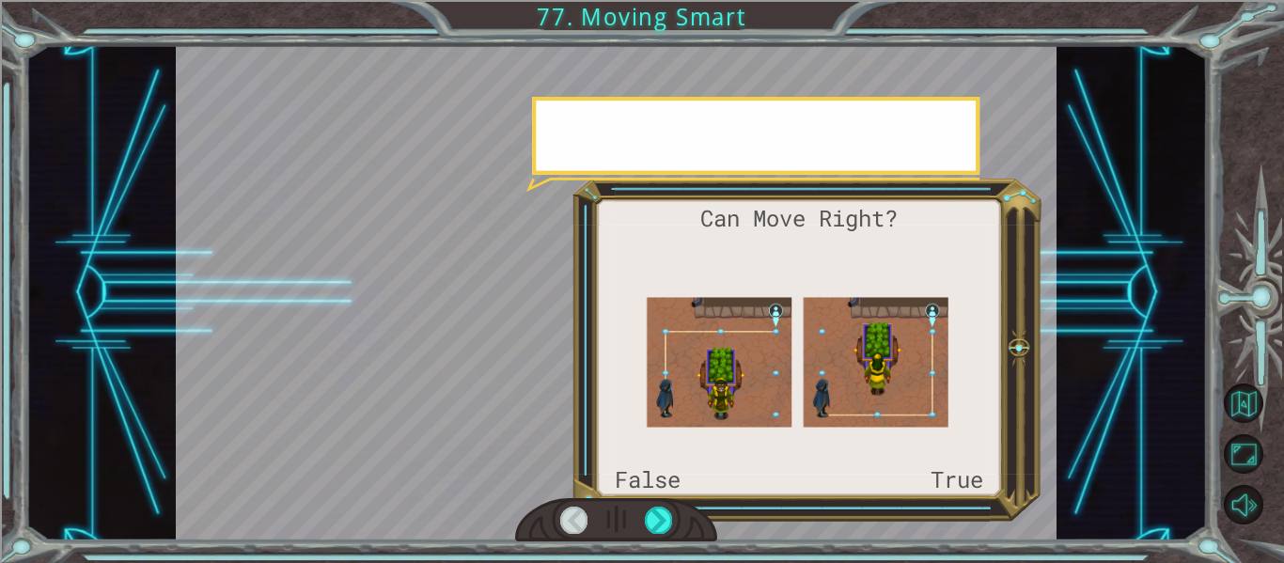
click at [666, 536] on div at bounding box center [616, 520] width 203 height 44
click at [663, 537] on div at bounding box center [616, 520] width 203 height 44
click at [667, 537] on div at bounding box center [616, 520] width 203 height 44
click at [668, 555] on div "Can Move Right? False True S o t h e o n l y w a y i n t o t h e E a r t h A c …" at bounding box center [642, 281] width 1284 height 563
click at [670, 551] on div "Can Move Right? False True S o t h e o n l y w a y i n t o t h e E a r t h A c …" at bounding box center [642, 281] width 1284 height 563
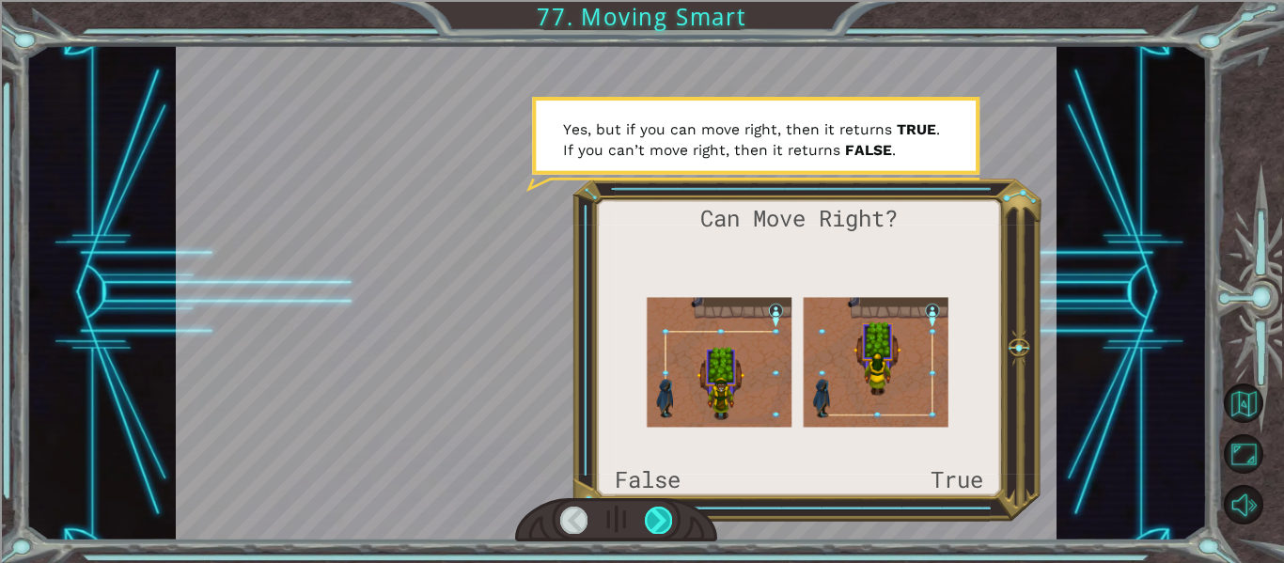
click at [650, 518] on div at bounding box center [658, 520] width 27 height 26
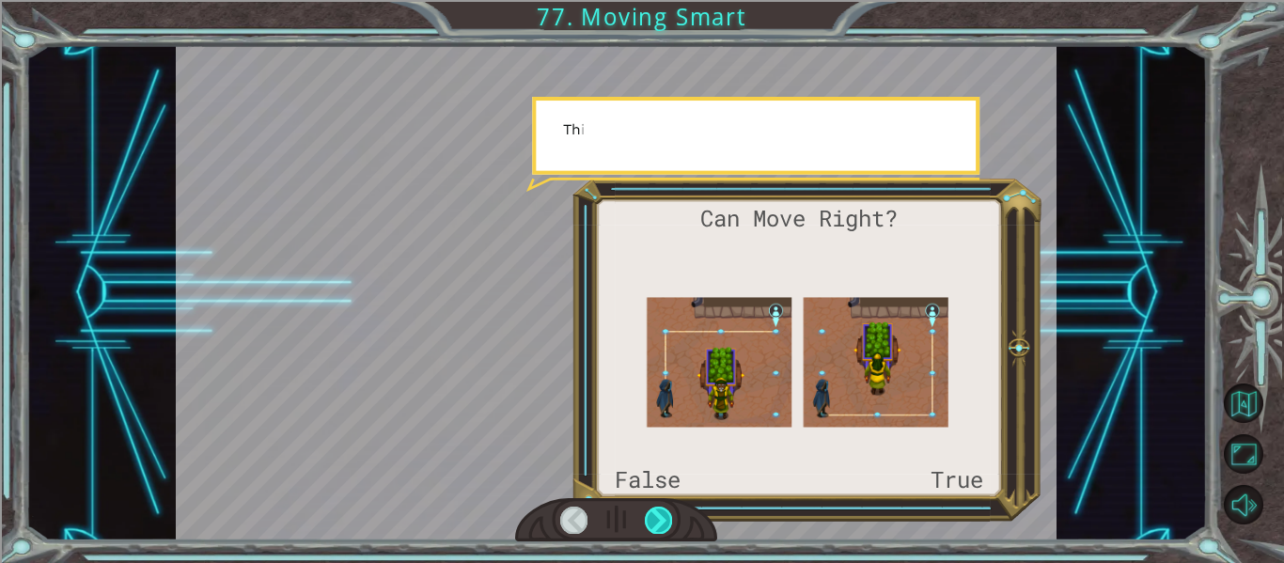
click at [664, 520] on div at bounding box center [658, 520] width 27 height 26
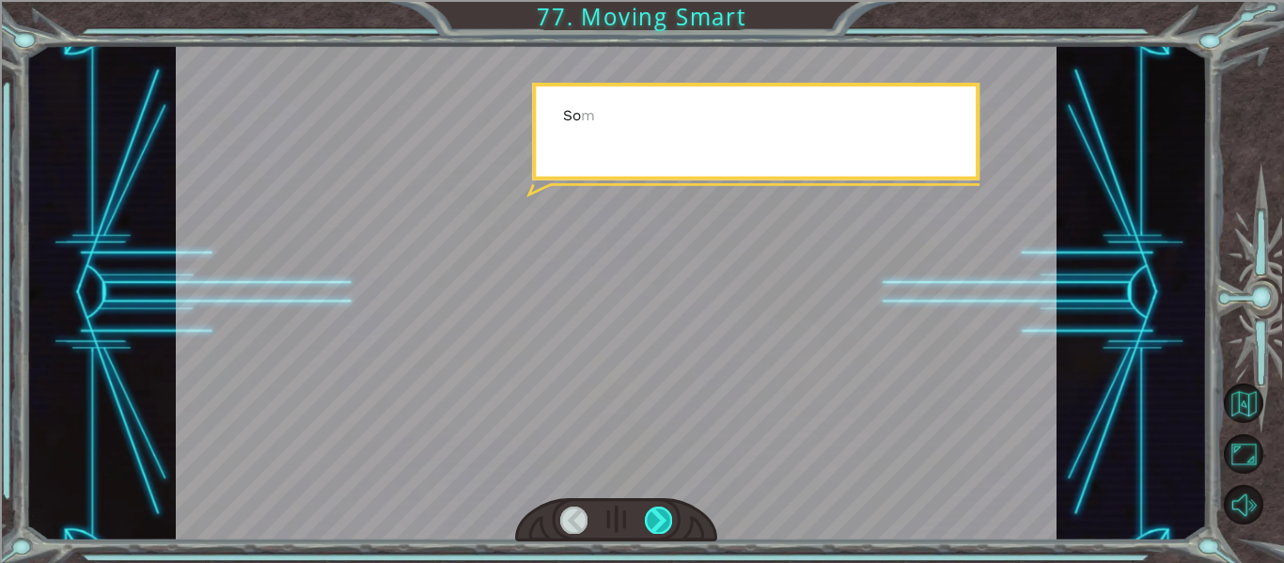
click at [664, 529] on div at bounding box center [658, 520] width 27 height 26
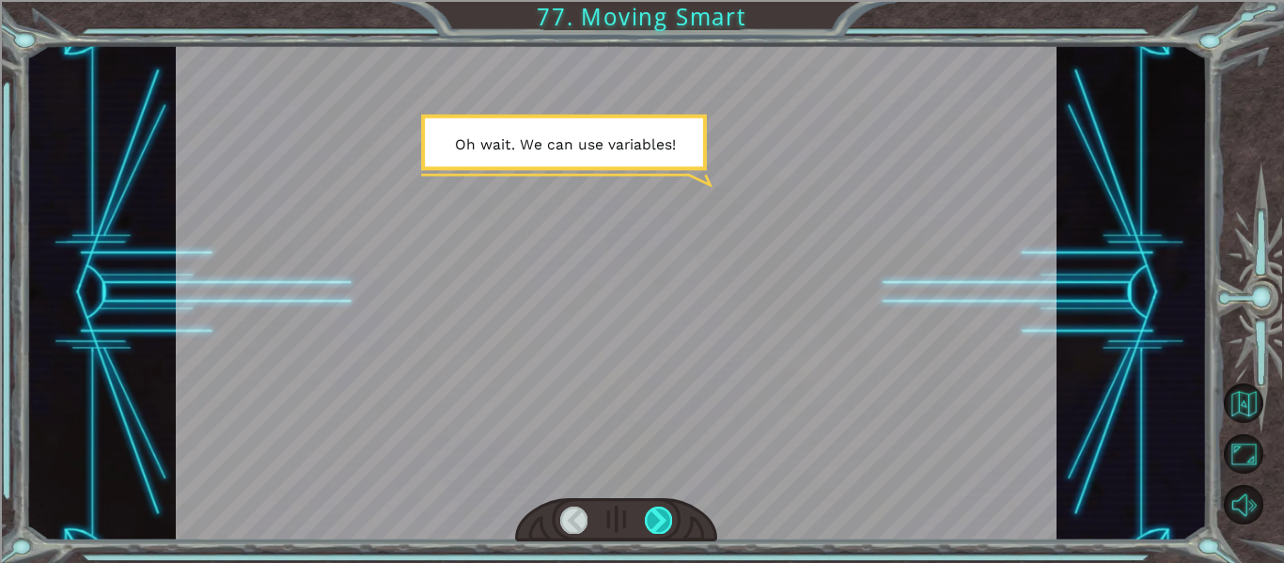
click at [657, 512] on div at bounding box center [658, 520] width 27 height 26
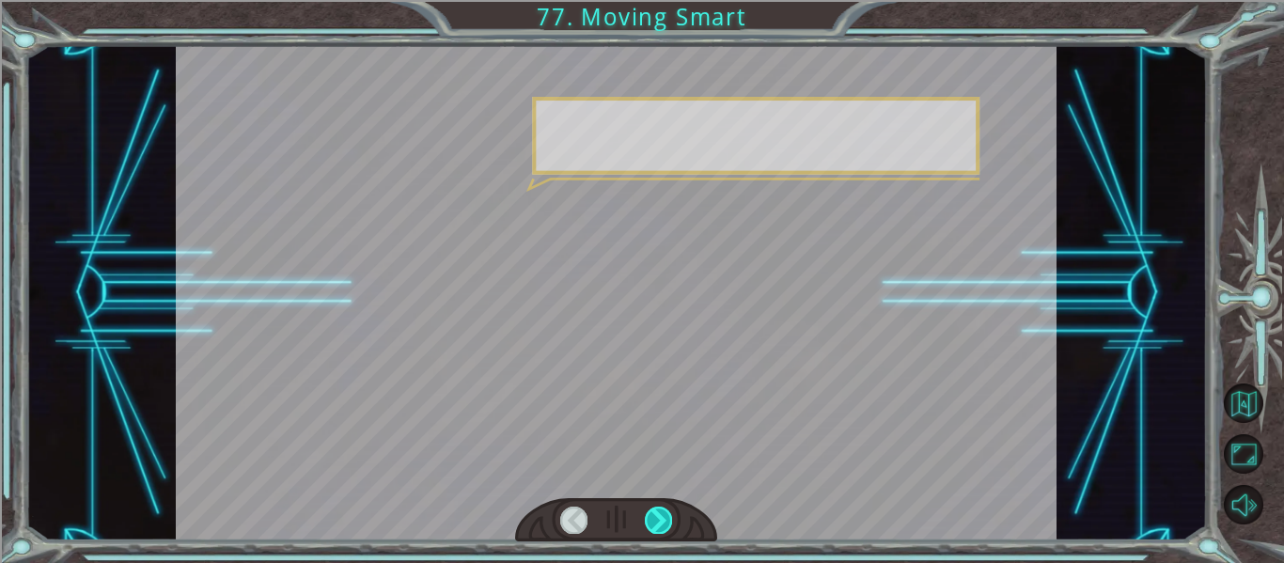
click at [666, 529] on div at bounding box center [658, 520] width 27 height 26
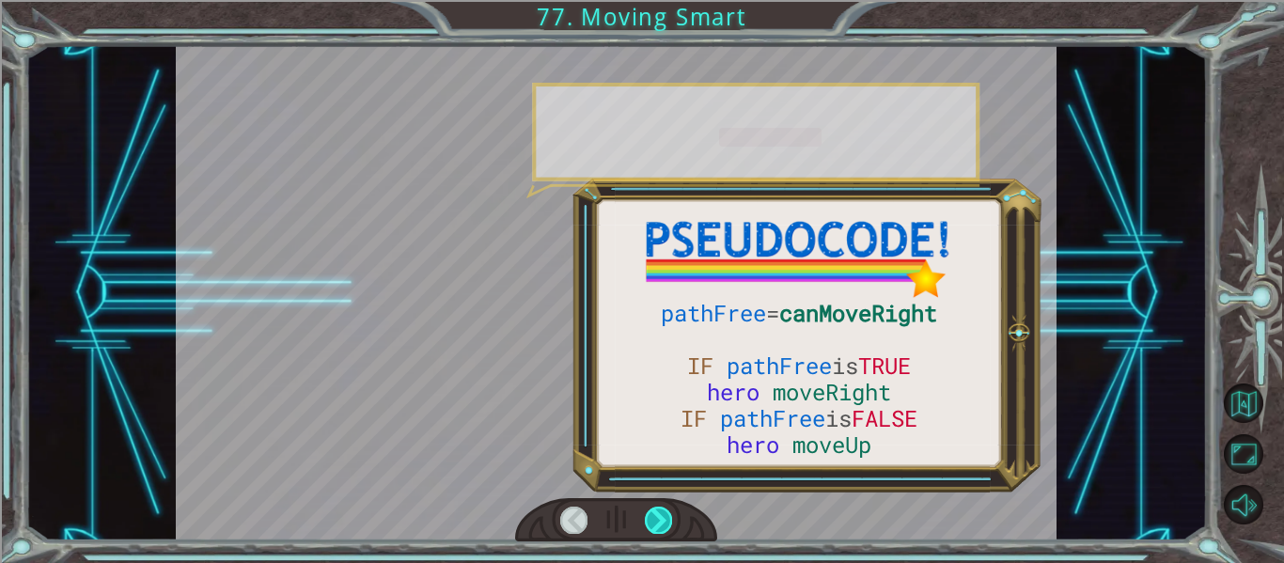
click at [667, 515] on div at bounding box center [658, 520] width 27 height 26
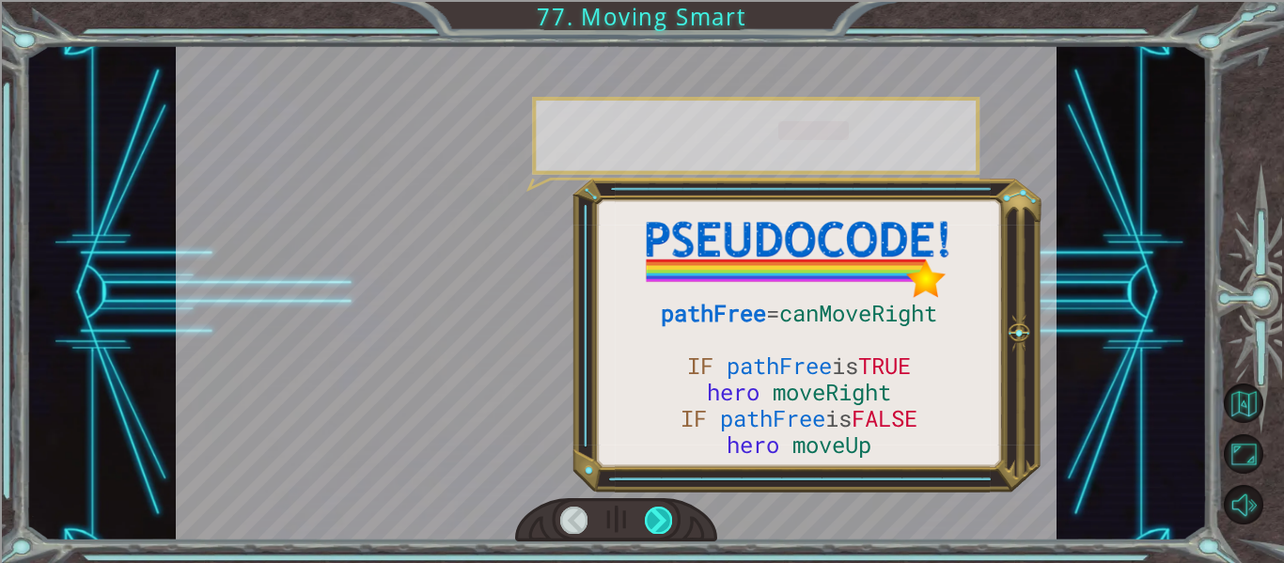
click at [670, 529] on div at bounding box center [658, 520] width 27 height 26
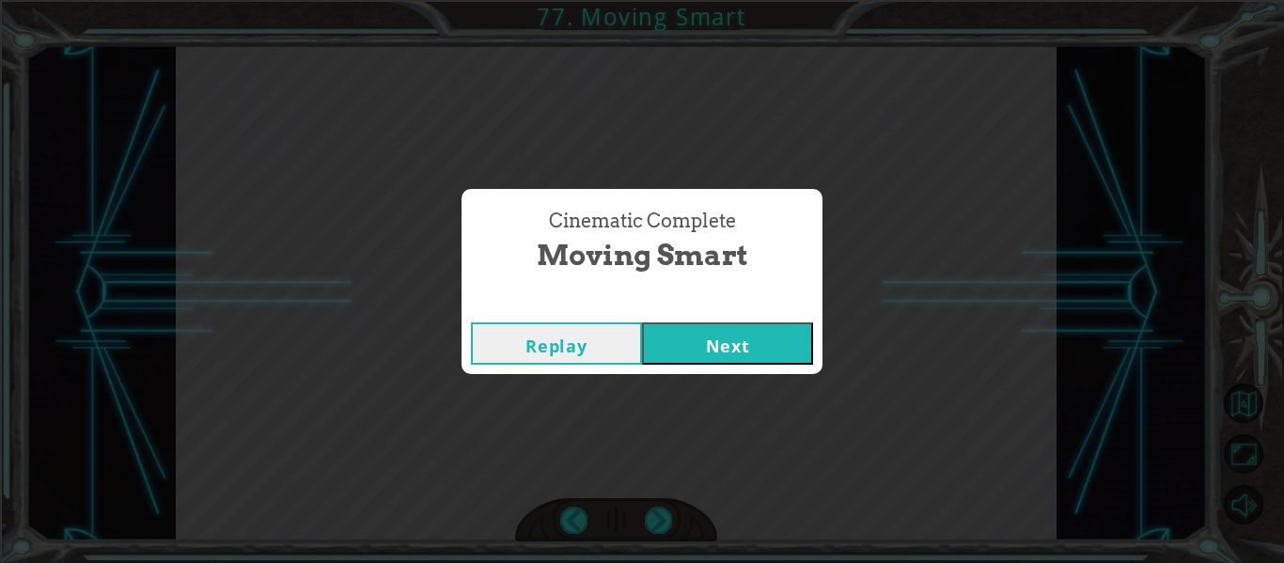
click at [756, 333] on button "Next" at bounding box center [727, 343] width 171 height 42
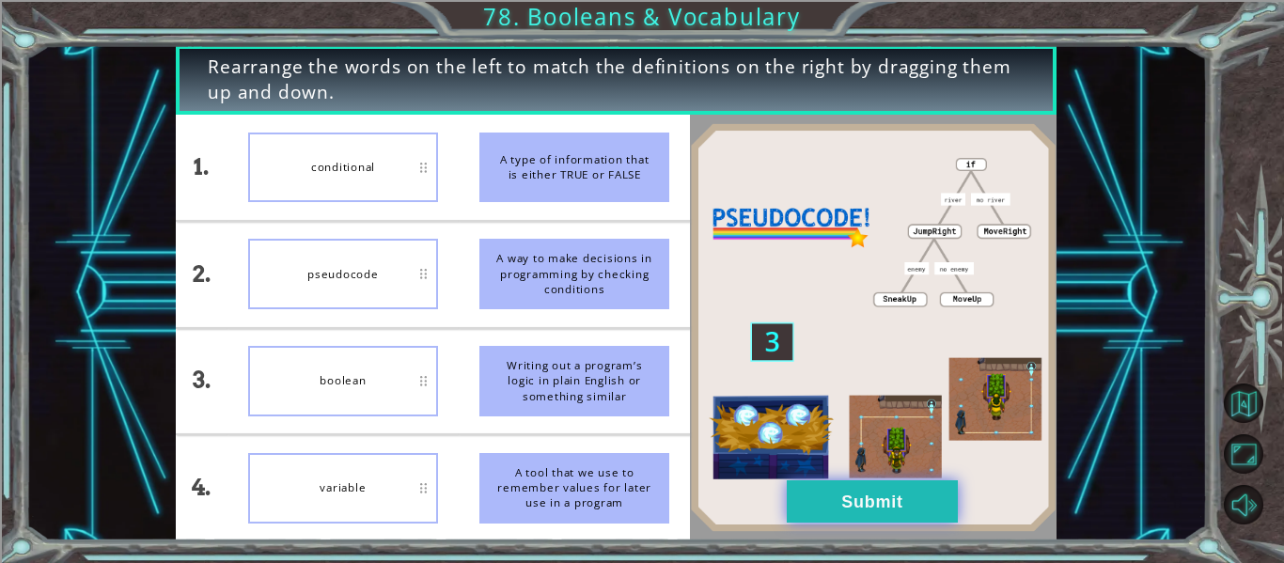
click at [837, 499] on button "Submit" at bounding box center [872, 501] width 171 height 42
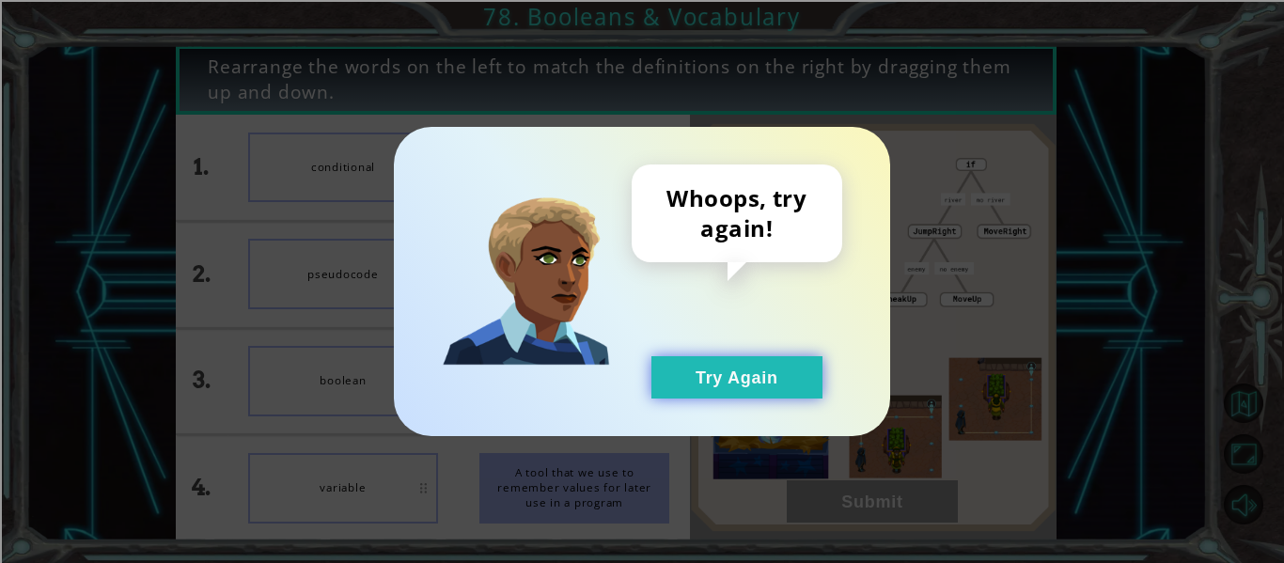
click at [731, 386] on button "Try Again" at bounding box center [737, 377] width 171 height 42
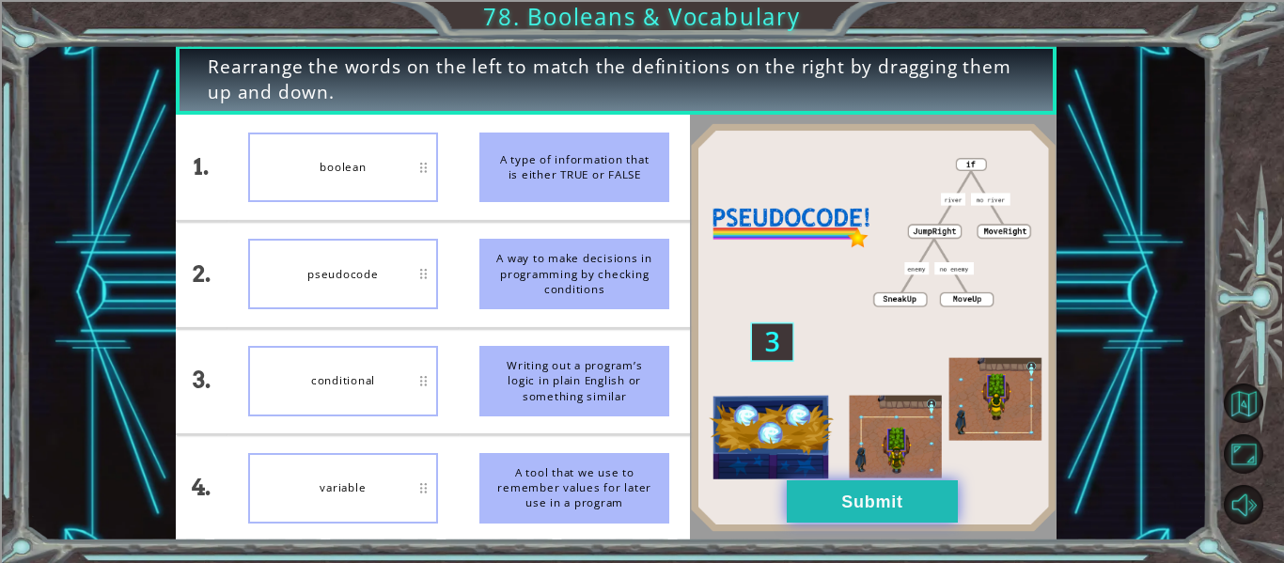
click at [870, 503] on button "Submit" at bounding box center [872, 501] width 171 height 42
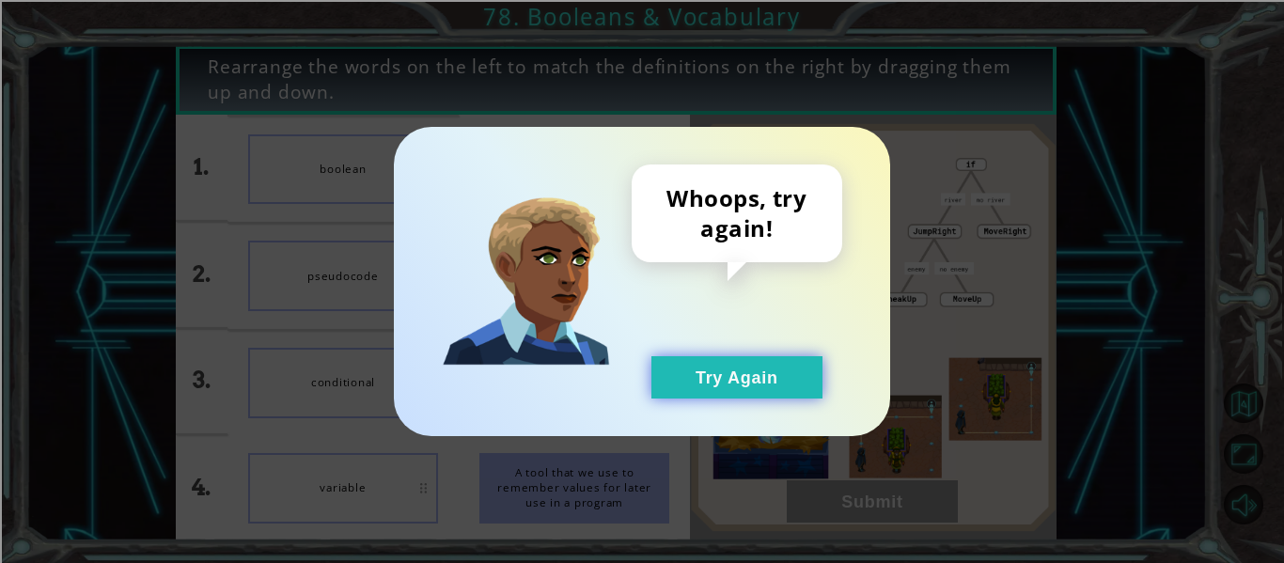
click at [761, 391] on button "Try Again" at bounding box center [737, 377] width 171 height 42
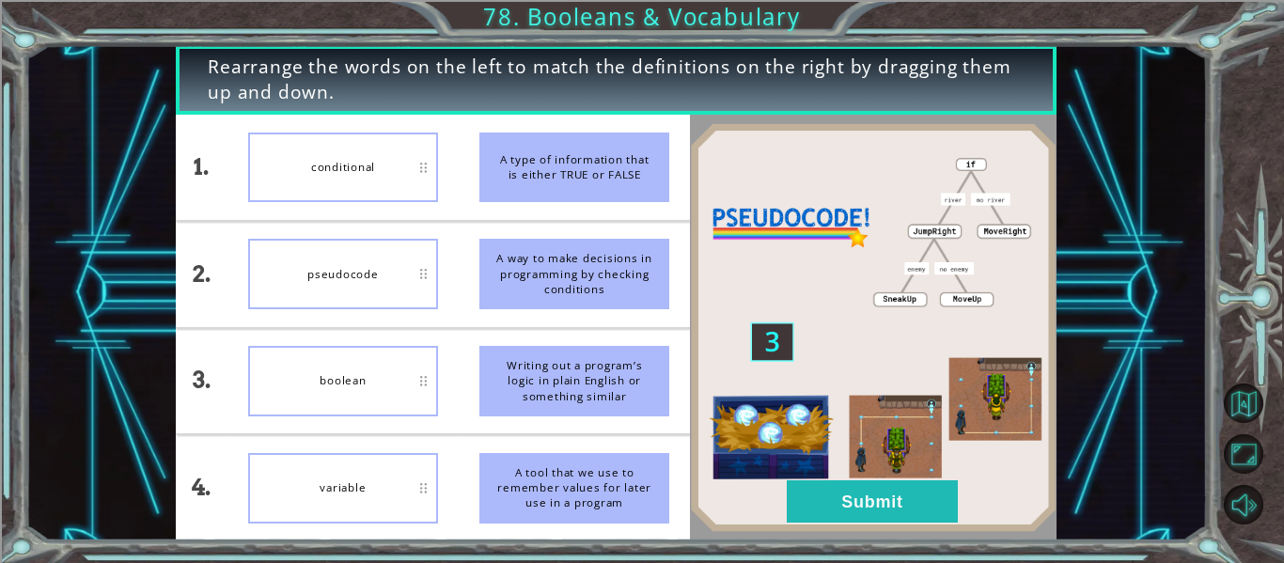
click at [367, 385] on div "boolean" at bounding box center [343, 381] width 190 height 71
drag, startPoint x: 367, startPoint y: 385, endPoint x: 345, endPoint y: 200, distance: 185.5
click at [345, 200] on ul "conditional pseudocode boolean variable" at bounding box center [343, 328] width 231 height 426
click at [311, 446] on li "variable" at bounding box center [343, 487] width 231 height 105
click at [930, 491] on button "Submit" at bounding box center [872, 501] width 171 height 42
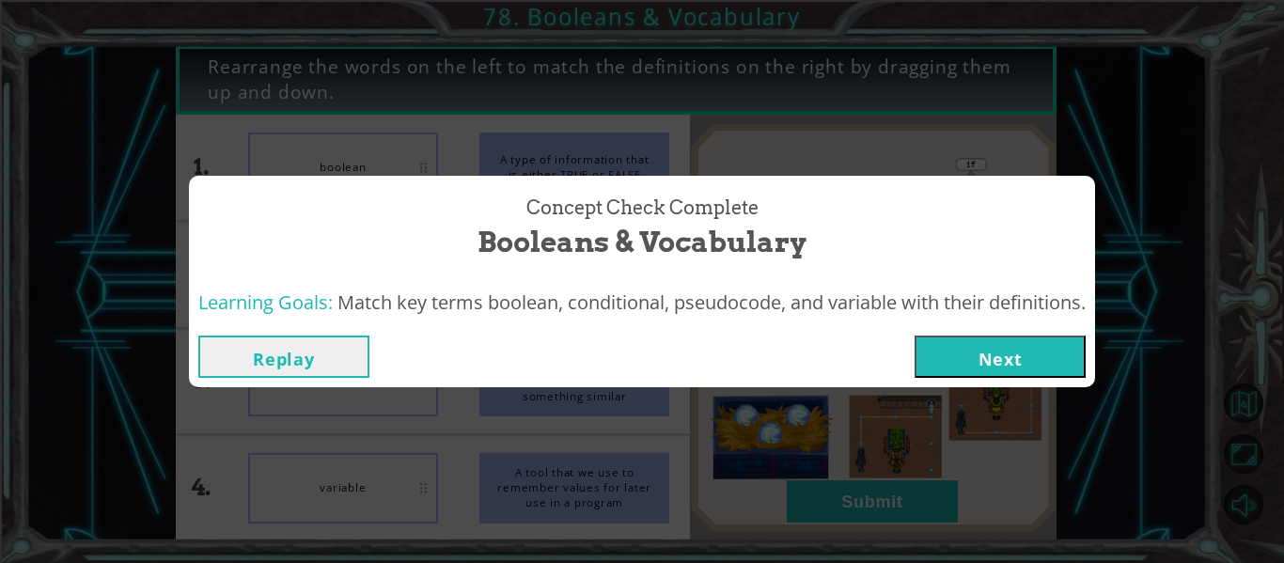
click at [941, 350] on button "Next" at bounding box center [1000, 357] width 171 height 42
